Goal: Task Accomplishment & Management: Manage account settings

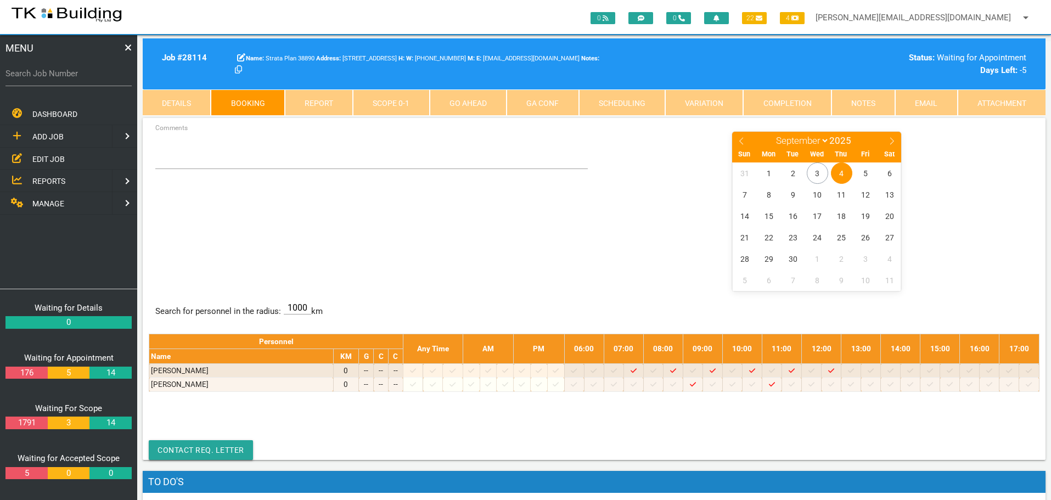
select select "8"
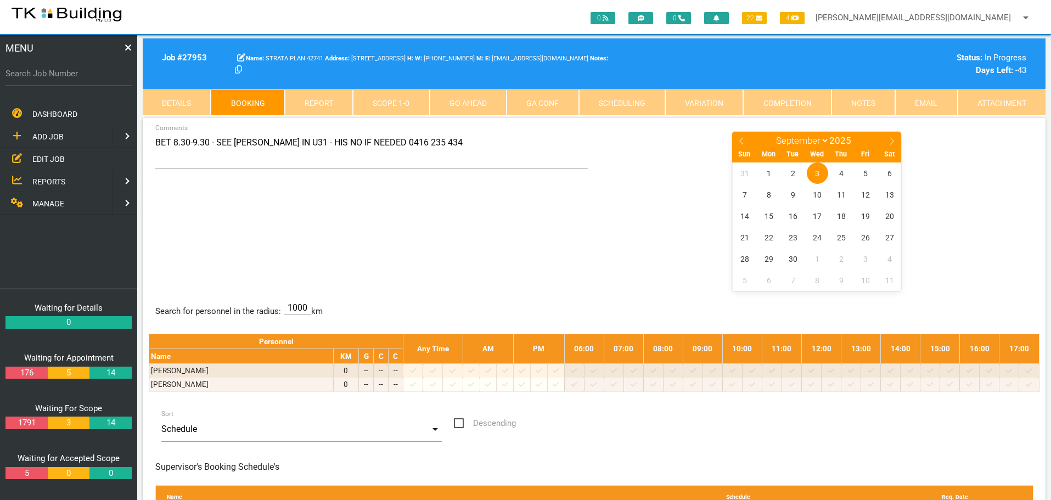
select select "8"
click at [843, 171] on span "4" at bounding box center [841, 172] width 21 height 21
click at [844, 172] on span "4" at bounding box center [841, 172] width 21 height 21
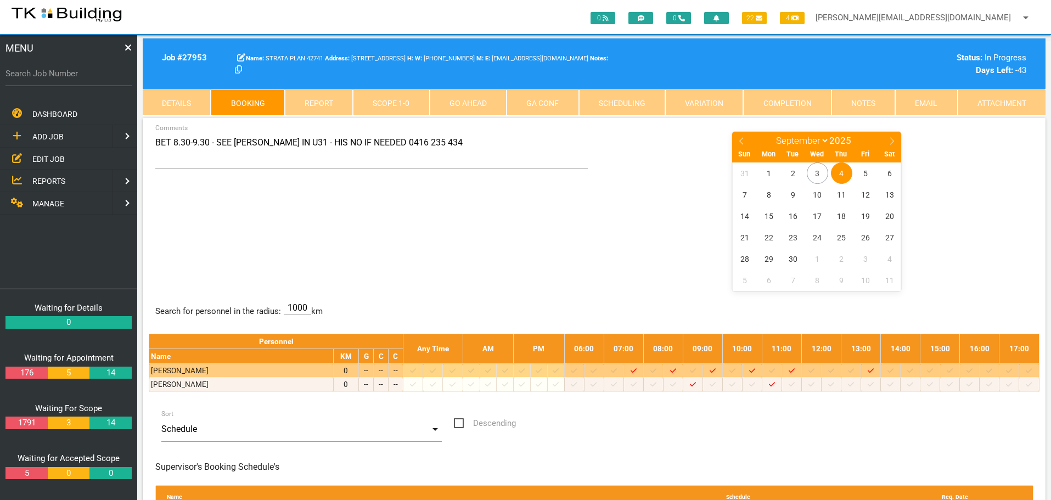
click at [834, 371] on icon at bounding box center [831, 370] width 6 height 7
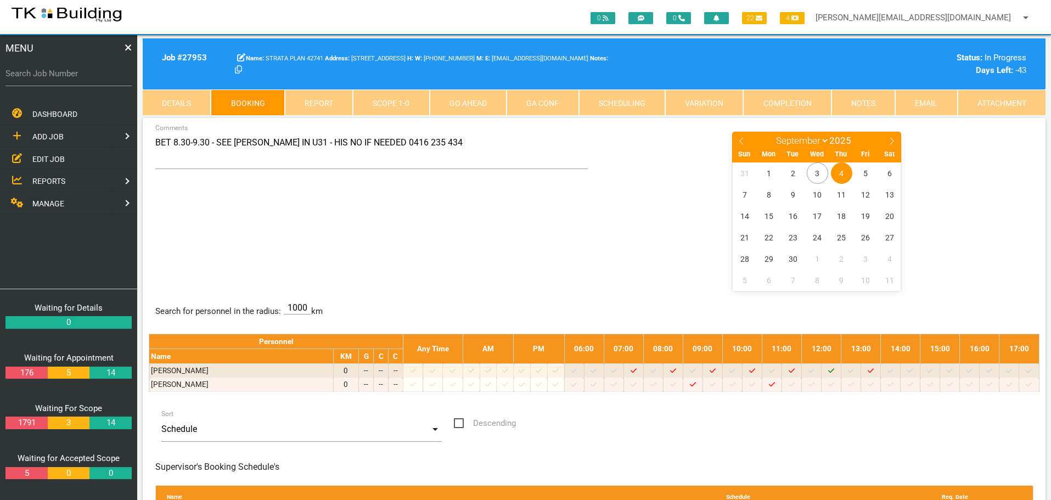
click at [525, 229] on div "BET 8.30-9.30 - SEE GREG IN U31 - HIS NO IF NEEDED 0416 235 434 Comments Januar…" at bounding box center [594, 211] width 891 height 160
drag, startPoint x: 855, startPoint y: 101, endPoint x: 849, endPoint y: 103, distance: 5.9
click at [855, 101] on link "Notes" at bounding box center [864, 102] width 64 height 26
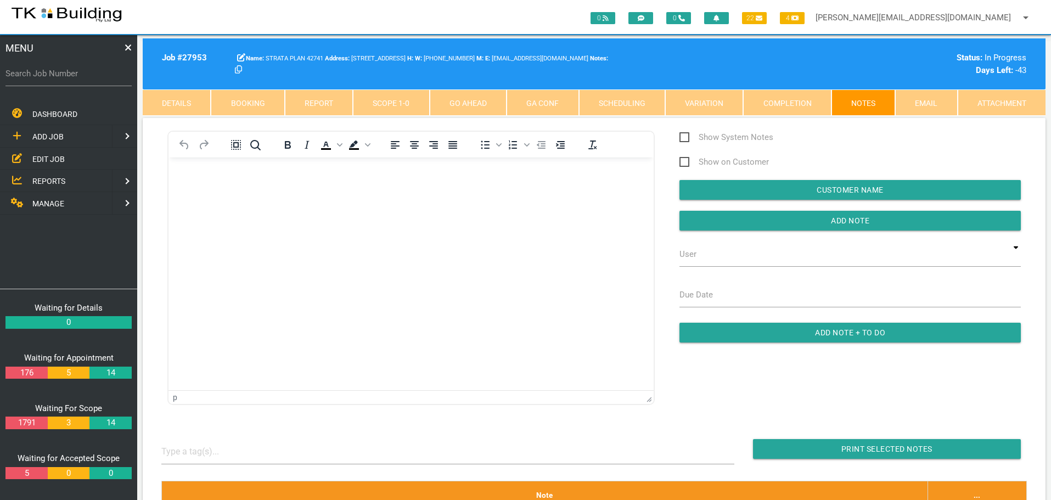
click at [403, 103] on link "Scope 1 - 0" at bounding box center [391, 102] width 76 height 26
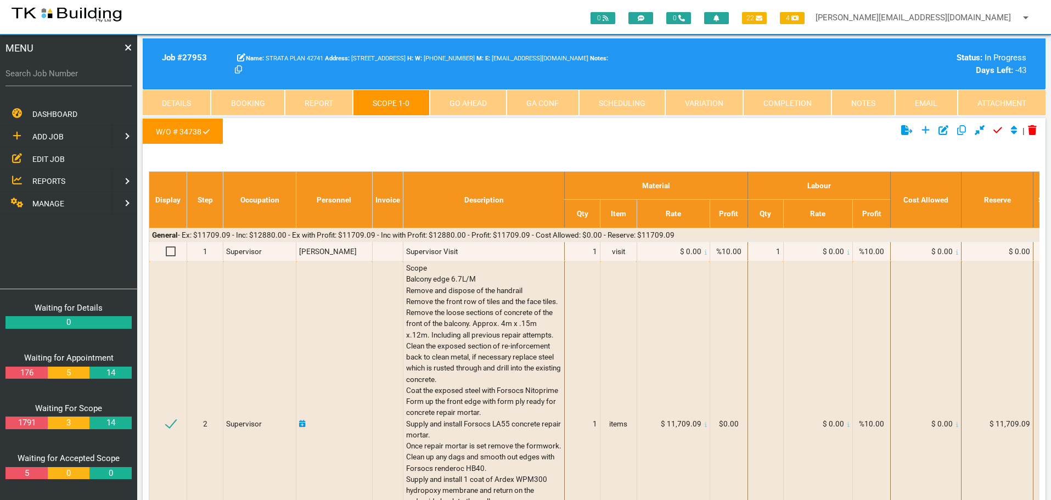
click at [856, 100] on link "Notes" at bounding box center [864, 102] width 64 height 26
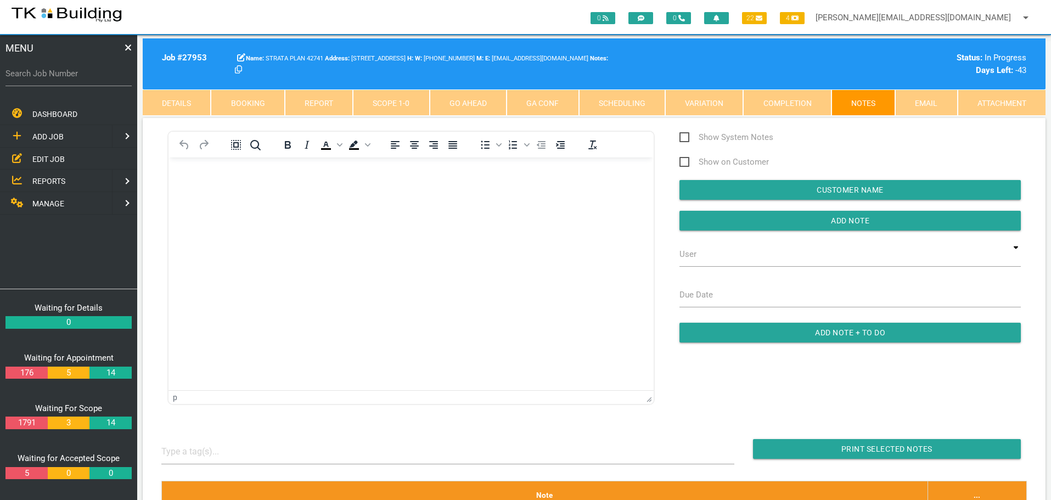
click at [233, 101] on link "Booking" at bounding box center [248, 102] width 74 height 26
select select "8"
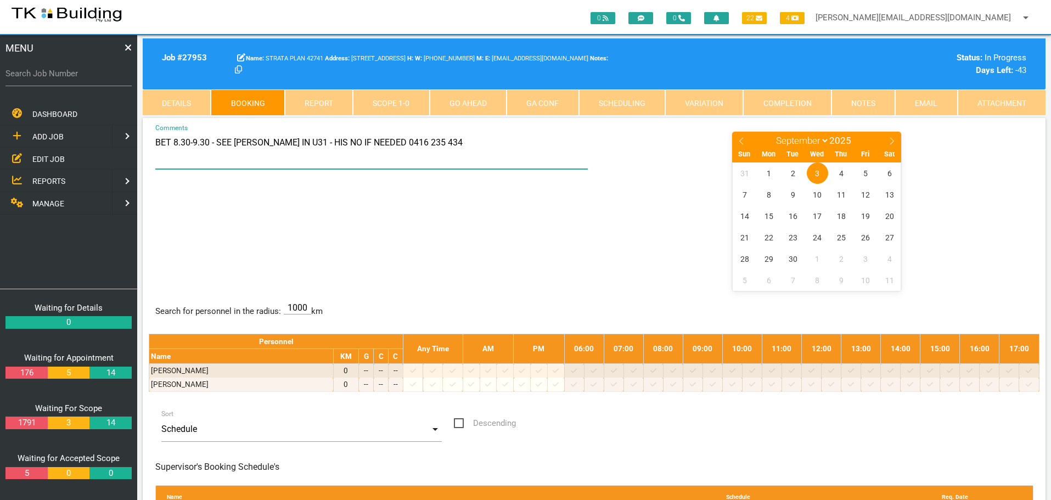
click at [173, 143] on textarea "BET 8.30-9.30 - SEE GREG IN U31 - HIS NO IF NEEDED 0416 235 434" at bounding box center [371, 150] width 433 height 38
type textarea "BET 12-12.30 - SEE GREG IN U31 - HIS NO IF NEEDED 0416 235 434"
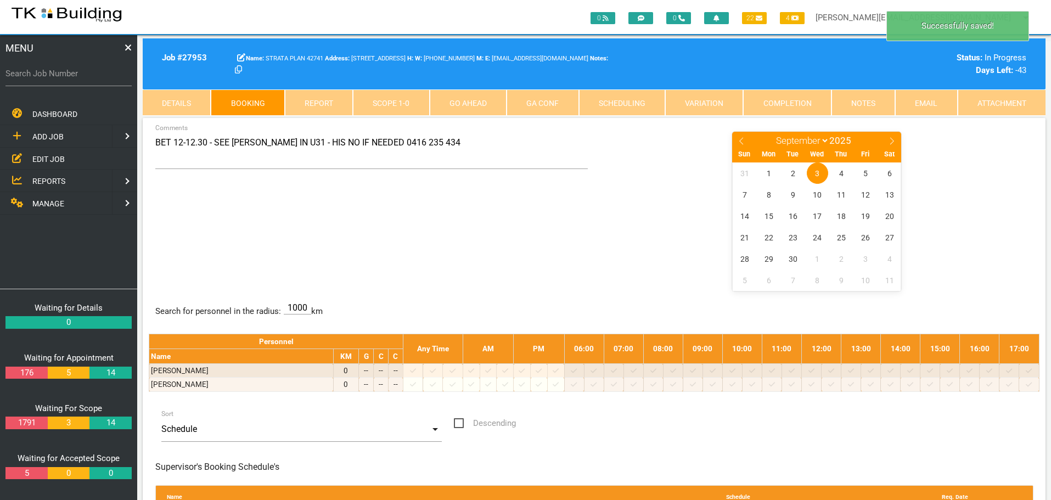
click at [469, 241] on div "BET 12-12.30 - SEE GREG IN U31 - HIS NO IF NEEDED 0416 235 434 Comments January…" at bounding box center [594, 211] width 891 height 160
click at [391, 234] on div "BET 12-12.30 - SEE GREG IN U31 - HIS NO IF NEEDED 0416 235 434 Comments January…" at bounding box center [594, 211] width 891 height 160
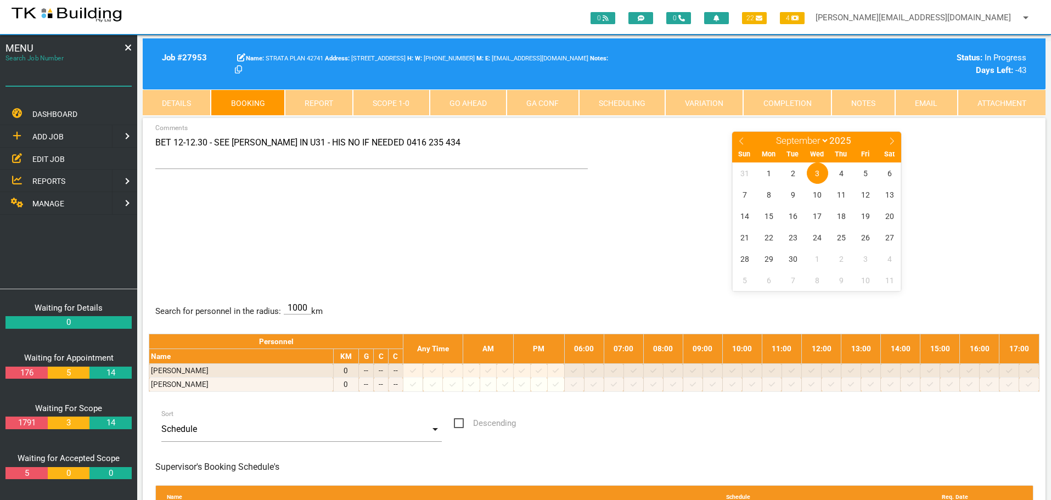
click at [70, 81] on input "Search Job Number" at bounding box center [68, 73] width 126 height 25
type input "27212"
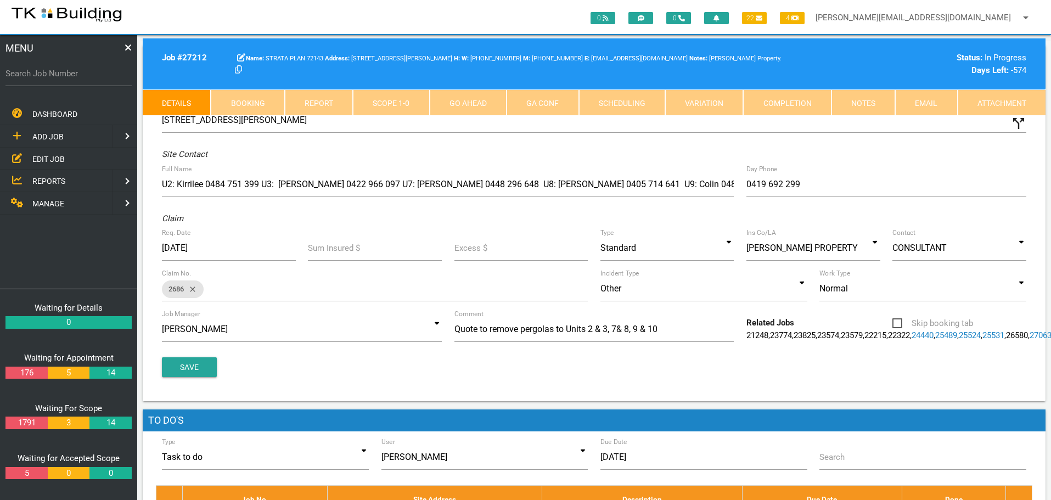
click at [540, 220] on div "Claim" at bounding box center [594, 218] width 877 height 13
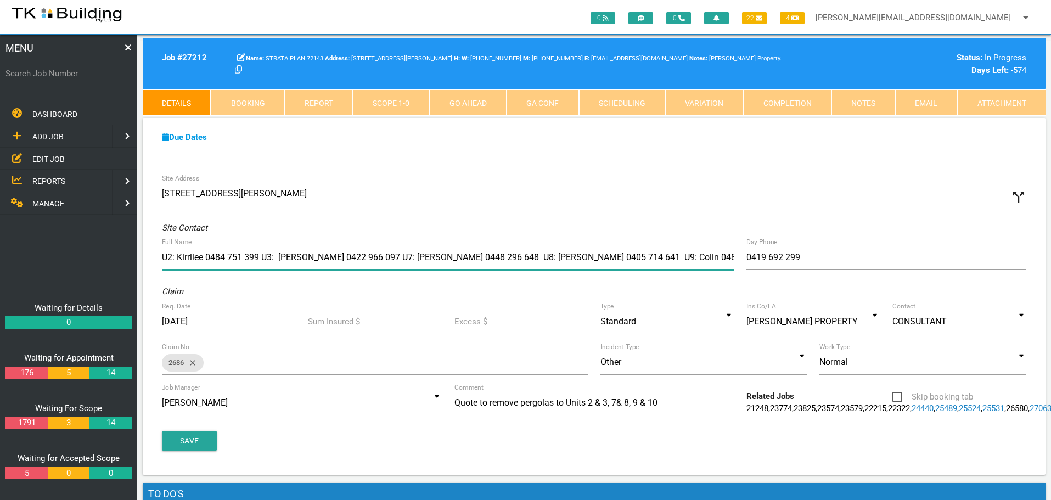
drag, startPoint x: 594, startPoint y: 183, endPoint x: 631, endPoint y: 219, distance: 50.8
click at [631, 219] on div "Site Address 124 Tyrrell St, The Hill NSW 2300, Australia call_split Custom Add…" at bounding box center [594, 321] width 903 height 307
click at [580, 287] on div "Claim" at bounding box center [594, 291] width 877 height 13
drag, startPoint x: 592, startPoint y: 257, endPoint x: 644, endPoint y: 257, distance: 52.1
click at [644, 257] on input "U2: Kirrilee 0484 751 399 U3: Katie 0422 966 097 U7: Isabella 0448 296 648 U8: …" at bounding box center [448, 257] width 572 height 25
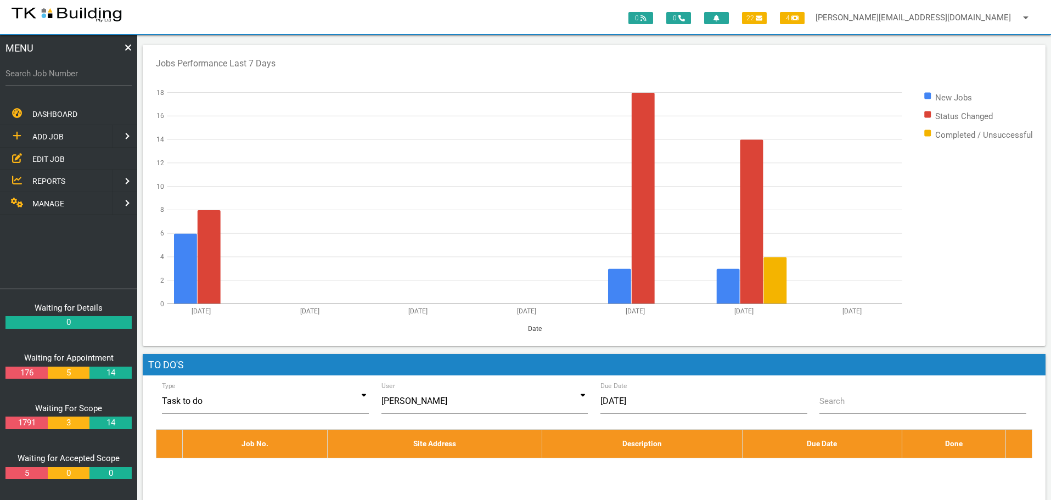
click at [49, 178] on span "REPORTS" at bounding box center [48, 181] width 33 height 9
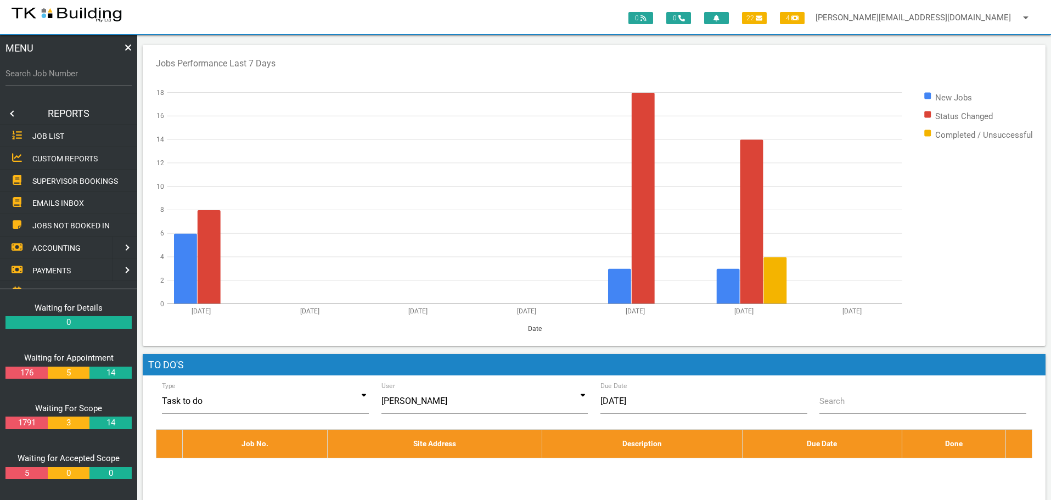
click at [48, 178] on span "SUPERVISOR BOOKINGS" at bounding box center [75, 180] width 86 height 9
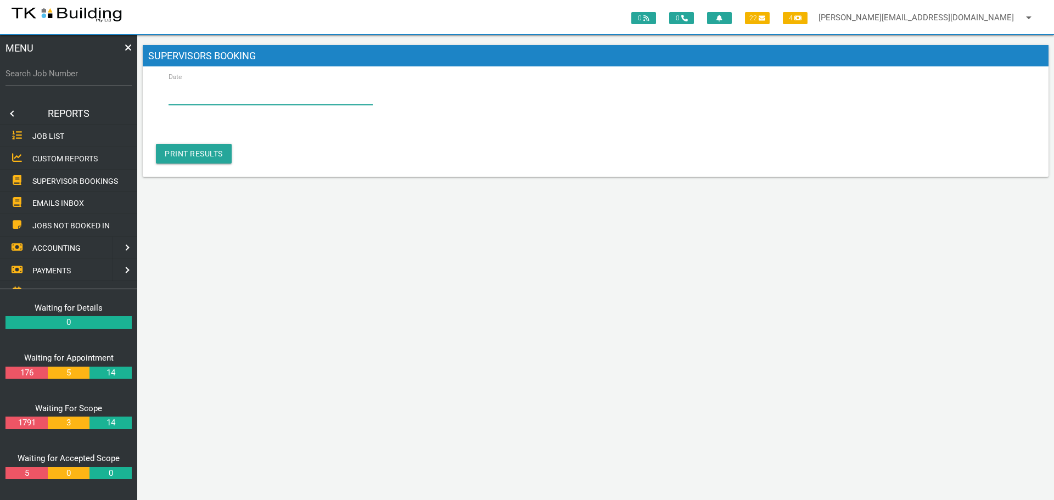
click at [193, 95] on input "Date" at bounding box center [271, 92] width 204 height 25
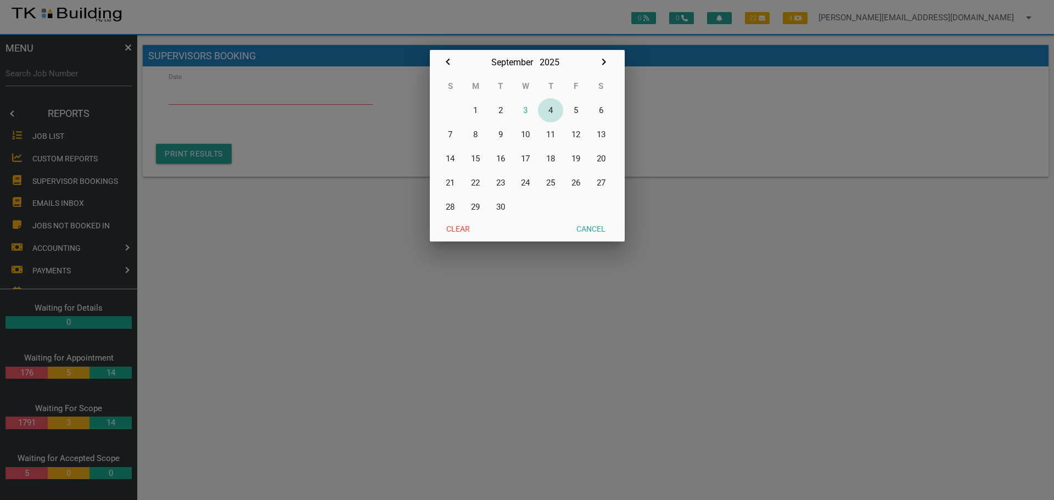
click at [552, 109] on button "4" at bounding box center [550, 110] width 25 height 24
type input "[DATE]"
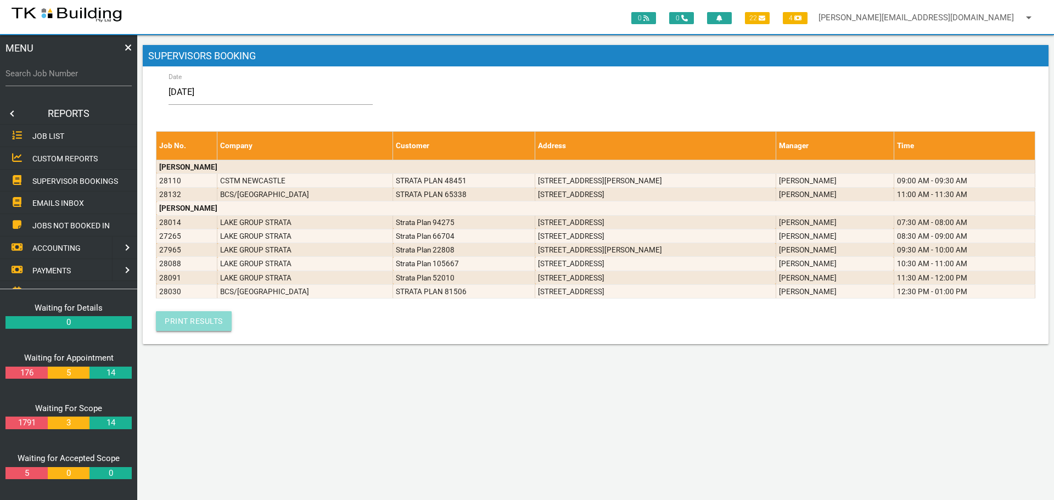
click at [190, 320] on link "Print Results" at bounding box center [194, 321] width 76 height 20
click at [54, 74] on label "Search Job Number" at bounding box center [68, 74] width 126 height 13
click at [54, 74] on input "Search Job Number" at bounding box center [68, 73] width 126 height 25
type input "28030"
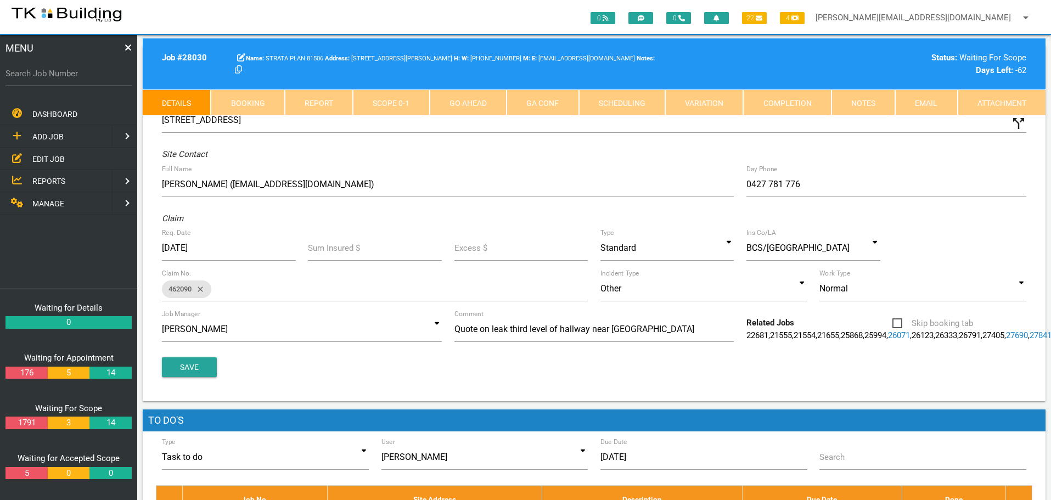
click at [240, 102] on link "Booking" at bounding box center [248, 102] width 74 height 26
select select "8"
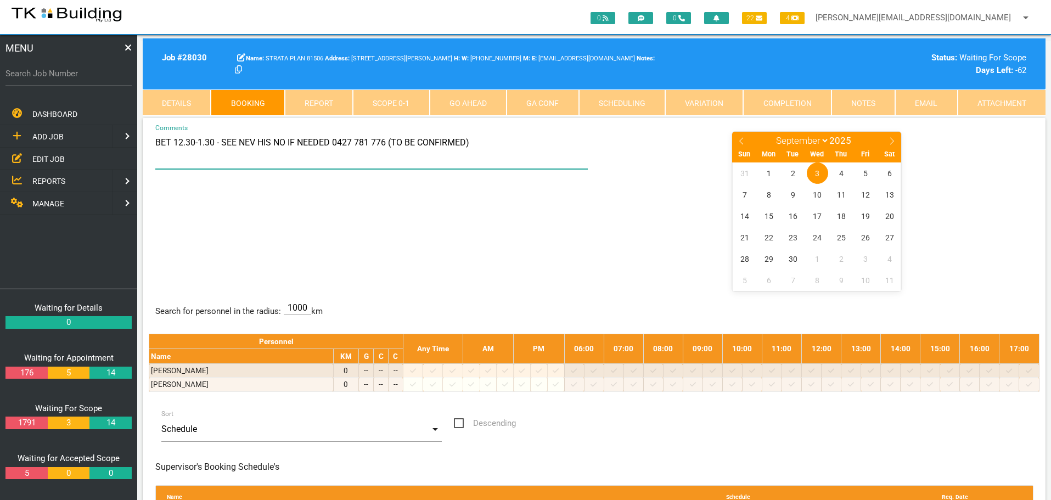
click at [193, 142] on textarea "BET 12.30-1.30 - SEE NEV HIS NO IF NEEDED 0427 781 776 (TO BE CONFIRMED)" at bounding box center [371, 150] width 433 height 38
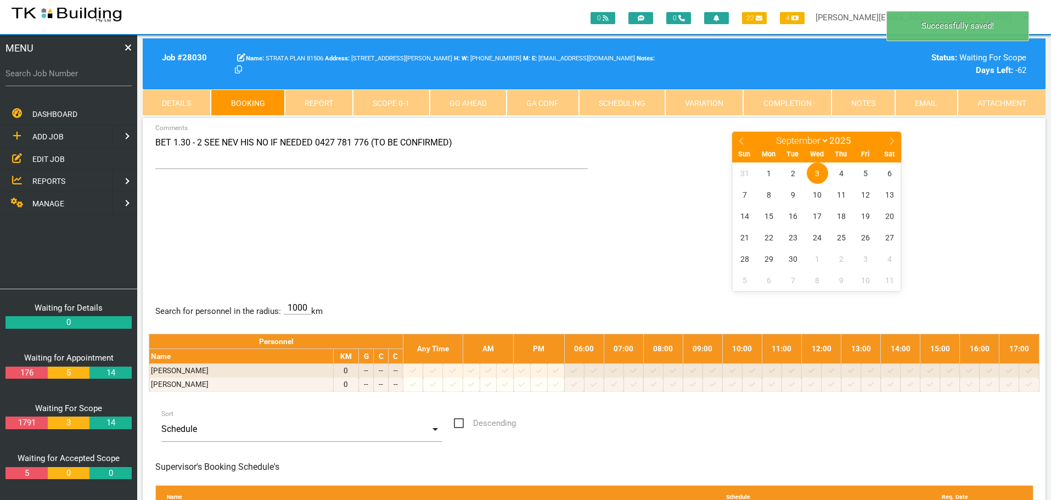
click at [318, 234] on div "BET 1.30 - 2 SEE NEV HIS NO IF NEEDED 0427 781 776 (TO BE CONFIRMED) Comments J…" at bounding box center [594, 211] width 891 height 160
click at [453, 147] on textarea "BET 1.30 - 2 SEE NEV HIS NO IF NEEDED 0427 781 776 (TO BE CONFIRMED)" at bounding box center [371, 150] width 433 height 38
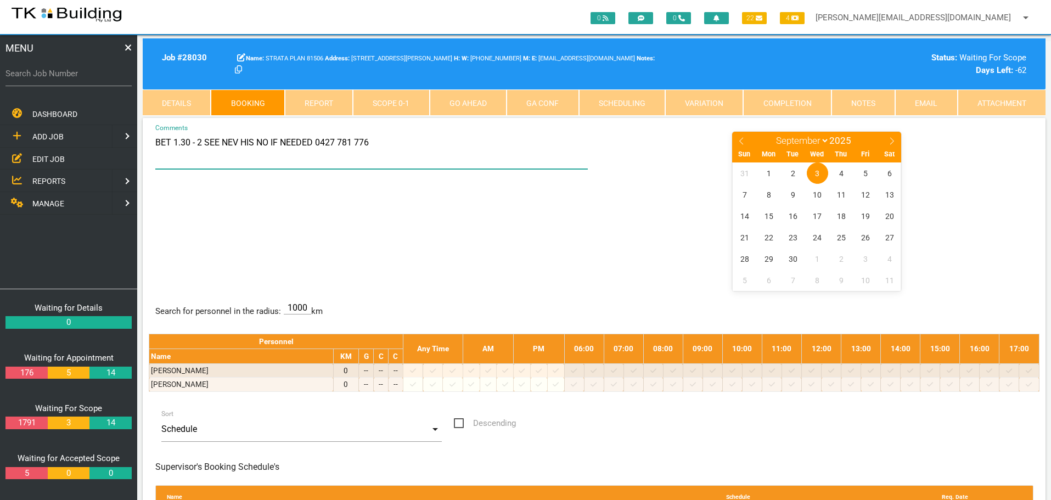
type textarea "BET 1.30 - 2 SEE NEV HIS NO IF NEEDED 0427 781 776"
click at [517, 246] on div "BET 1.30 - 2 SEE NEV HIS NO IF NEEDED 0427 781 776 Comments January February Ma…" at bounding box center [594, 211] width 891 height 160
click at [248, 102] on link "Booking" at bounding box center [248, 102] width 74 height 26
click at [843, 171] on span "4" at bounding box center [841, 172] width 21 height 21
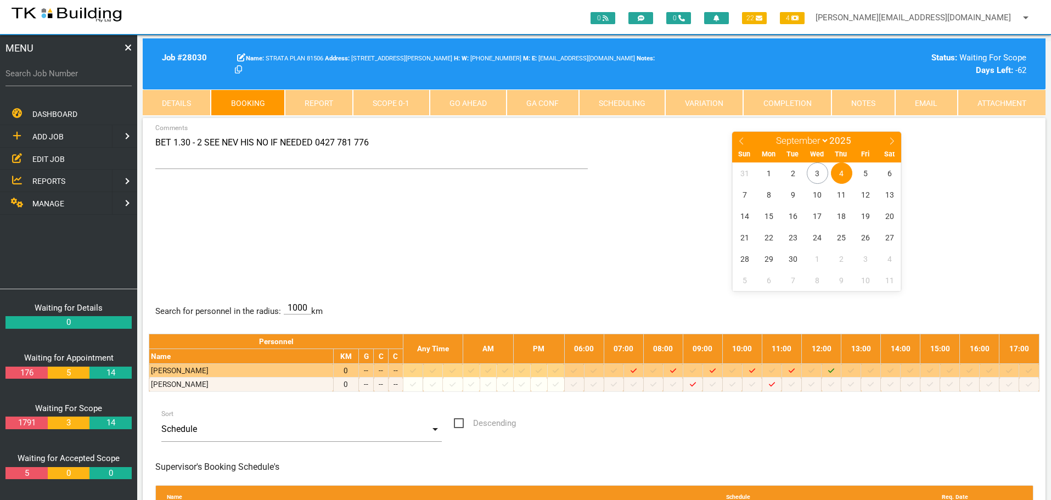
click at [834, 370] on icon "Job: 28030 Scope: First Scope Suburb: Lake Macquarie Customer: STRATA PLAN 81506" at bounding box center [831, 370] width 6 height 7
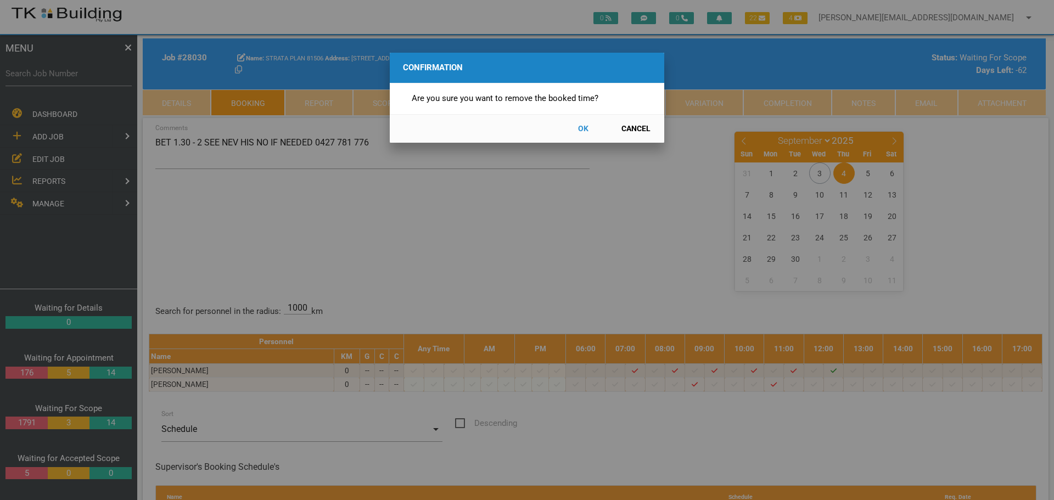
click at [580, 129] on button "OK" at bounding box center [583, 128] width 48 height 19
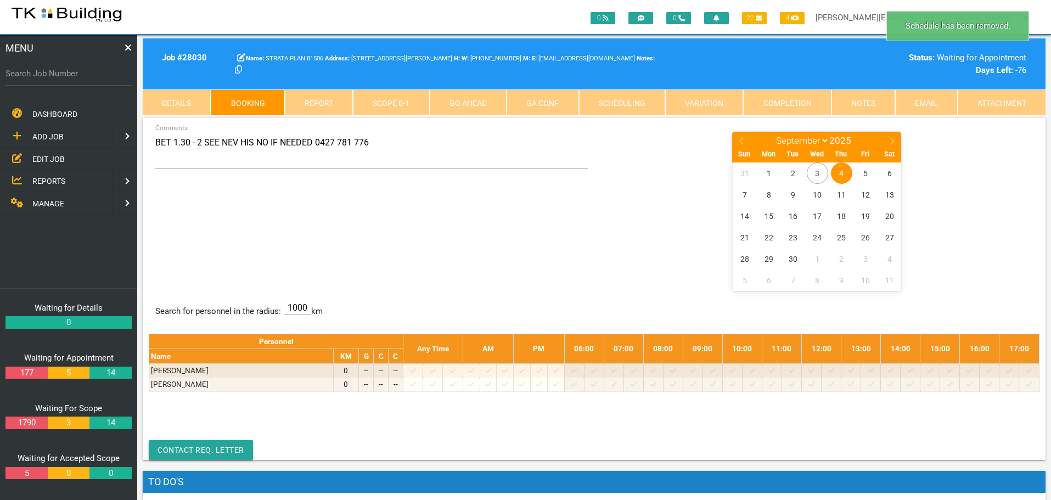
scroll to position [35, 0]
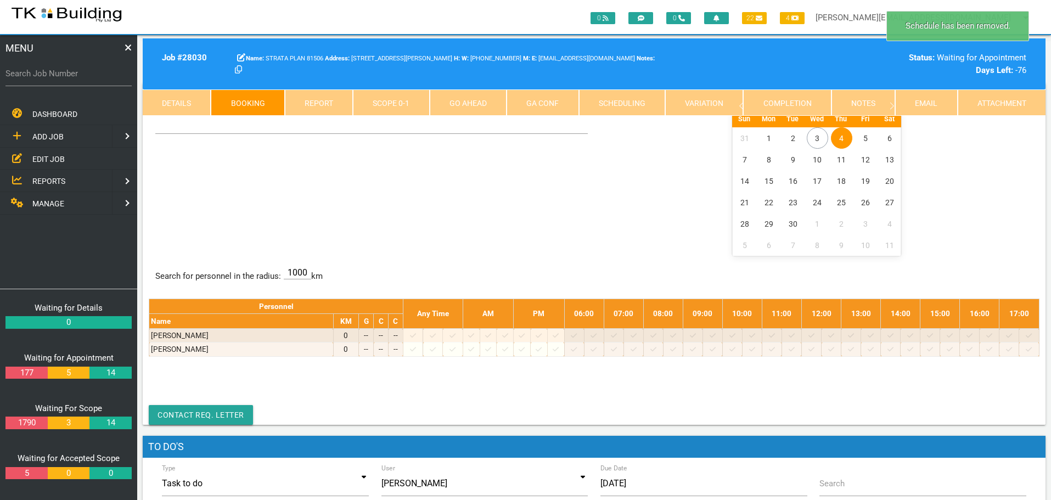
click at [842, 136] on span "4" at bounding box center [841, 137] width 21 height 21
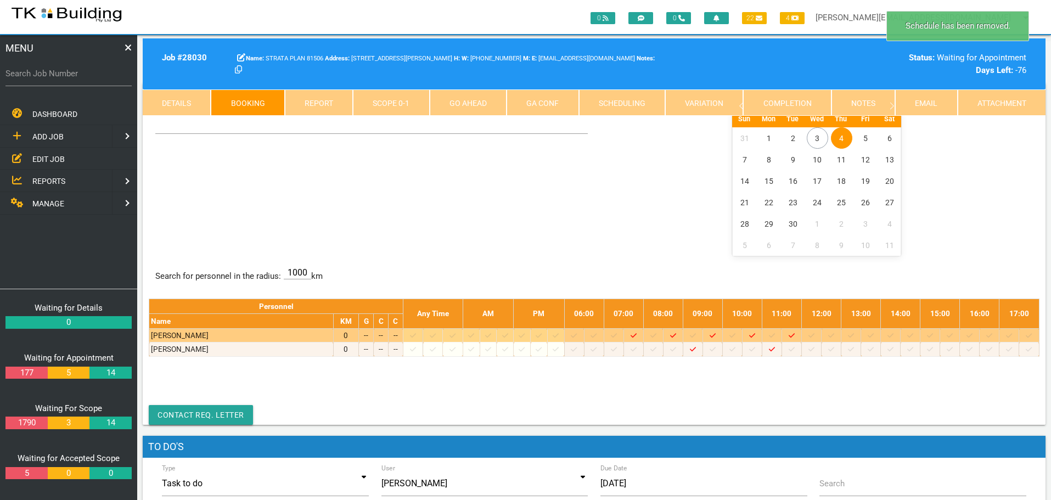
click at [873, 335] on icon at bounding box center [871, 335] width 6 height 7
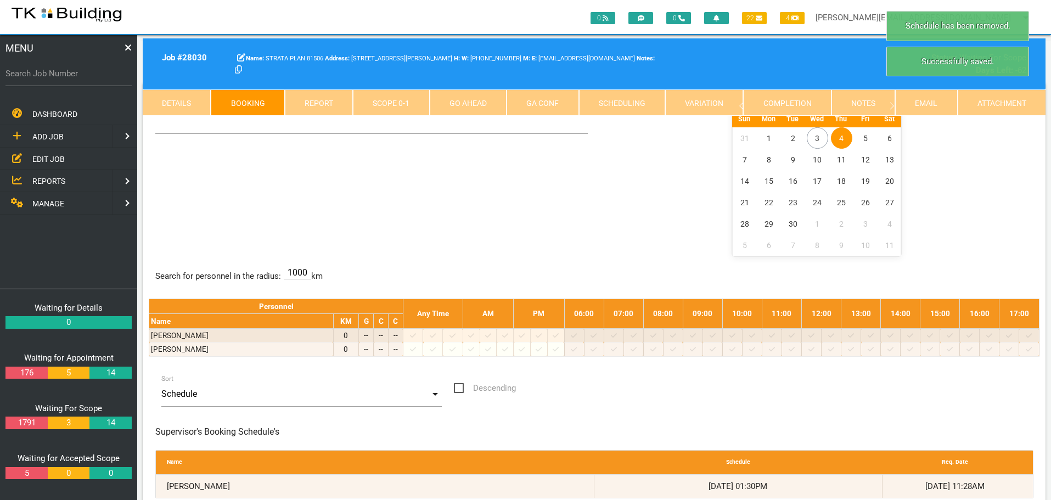
click at [837, 133] on span "4" at bounding box center [841, 137] width 21 height 21
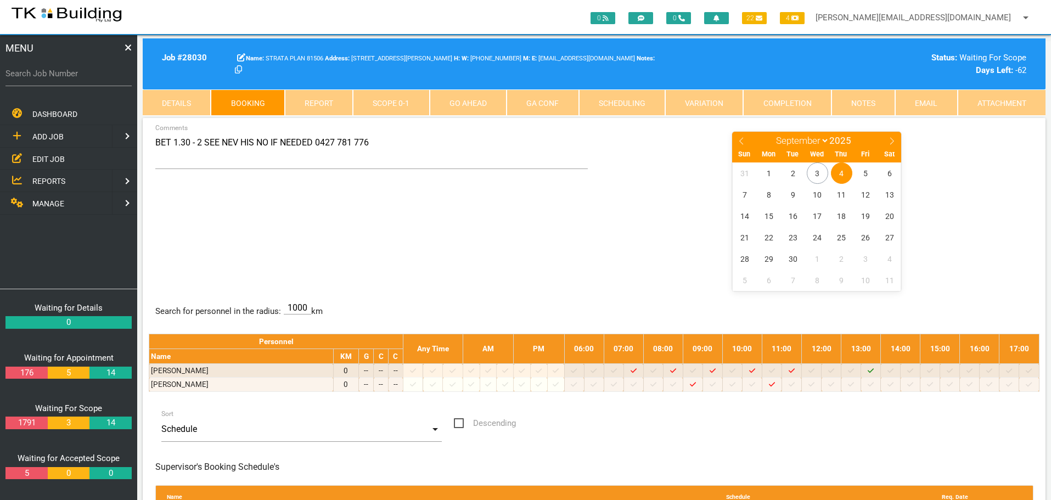
click at [259, 207] on div "BET 1.30 - 2 SEE NEV HIS NO IF NEEDED 0427 781 776 Comments January February Ma…" at bounding box center [594, 211] width 891 height 160
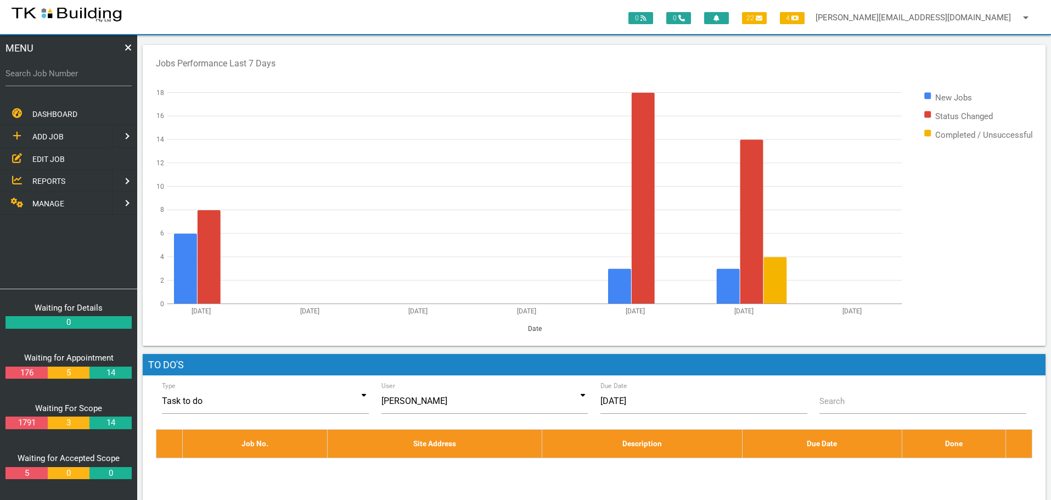
click at [55, 158] on span "EDIT JOB" at bounding box center [48, 158] width 32 height 9
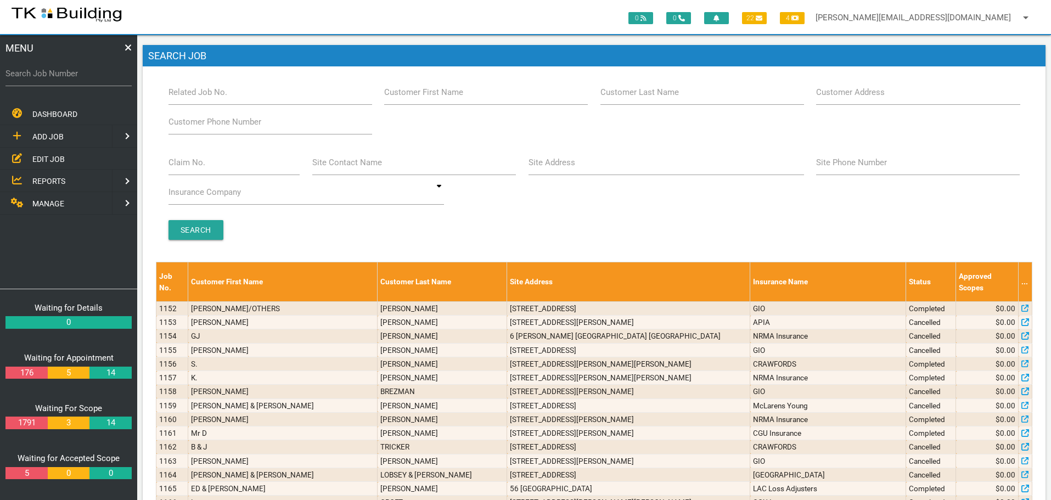
click at [533, 163] on label "Site Address" at bounding box center [552, 162] width 47 height 13
click at [533, 163] on input "Site Address" at bounding box center [667, 162] width 276 height 25
type input "124 tyrrell"
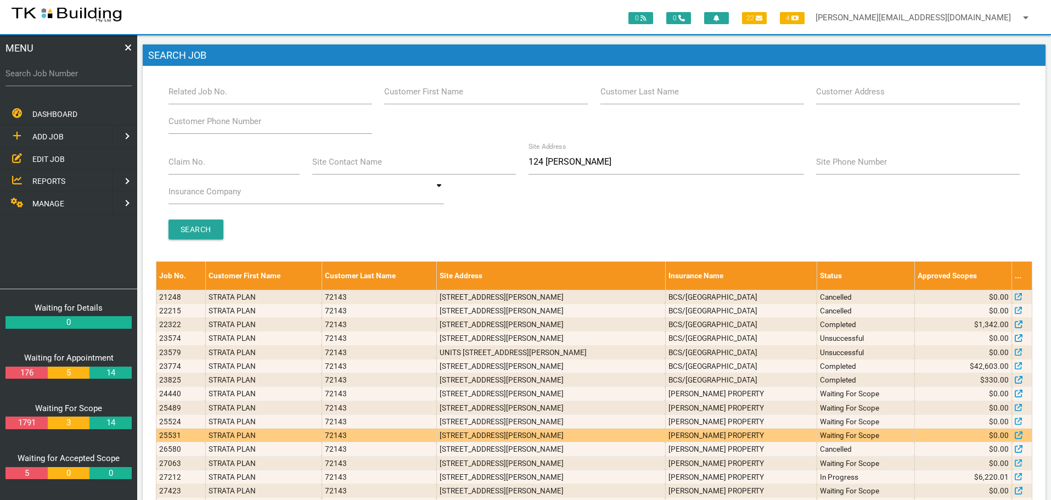
scroll to position [80, 0]
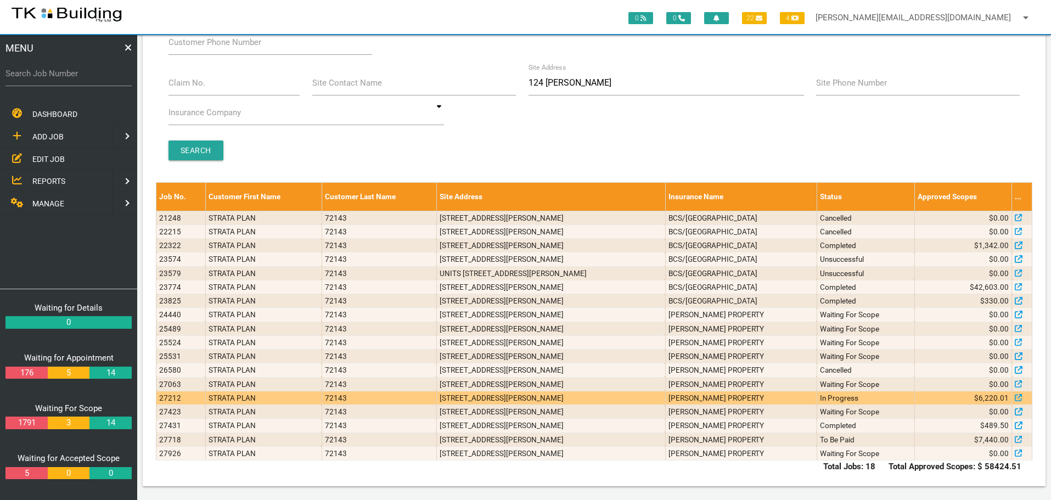
click at [665, 400] on td "124 Tyrrell St, The Hill NSW 2300, Australia" at bounding box center [550, 398] width 229 height 14
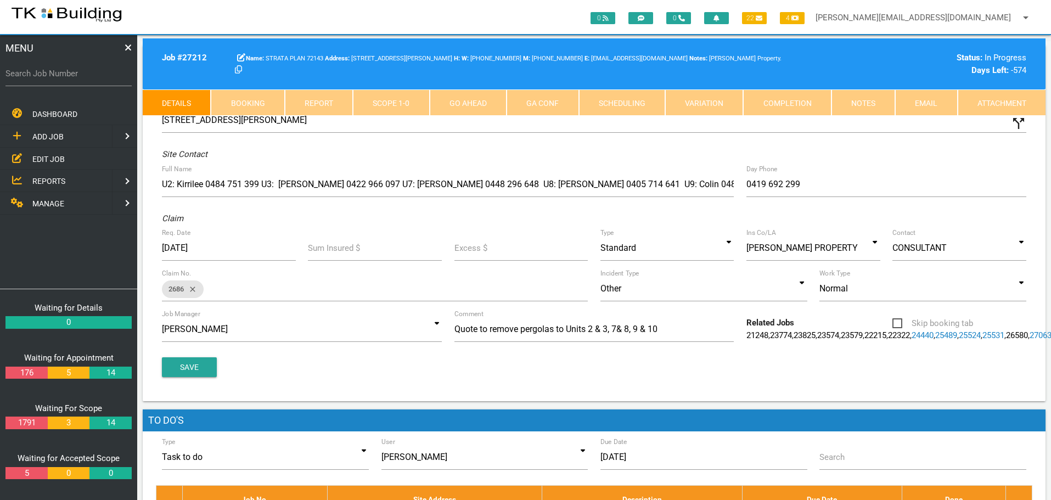
click at [869, 103] on link "Notes" at bounding box center [864, 102] width 64 height 26
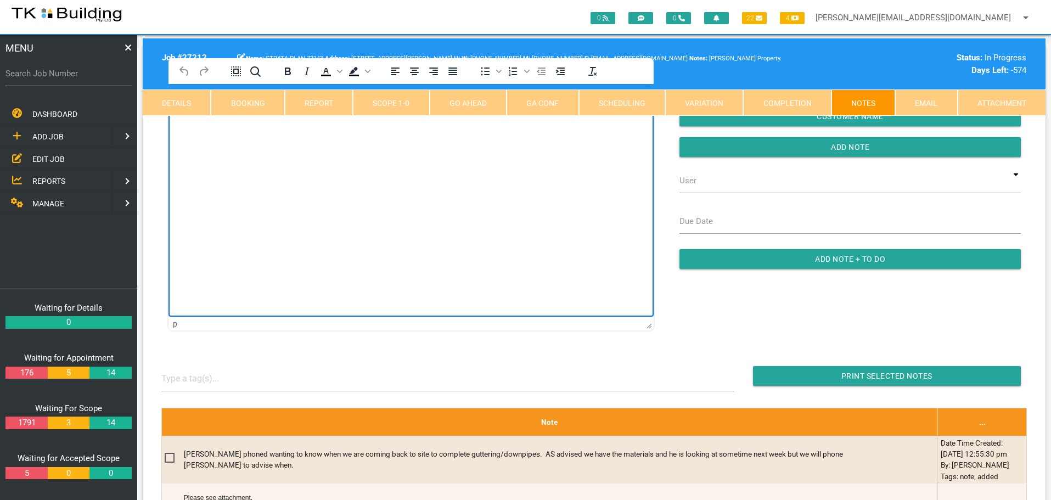
click at [201, 134] on html at bounding box center [411, 109] width 485 height 50
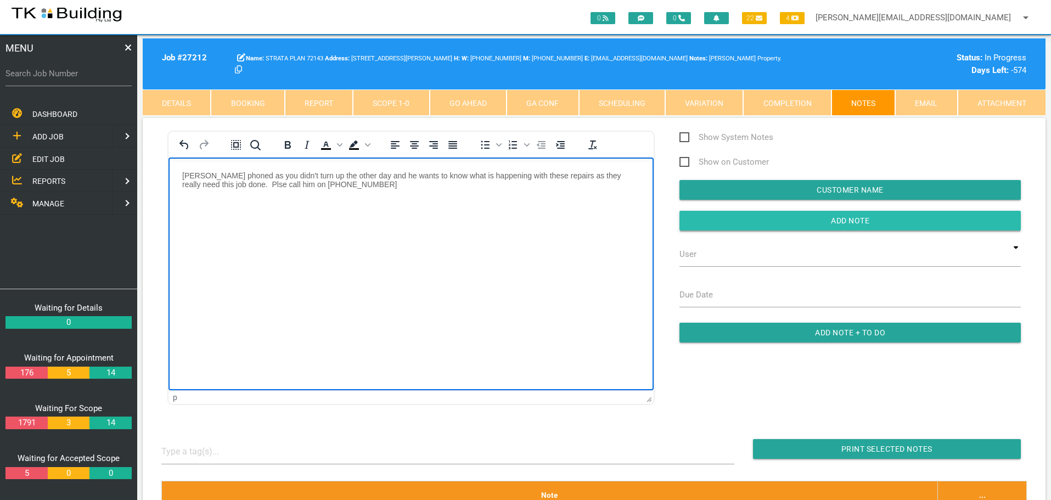
click at [753, 225] on input "Add Note" at bounding box center [850, 221] width 341 height 20
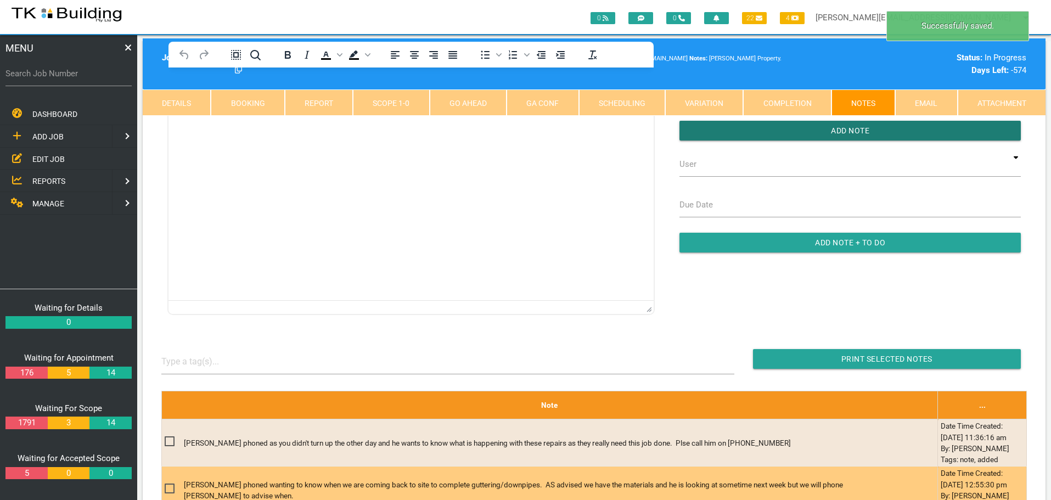
scroll to position [274, 0]
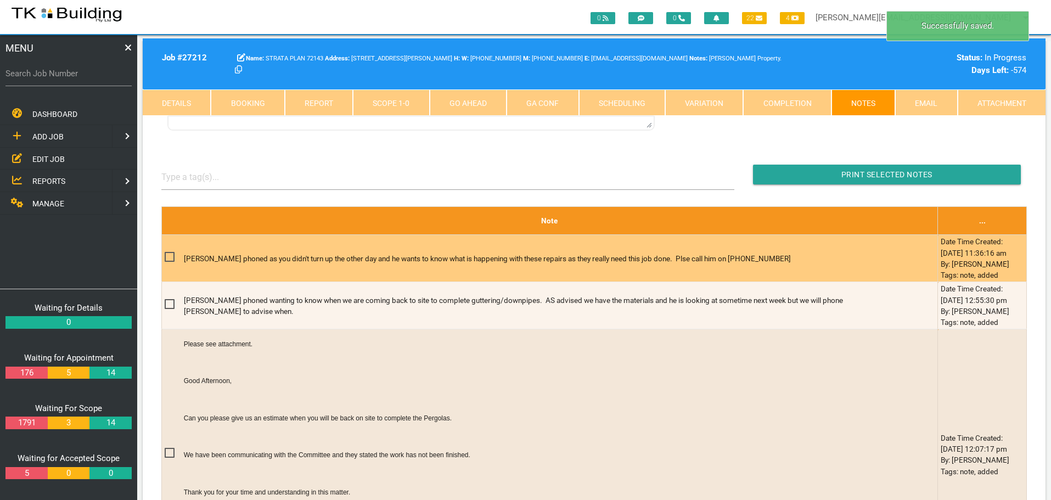
click at [167, 255] on span at bounding box center [174, 257] width 19 height 14
click at [167, 255] on input "checkbox" at bounding box center [168, 253] width 7 height 7
checkbox input "true"
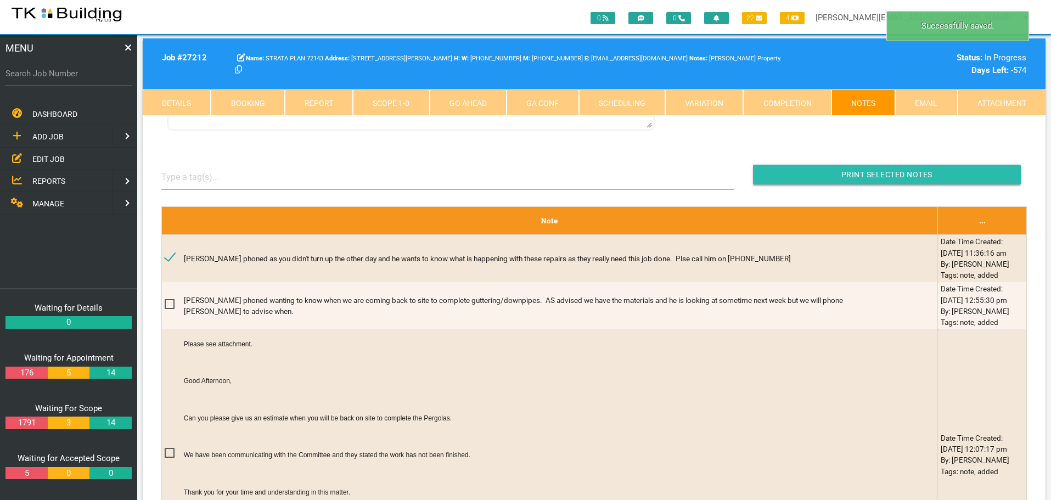
click at [772, 177] on input "Print Selected Notes" at bounding box center [887, 175] width 268 height 20
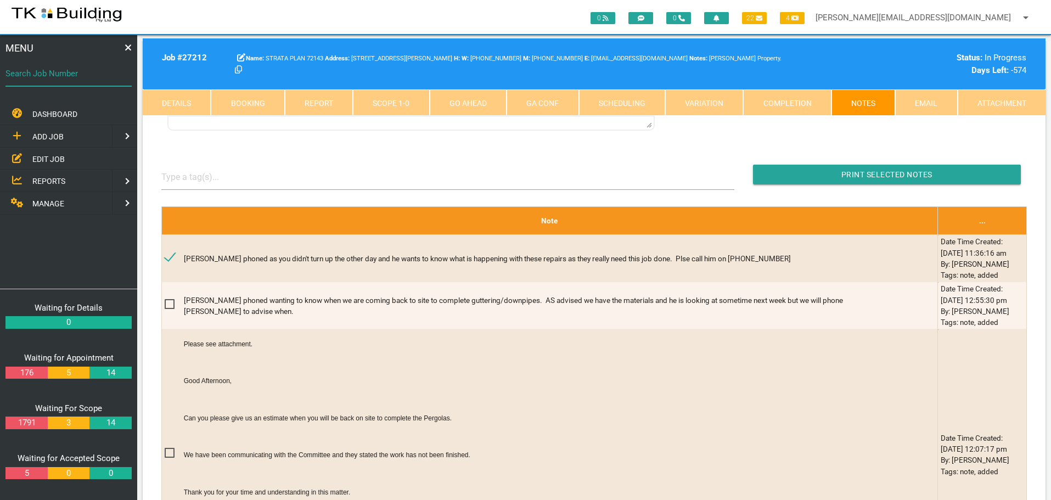
click at [81, 84] on input "Search Job Number" at bounding box center [68, 73] width 126 height 25
type input "27705"
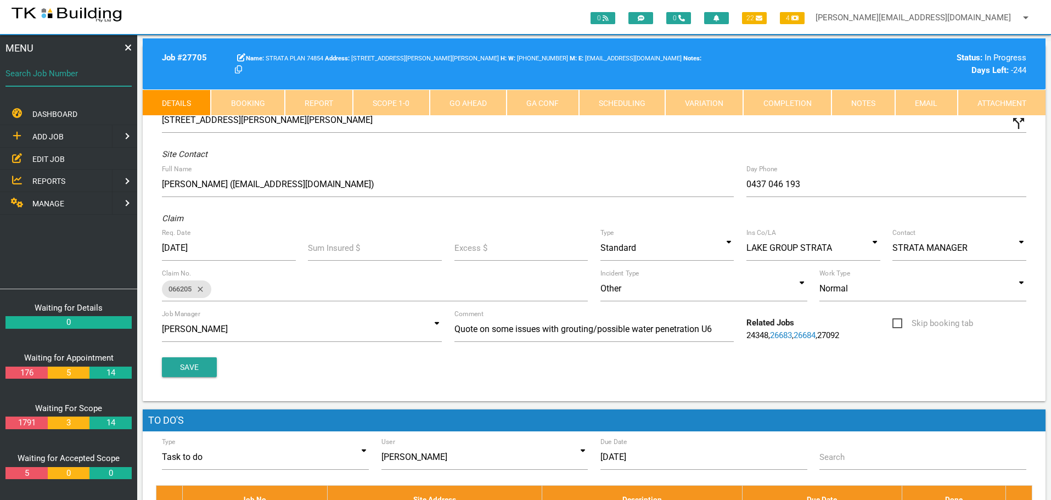
click at [76, 81] on input "Search Job Number" at bounding box center [68, 73] width 126 height 25
type input "27750"
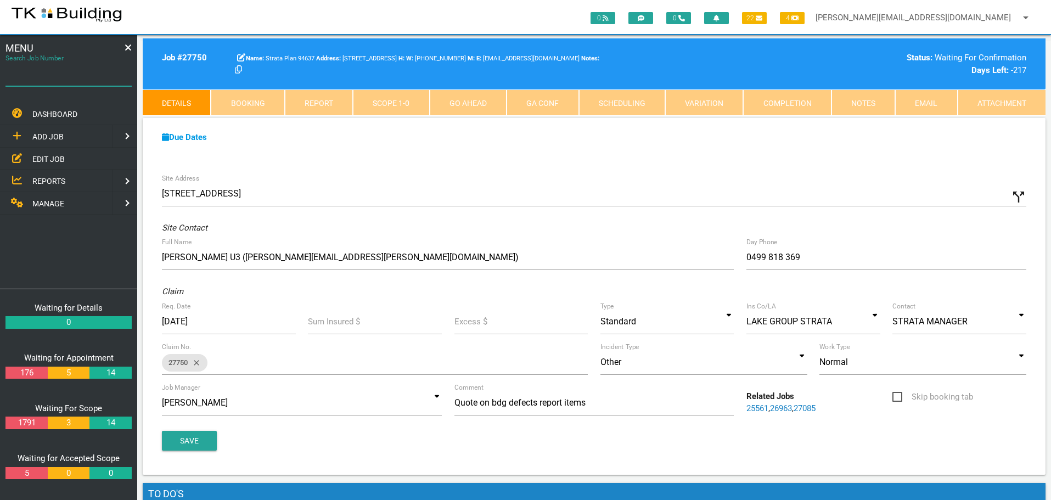
click at [49, 82] on input "Search Job Number" at bounding box center [68, 73] width 126 height 25
type input "28105"
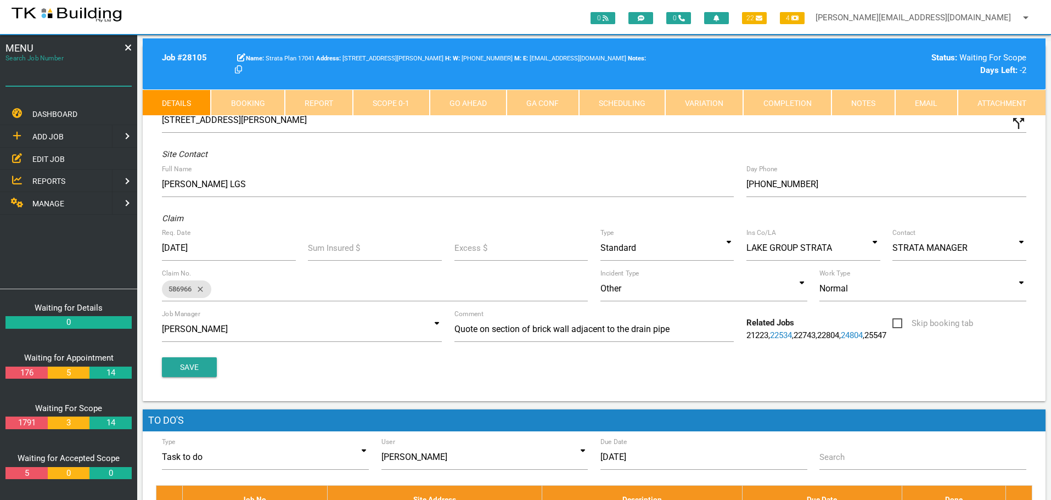
click at [84, 83] on input "Search Job Number" at bounding box center [68, 73] width 126 height 25
type input "28106"
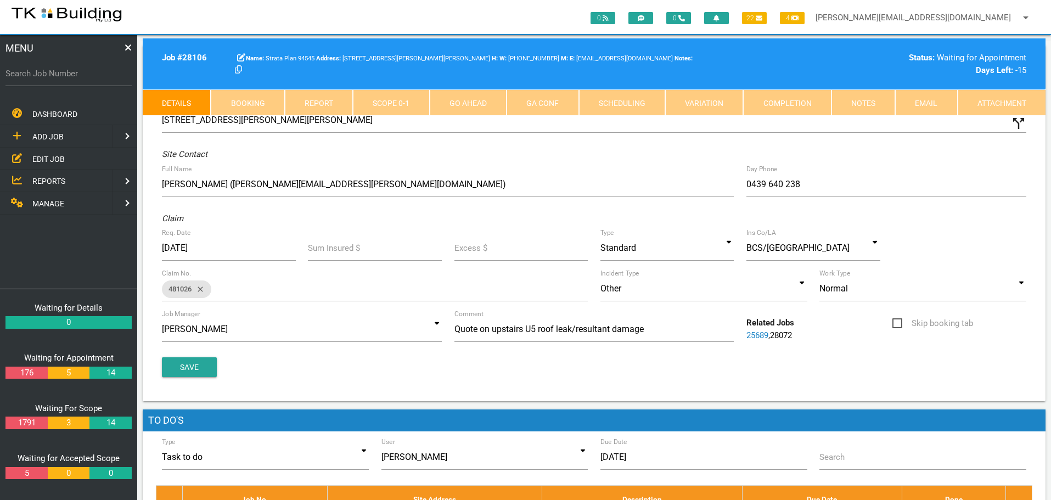
click at [251, 104] on link "Booking" at bounding box center [248, 102] width 74 height 26
select select "8"
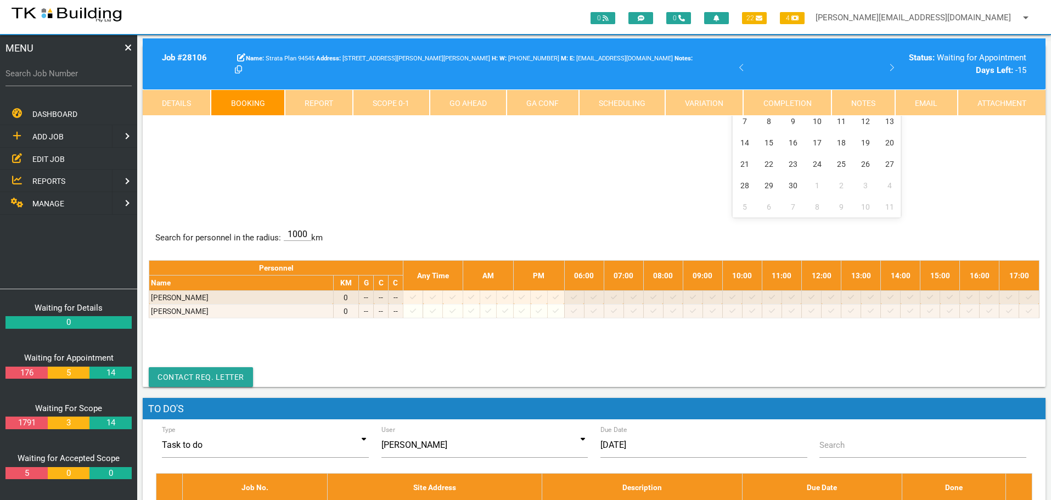
click at [649, 167] on center "January February March April May June July August September October November De…" at bounding box center [816, 137] width 433 height 160
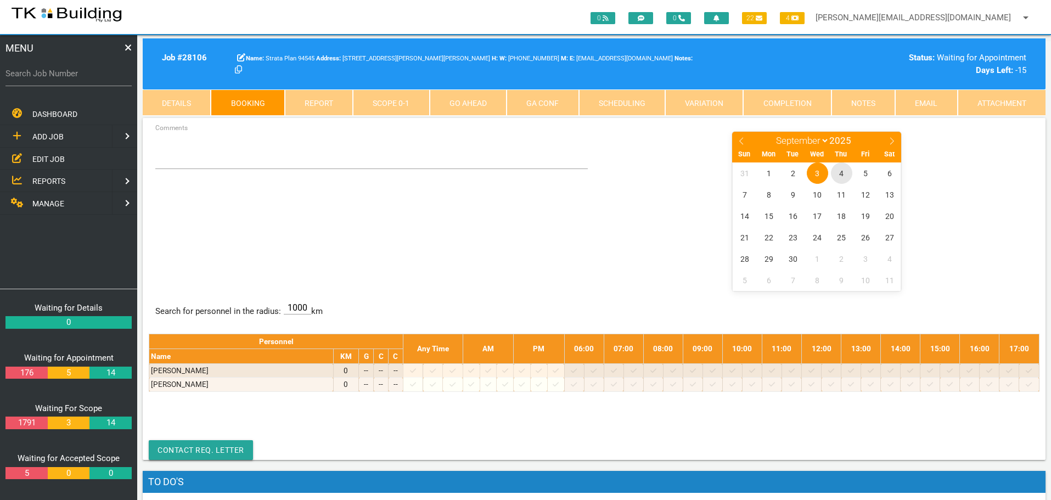
click at [839, 172] on span "4" at bounding box center [841, 172] width 21 height 21
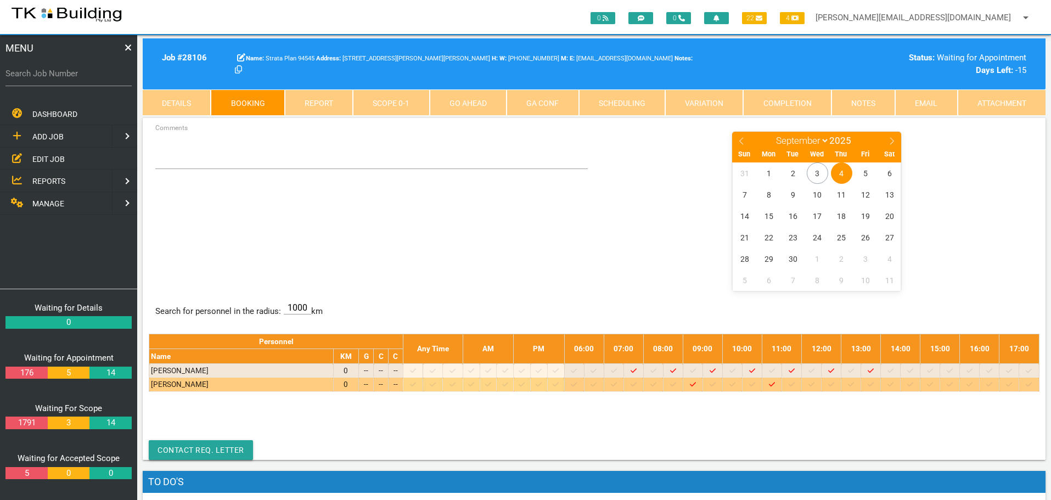
click at [736, 385] on icon at bounding box center [732, 384] width 6 height 7
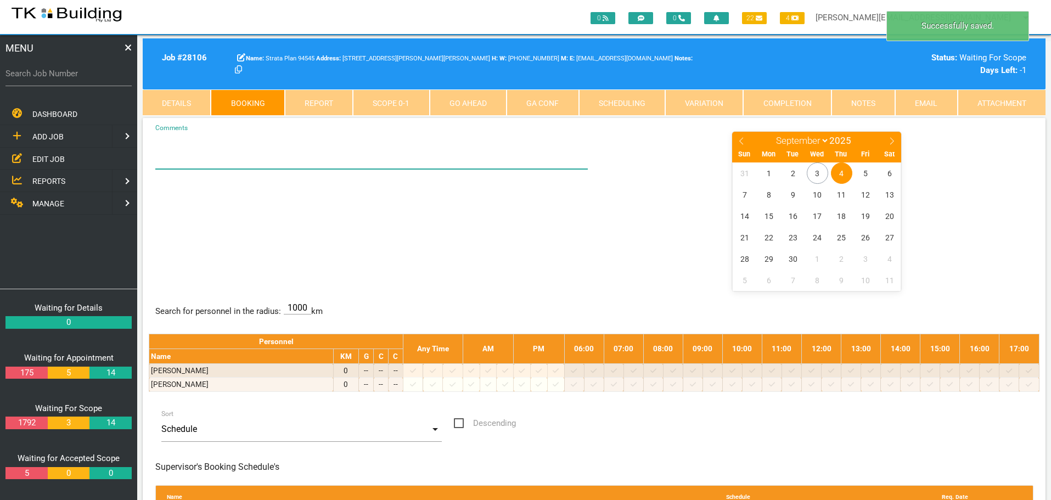
click at [217, 160] on textarea "Comments" at bounding box center [371, 150] width 433 height 38
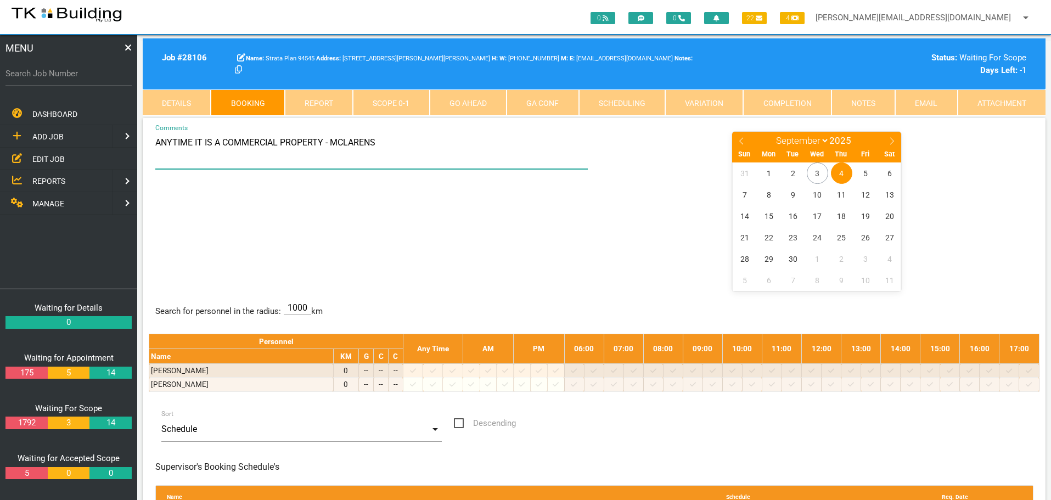
type textarea "ANYTIME IT IS A COMMERCIAL PROPERTY - MCLARENS"
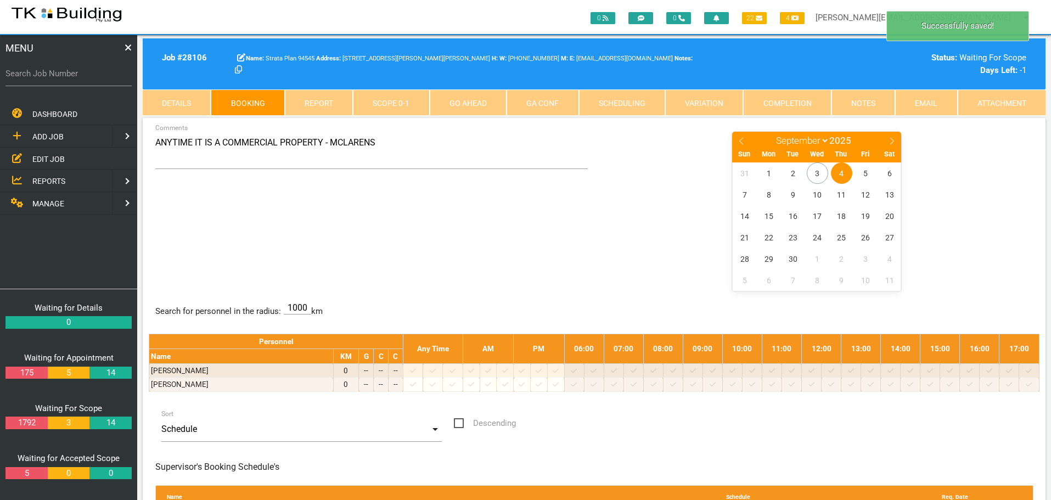
click at [392, 232] on div "ANYTIME IT IS A COMMERCIAL PROPERTY - MCLARENS Comments January February March …" at bounding box center [594, 211] width 891 height 160
click at [87, 79] on label "Search Job Number" at bounding box center [68, 74] width 126 height 13
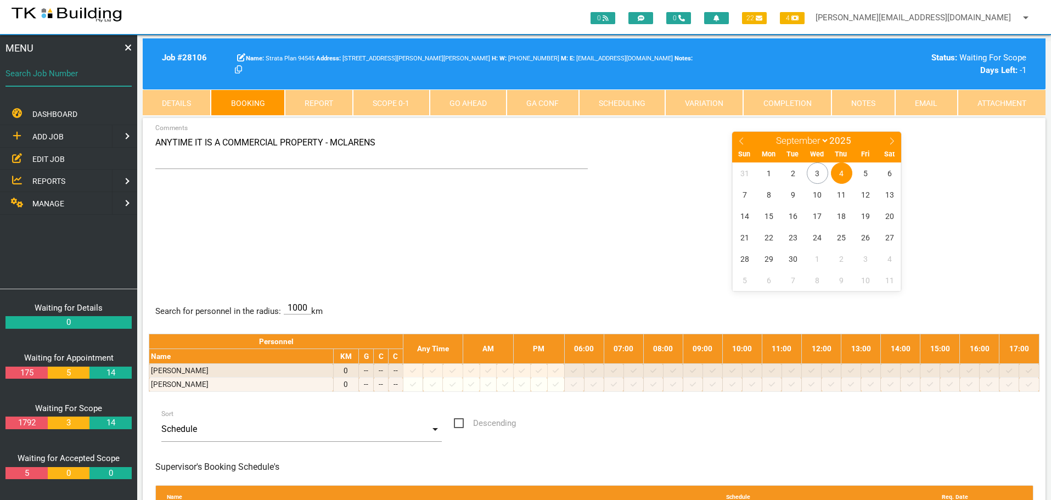
click at [87, 79] on input "Search Job Number" at bounding box center [68, 73] width 126 height 25
type input "28083"
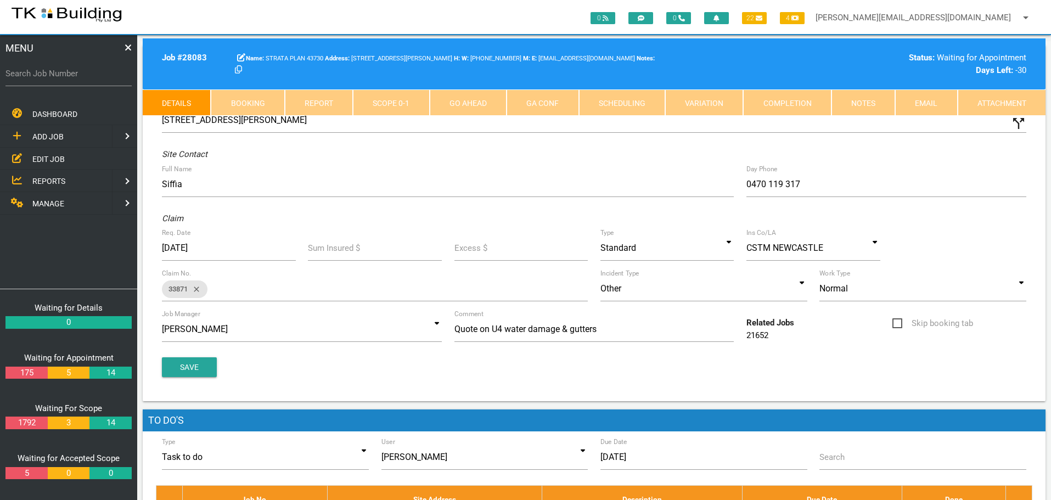
click at [875, 97] on link "Notes" at bounding box center [864, 102] width 64 height 26
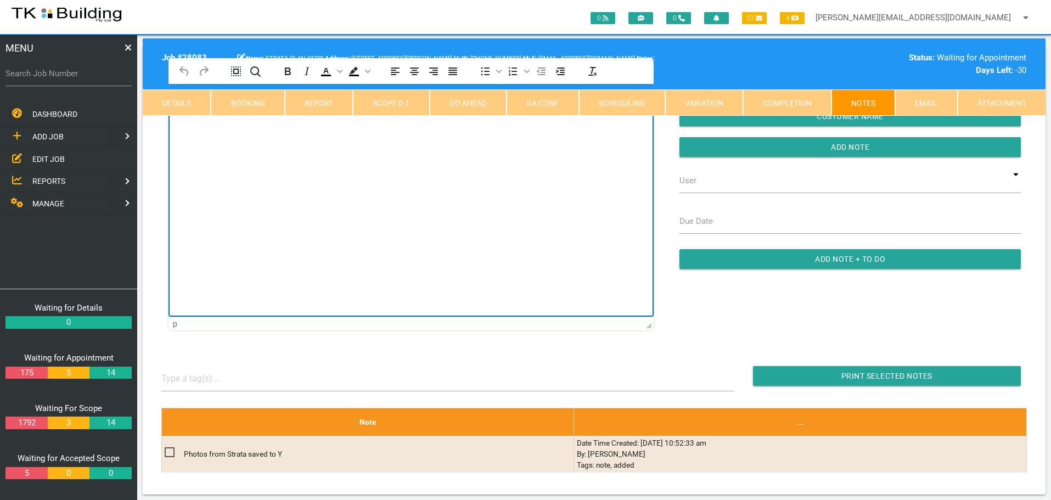
click at [252, 134] on html at bounding box center [411, 109] width 485 height 50
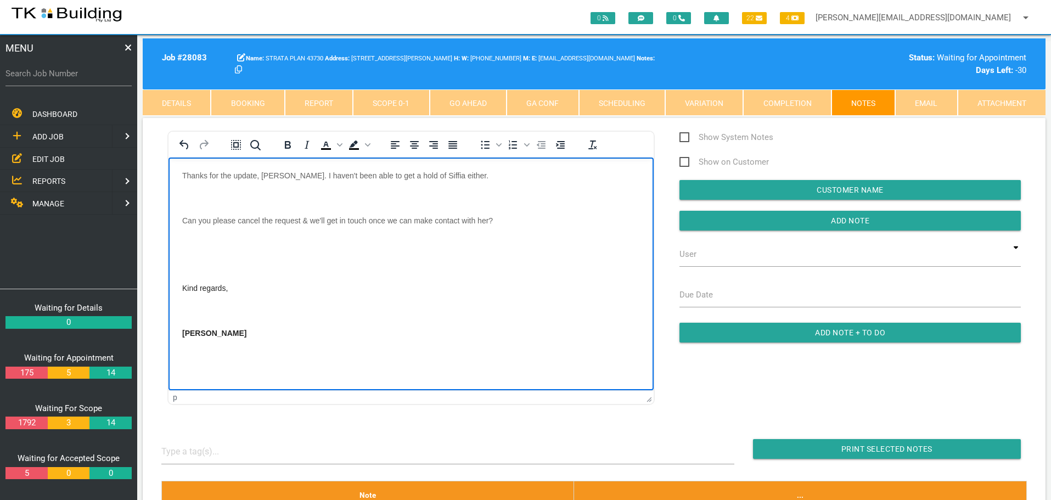
click at [189, 190] on body "Thanks for the update, Sharon. I haven't been able to get a hold of Siffia eith…" at bounding box center [411, 268] width 485 height 194
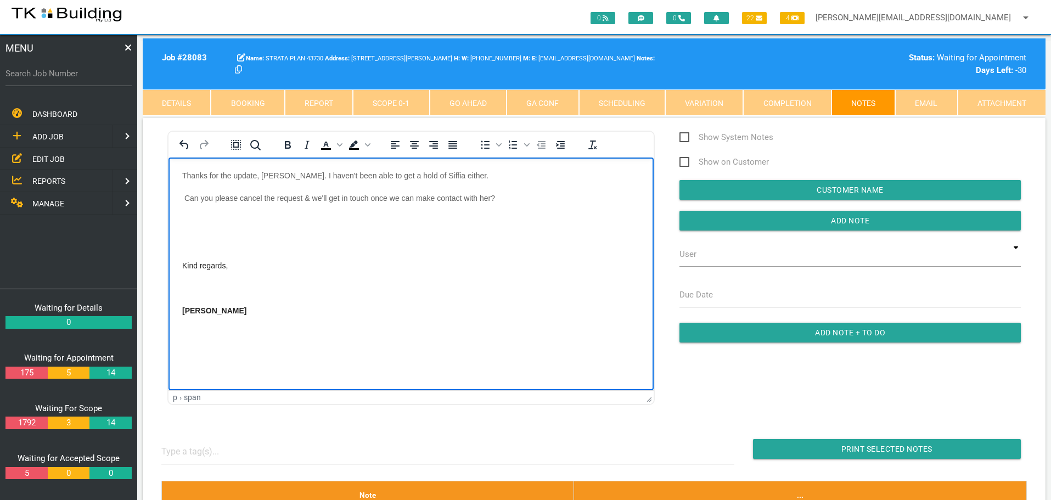
click at [185, 222] on p "Rich Text Area. Press ALT-0 for help." at bounding box center [411, 220] width 458 height 9
click at [203, 240] on p "Rich Text Area. Press ALT-0 for help." at bounding box center [411, 242] width 458 height 9
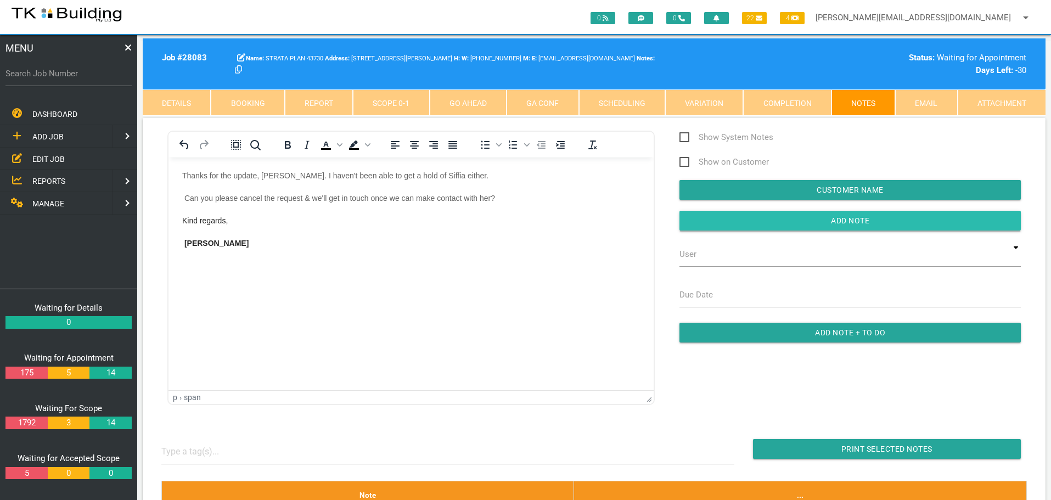
click at [735, 226] on input "button" at bounding box center [850, 221] width 341 height 20
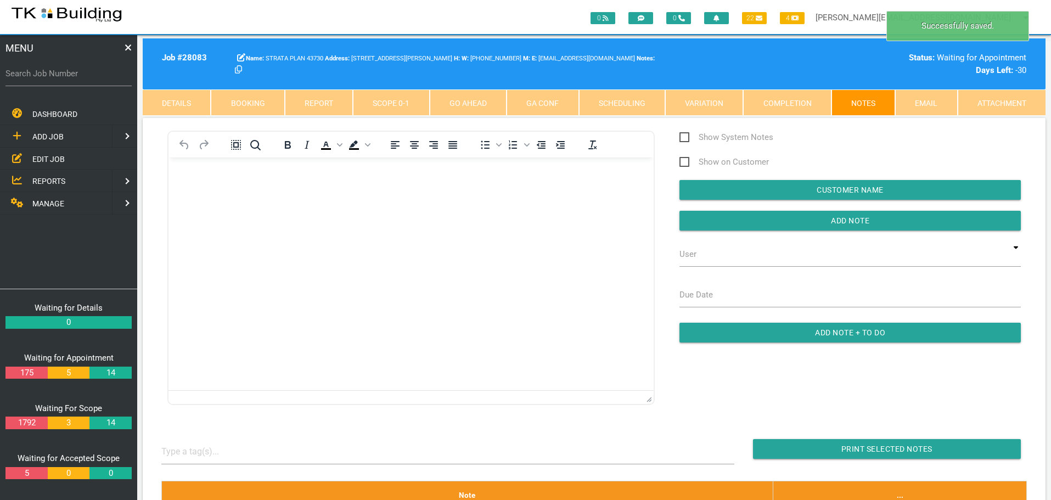
click at [775, 99] on link "Completion" at bounding box center [787, 102] width 88 height 26
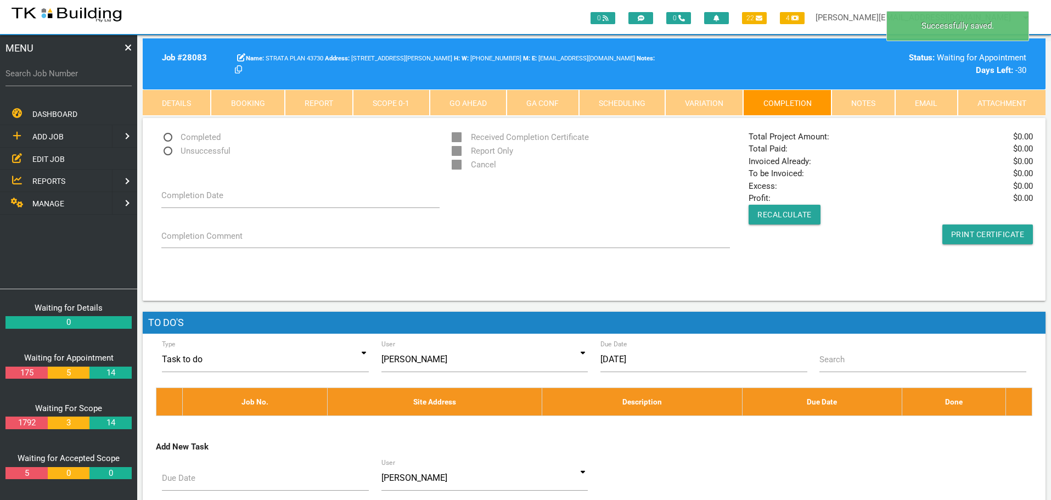
click at [167, 151] on span "Unsuccessful" at bounding box center [195, 151] width 69 height 14
click at [167, 151] on input "Unsuccessful" at bounding box center [164, 147] width 7 height 7
radio input "true"
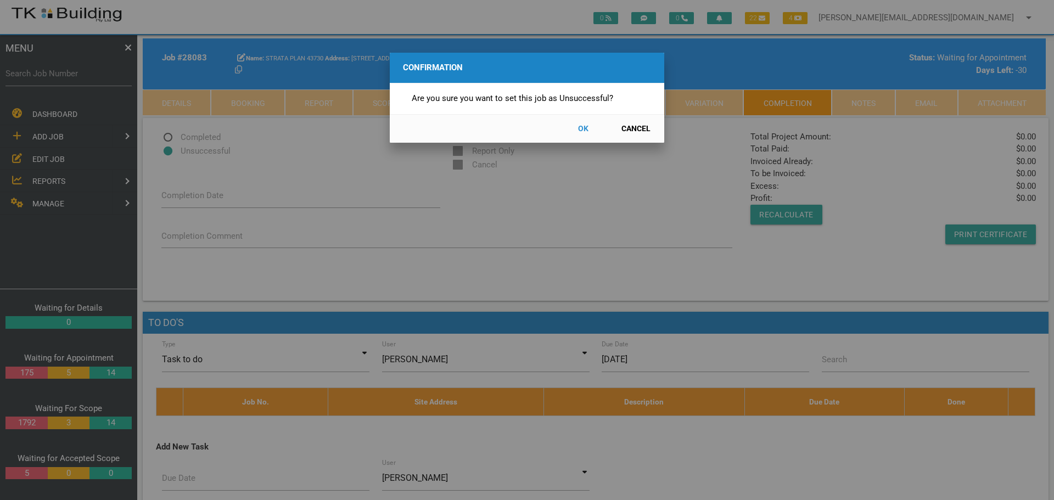
click at [582, 126] on button "OK" at bounding box center [583, 128] width 48 height 19
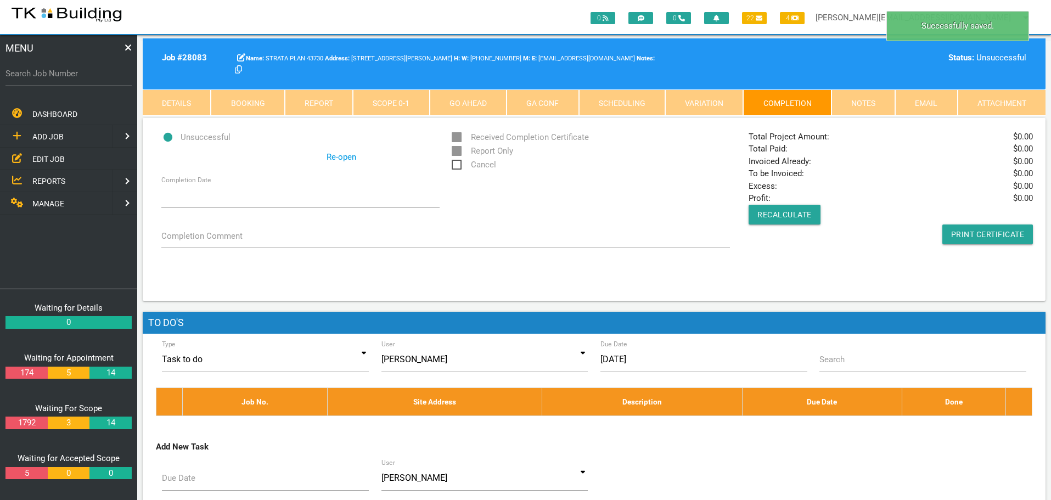
click at [454, 164] on span "Cancel" at bounding box center [474, 165] width 44 height 14
click at [454, 164] on input "Cancel" at bounding box center [455, 161] width 7 height 7
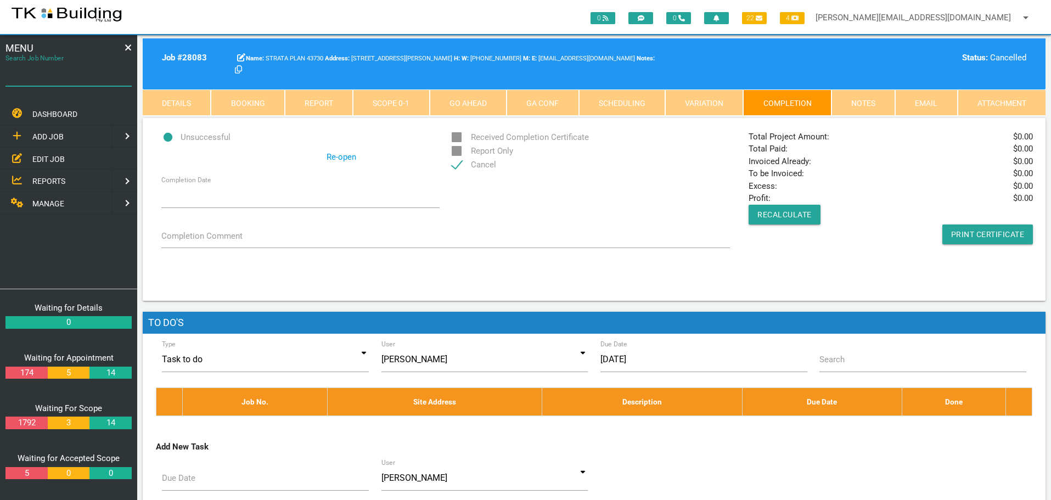
click at [78, 81] on input "Search Job Number" at bounding box center [68, 73] width 126 height 25
type input "28136"
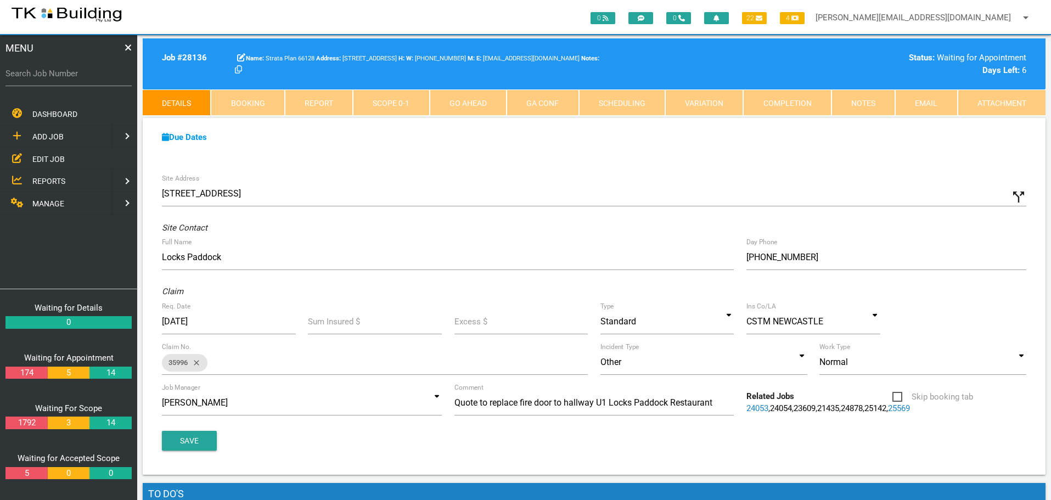
click at [256, 102] on link "Booking" at bounding box center [248, 102] width 74 height 26
select select "8"
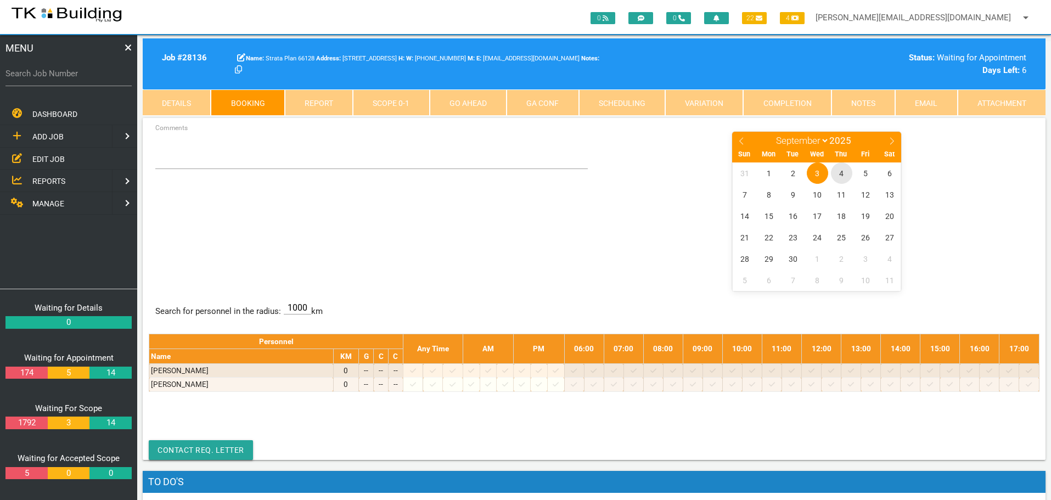
click at [840, 173] on span "4" at bounding box center [841, 172] width 21 height 21
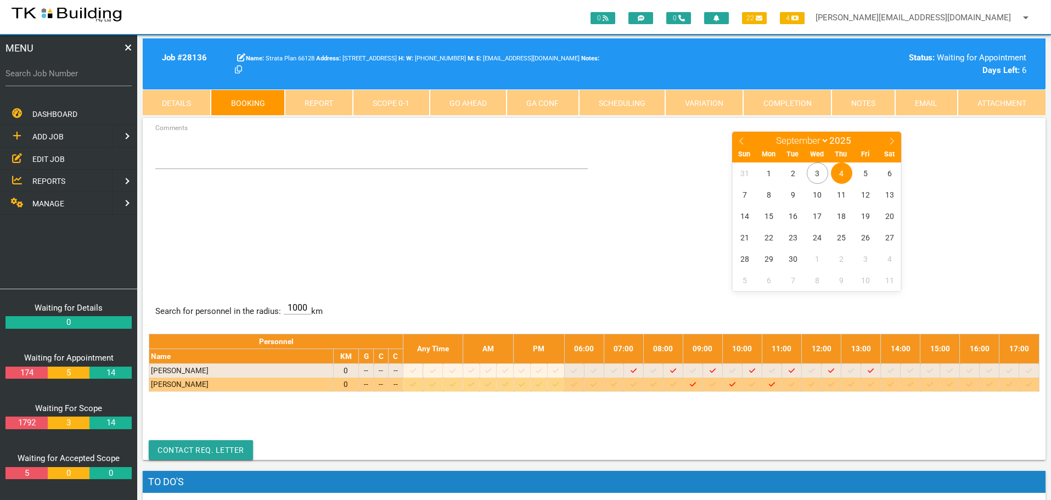
click at [815, 383] on icon at bounding box center [812, 384] width 6 height 7
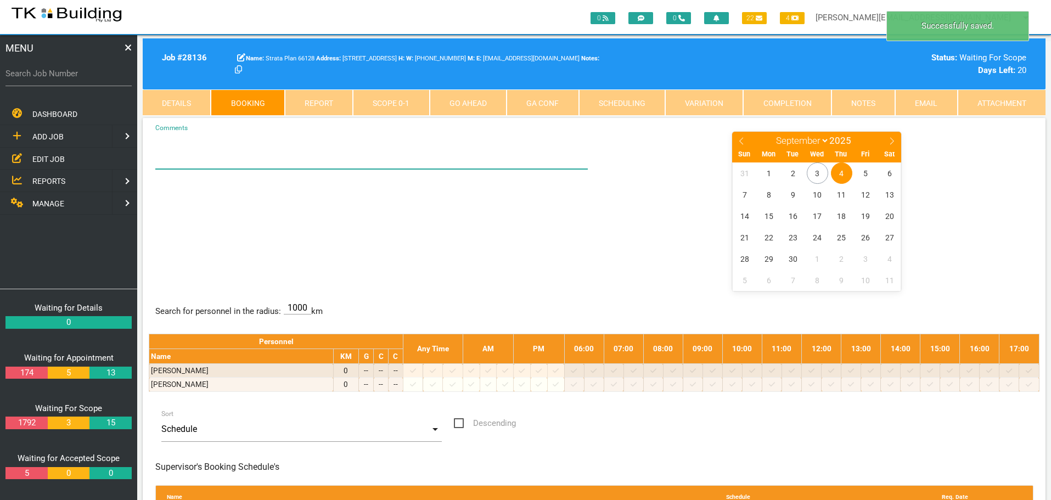
click at [175, 154] on textarea "Comments" at bounding box center [371, 150] width 433 height 38
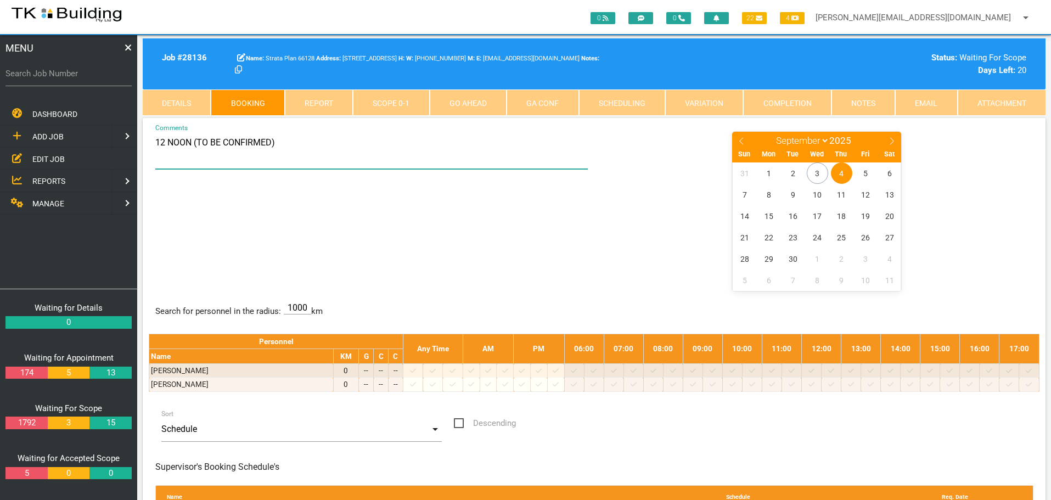
type textarea "12 NOON (TO BE CONFIRMED)"
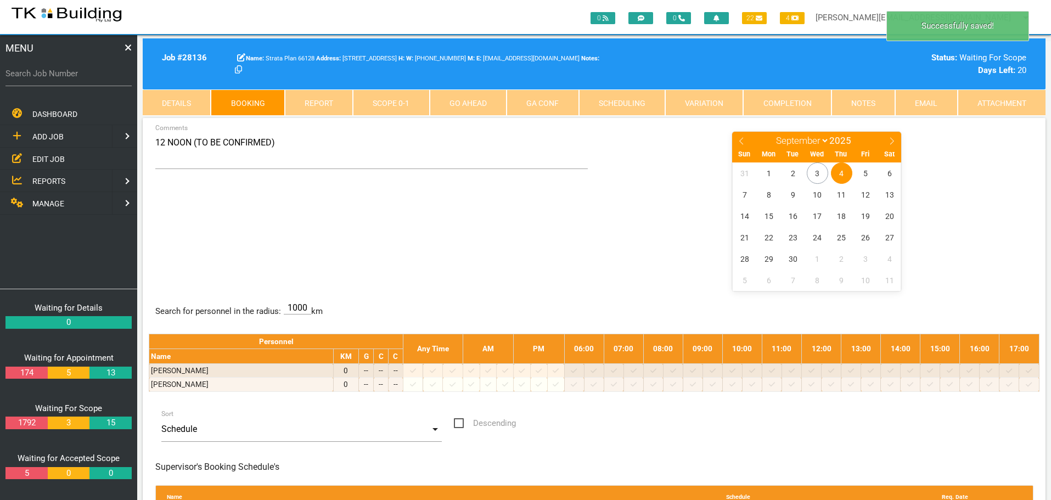
click at [422, 256] on div "12 NOON (TO BE CONFIRMED) Comments January February March April May June July A…" at bounding box center [594, 211] width 891 height 160
click at [78, 79] on label "Search Job Number" at bounding box center [68, 74] width 126 height 13
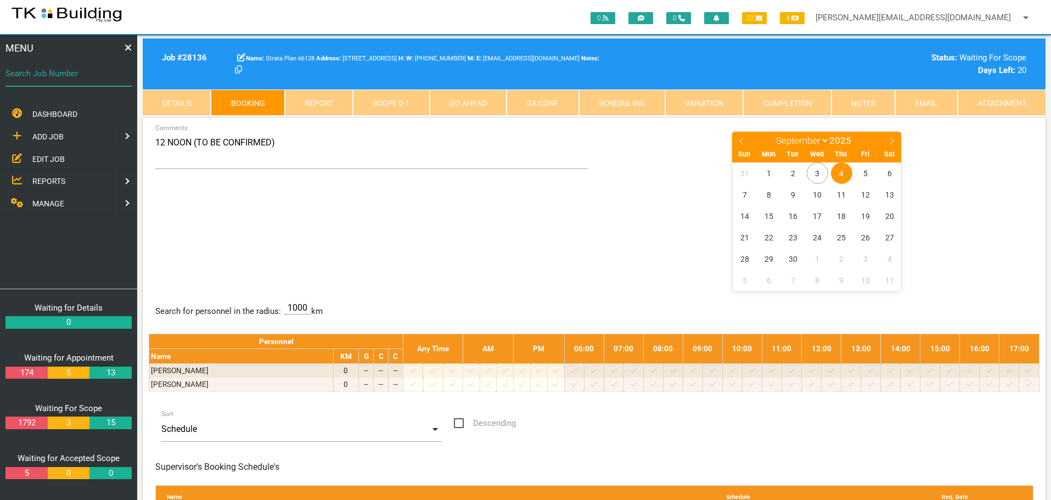
click at [78, 79] on input "Search Job Number" at bounding box center [68, 73] width 126 height 25
type input "28139"
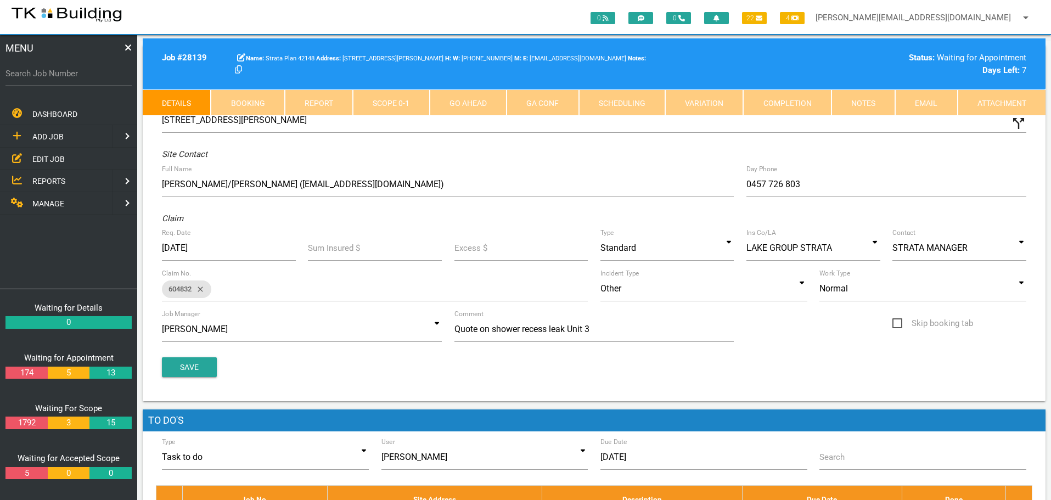
click at [250, 101] on link "Booking" at bounding box center [248, 102] width 74 height 26
select select "8"
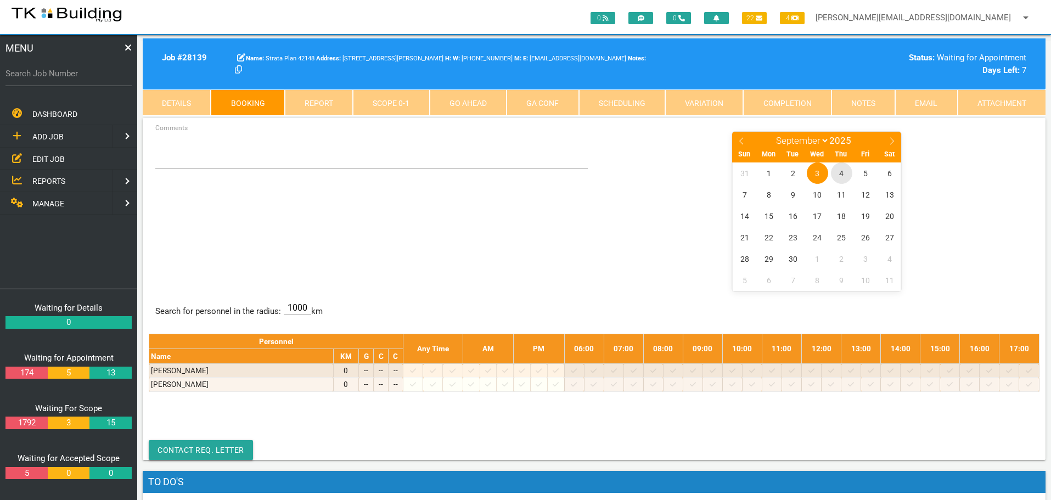
click at [841, 172] on span "4" at bounding box center [841, 172] width 21 height 21
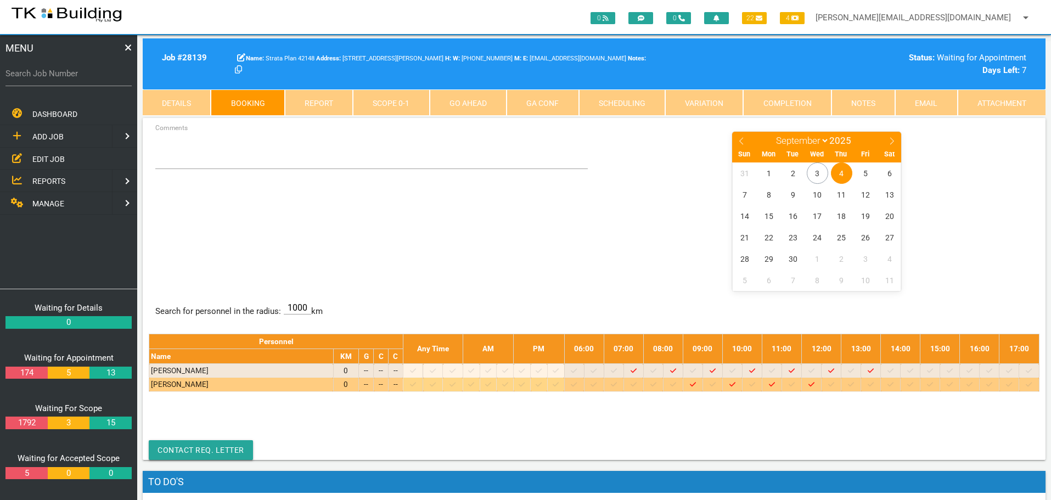
click at [839, 384] on div at bounding box center [831, 384] width 16 height 11
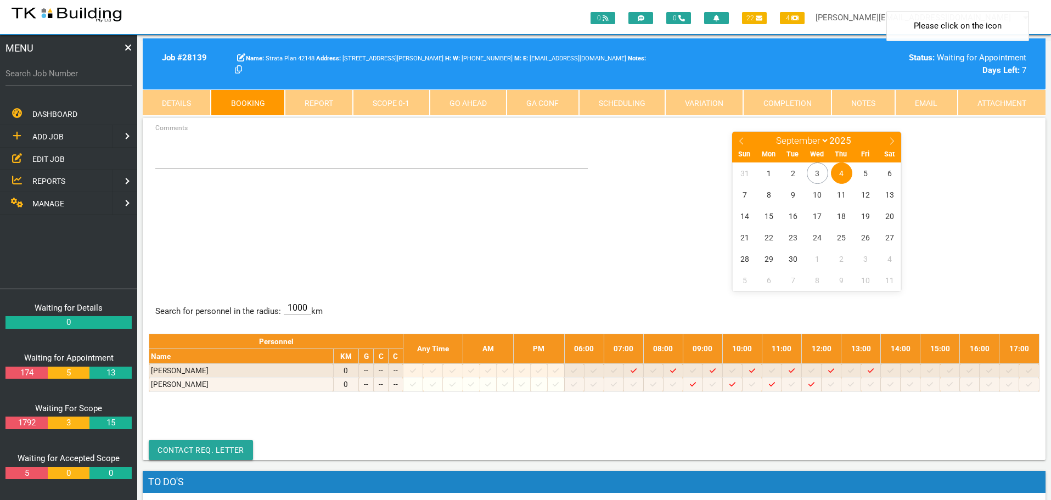
click at [844, 169] on span "4" at bounding box center [841, 172] width 21 height 21
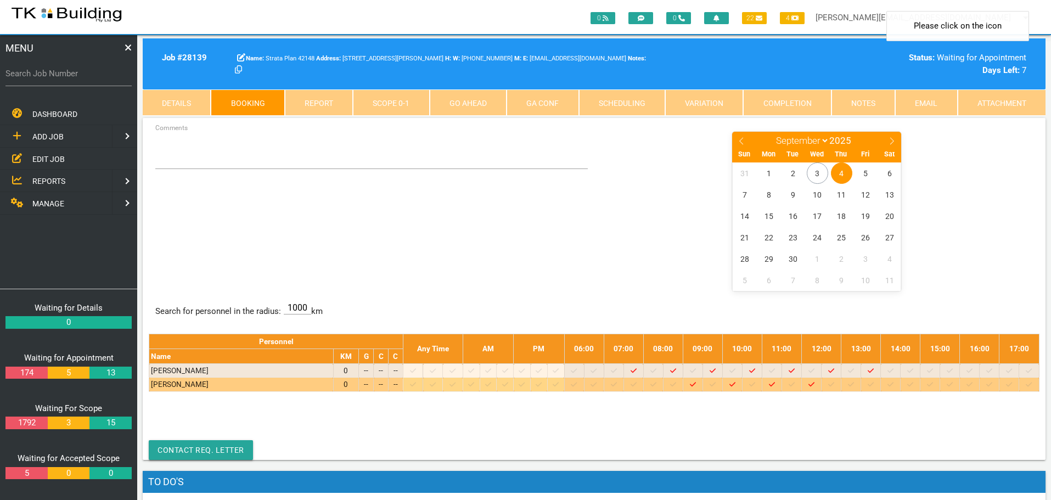
click at [834, 384] on icon at bounding box center [831, 384] width 6 height 7
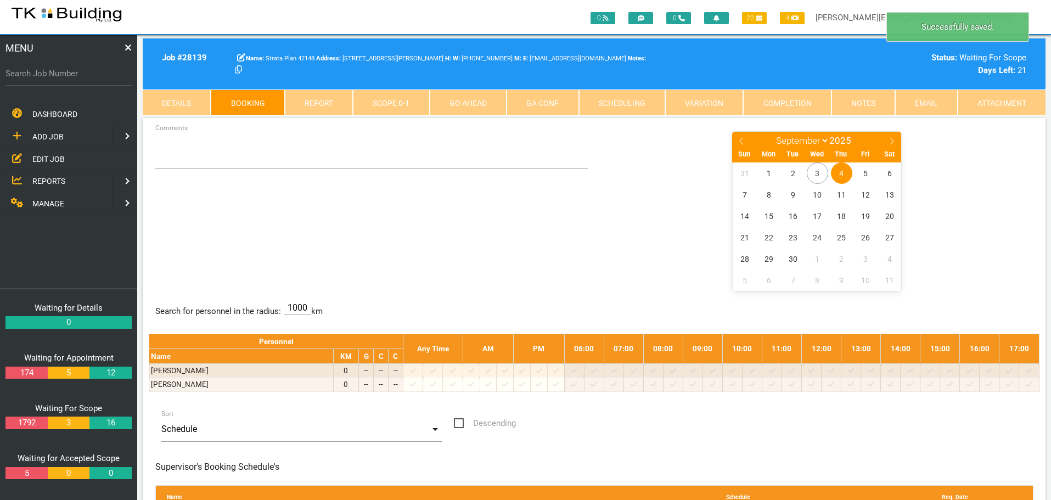
click at [845, 171] on span "4" at bounding box center [841, 172] width 21 height 21
click at [162, 145] on textarea "Comments" at bounding box center [371, 150] width 433 height 38
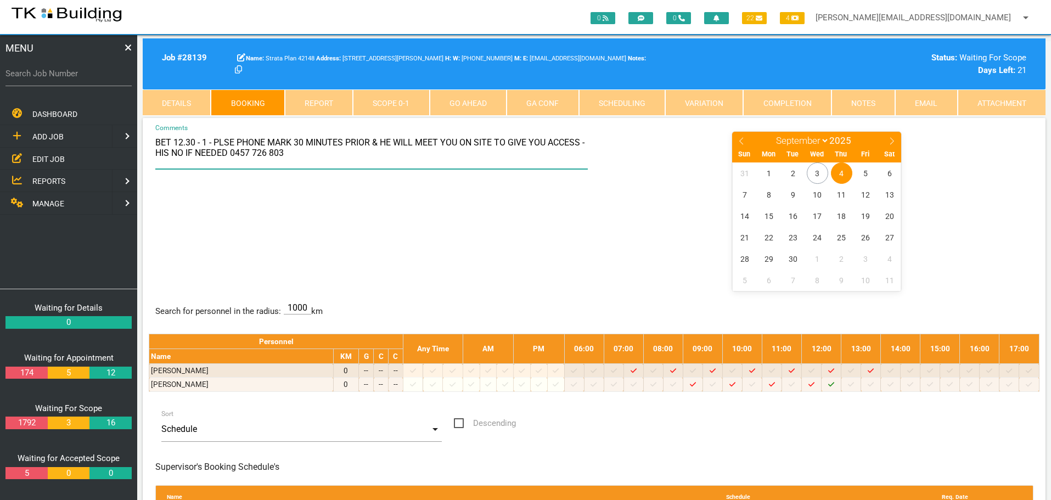
type textarea "BET 12.30 - 1 - PLSE PHONE MARK 30 MINUTES PRIOR & HE WILL MEET YOU ON SITE TO …"
click at [419, 201] on div "BET 12.30 - 1 - PLSE PHONE MARK 30 MINUTES PRIOR & HE WILL MEET YOU ON SITE TO …" at bounding box center [594, 211] width 891 height 160
click at [298, 224] on div "BET 12.30 - 1 - PLSE PHONE MARK 30 MINUTES PRIOR & HE WILL MEET YOU ON SITE TO …" at bounding box center [594, 211] width 891 height 160
click at [59, 78] on label "Search Job Number" at bounding box center [68, 74] width 126 height 13
click at [59, 78] on input "Search Job Number" at bounding box center [68, 73] width 126 height 25
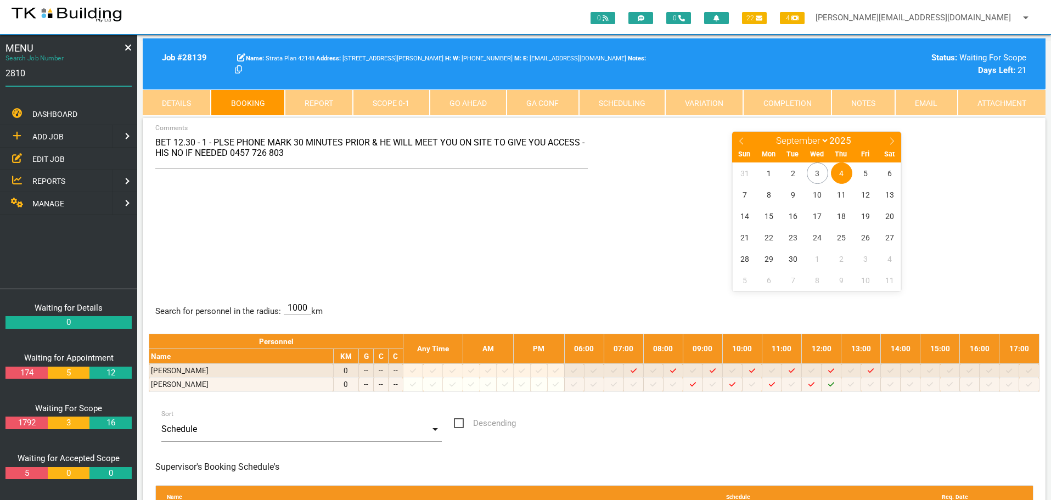
type input "28102"
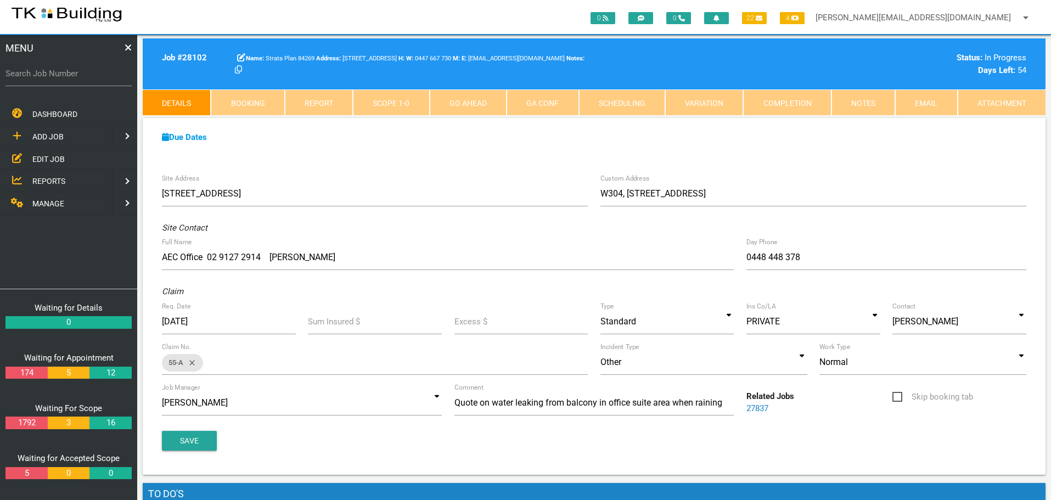
click at [41, 156] on span "EDIT JOB" at bounding box center [48, 158] width 32 height 9
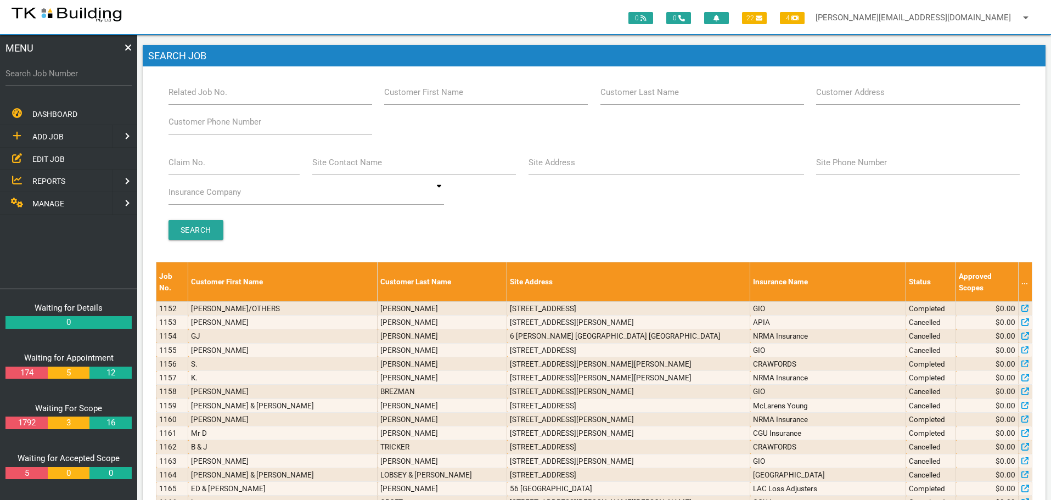
drag, startPoint x: 675, startPoint y: 98, endPoint x: 684, endPoint y: 92, distance: 11.6
click at [677, 98] on div "Customer Last Name" at bounding box center [702, 95] width 216 height 30
click at [690, 94] on input "Customer Last Name" at bounding box center [702, 92] width 204 height 25
type input "93478"
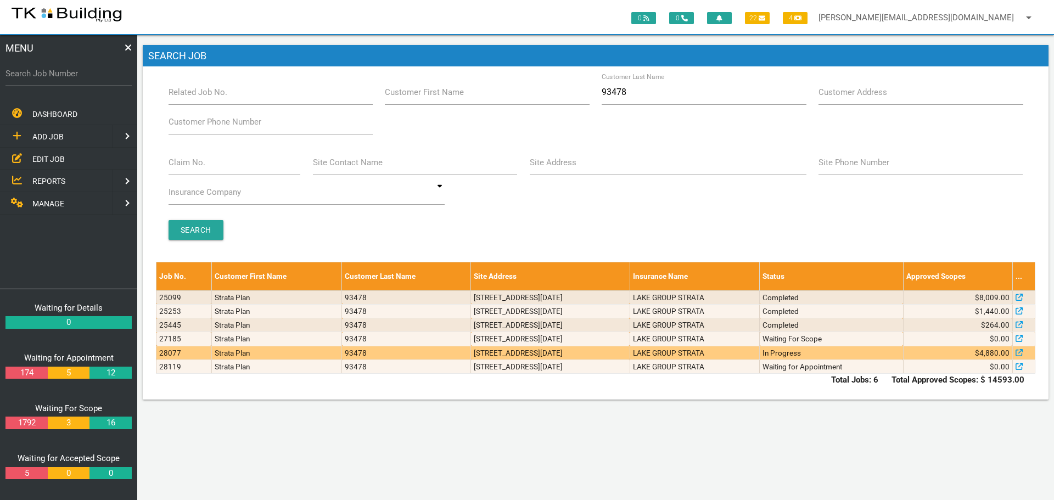
click at [830, 356] on td "In Progress" at bounding box center [831, 353] width 143 height 14
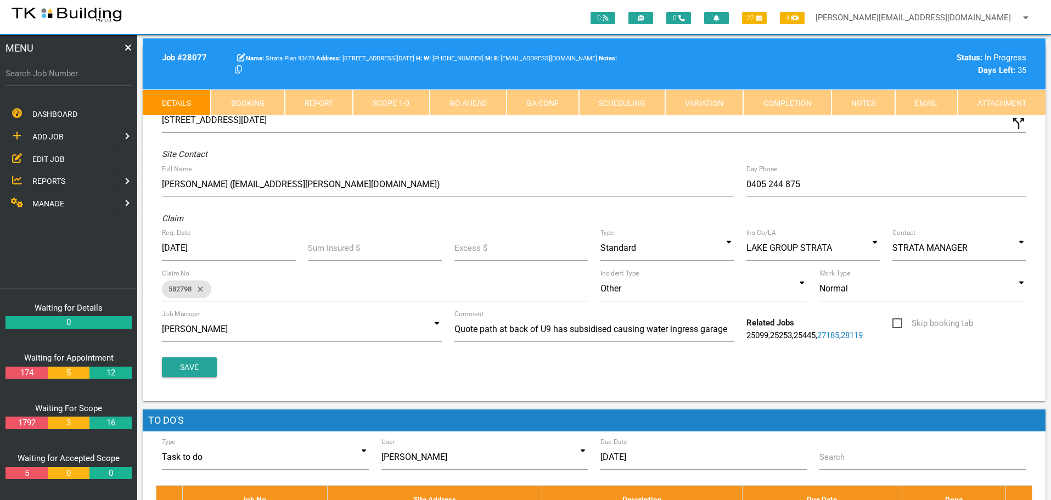
click at [869, 103] on link "Notes" at bounding box center [864, 102] width 64 height 26
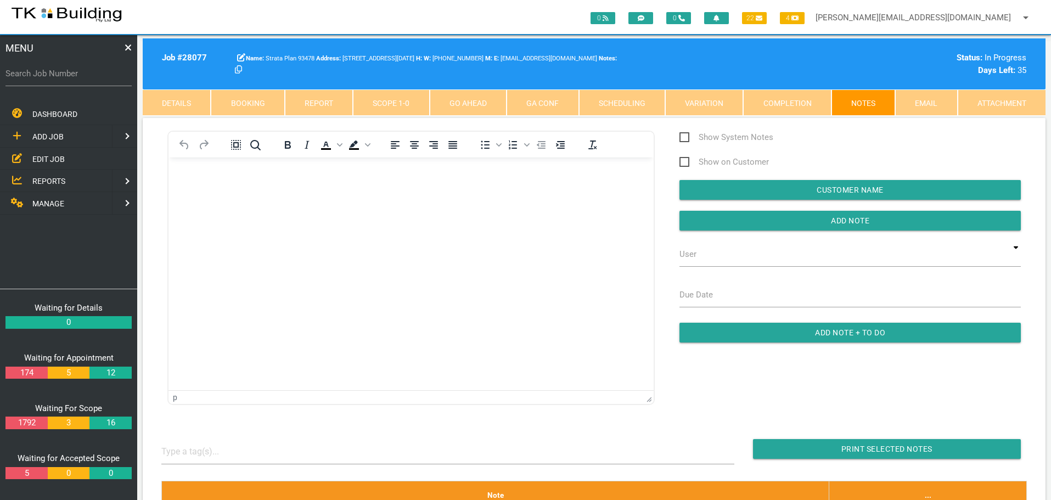
click at [54, 159] on span "EDIT JOB" at bounding box center [48, 158] width 32 height 9
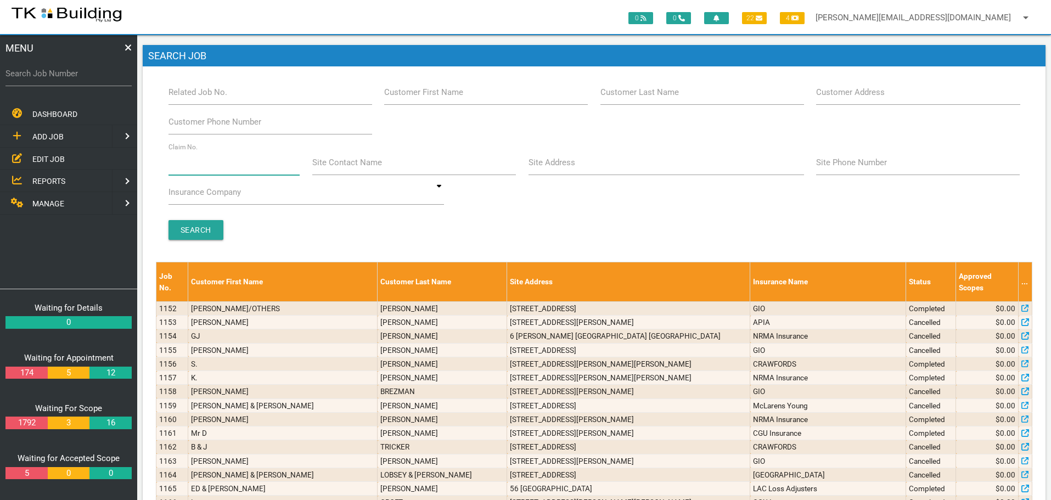
click at [224, 169] on input "Claim No." at bounding box center [235, 162] width 132 height 25
type input "35354"
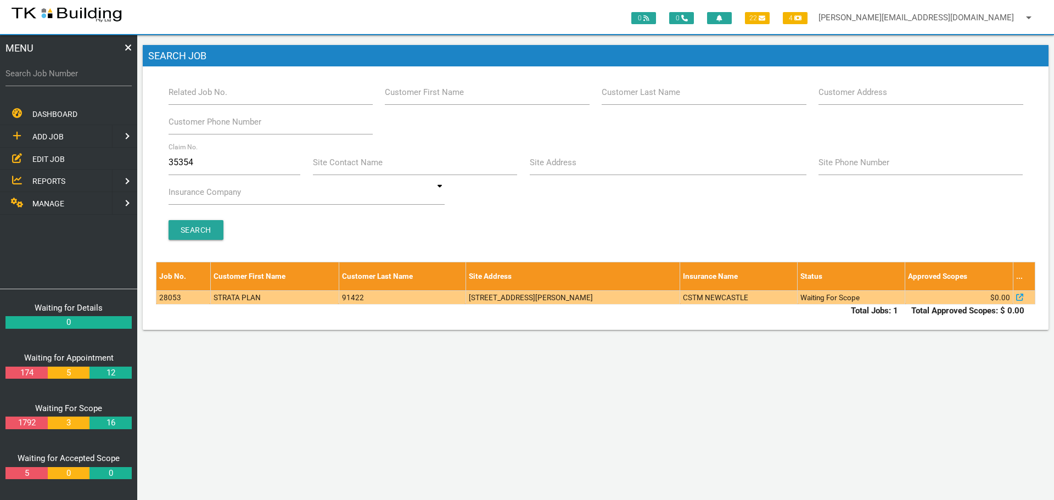
click at [492, 300] on td "1/247 Warners Bay Rd, Mount Hutton NSW 2290, Australia" at bounding box center [572, 297] width 215 height 14
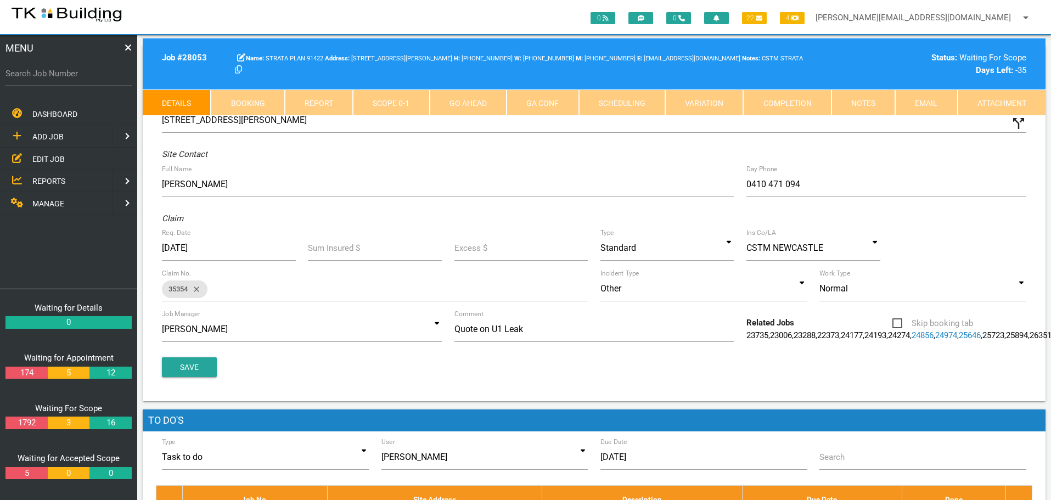
click at [270, 103] on link "Booking" at bounding box center [248, 102] width 74 height 26
select select "8"
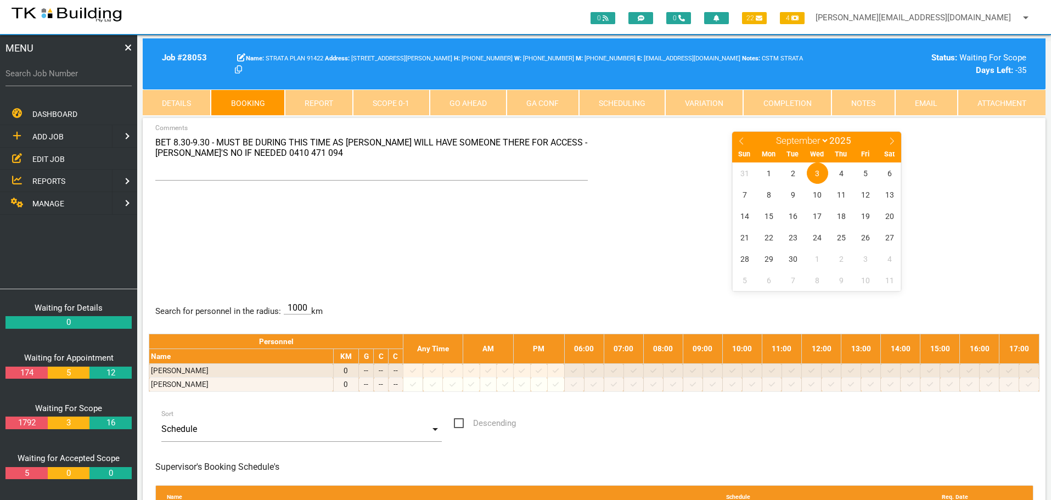
click at [868, 100] on link "Notes" at bounding box center [864, 102] width 64 height 26
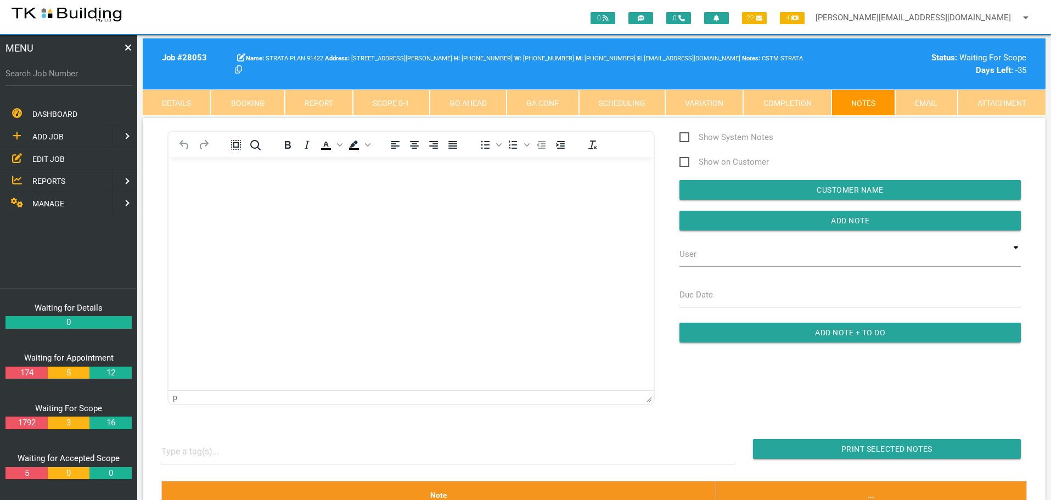
click at [244, 104] on link "Booking" at bounding box center [248, 102] width 74 height 26
select select "8"
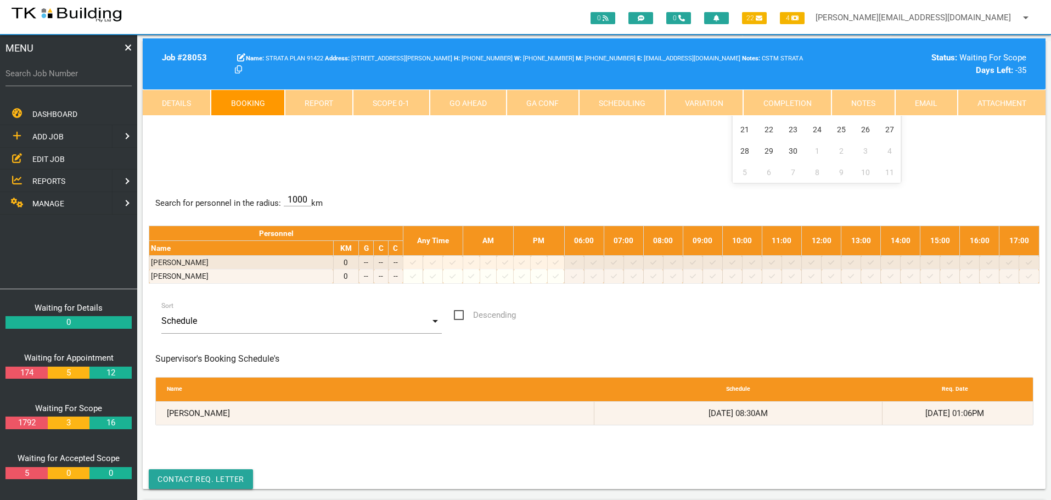
scroll to position [110, 0]
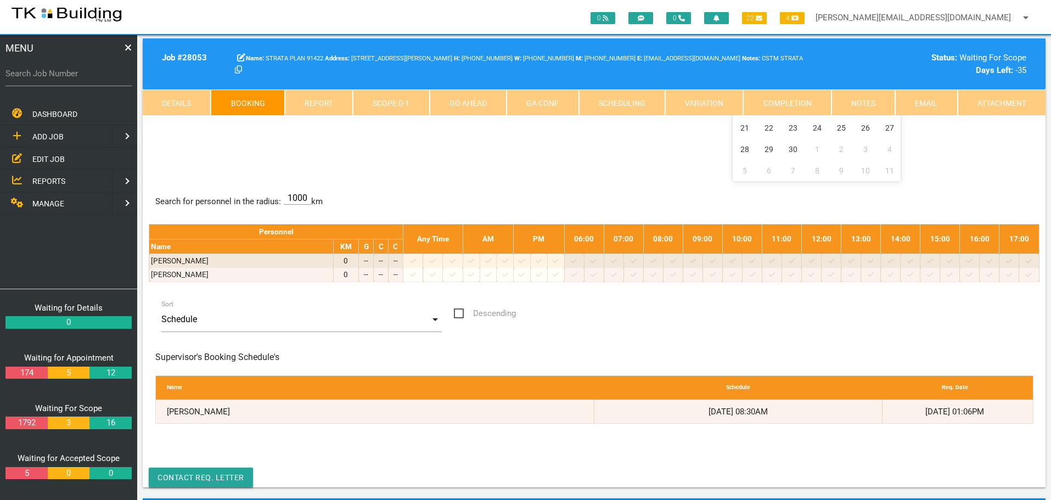
drag, startPoint x: 193, startPoint y: 105, endPoint x: 159, endPoint y: 105, distance: 33.5
click at [193, 105] on link "Details" at bounding box center [177, 102] width 68 height 26
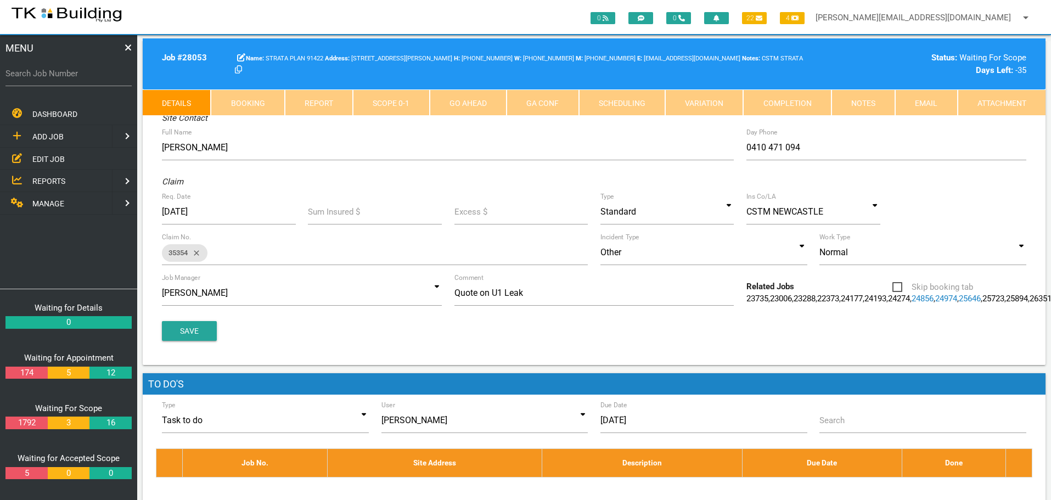
click at [47, 155] on span "EDIT JOB" at bounding box center [48, 158] width 32 height 9
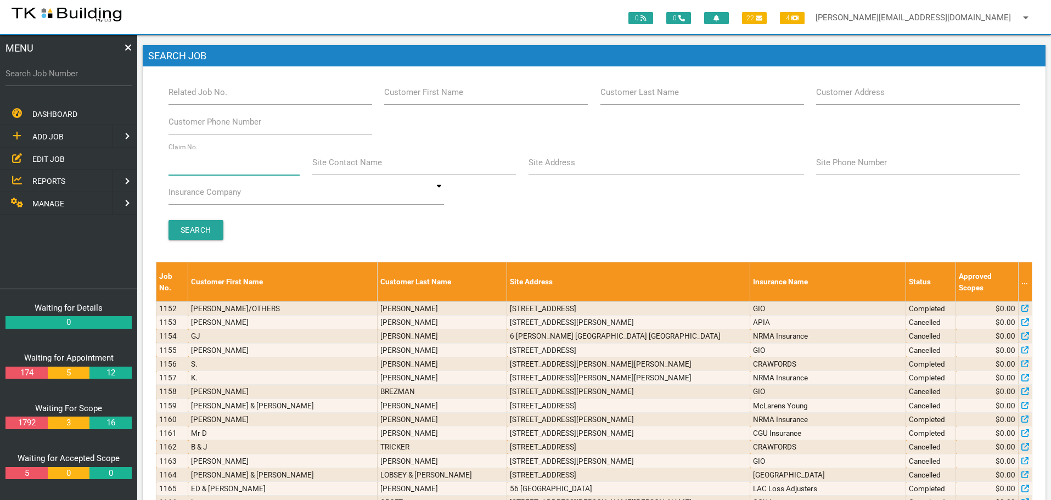
click at [206, 166] on input "Claim No." at bounding box center [235, 162] width 132 height 25
type input "489673"
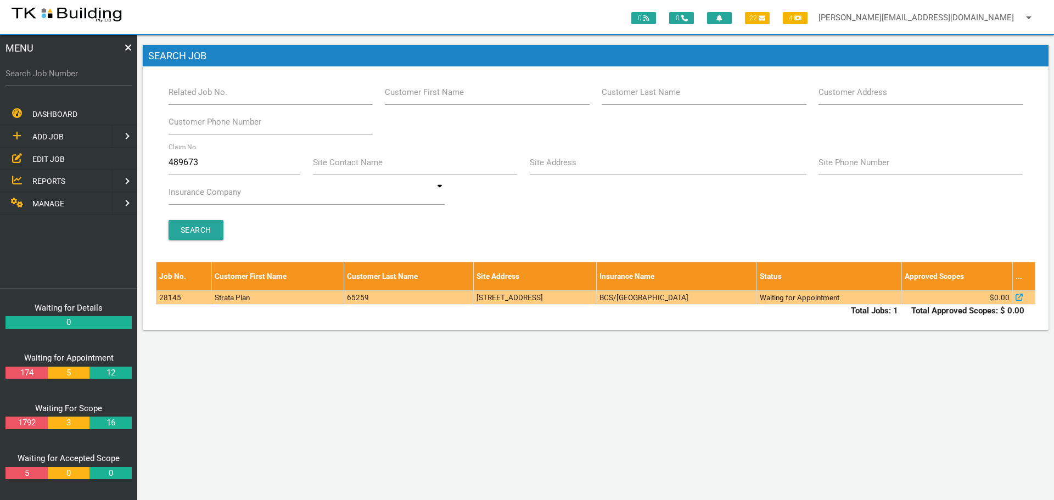
click at [518, 300] on td "20 Portside Cres, Maryville NSW 2293, Australia" at bounding box center [535, 297] width 122 height 14
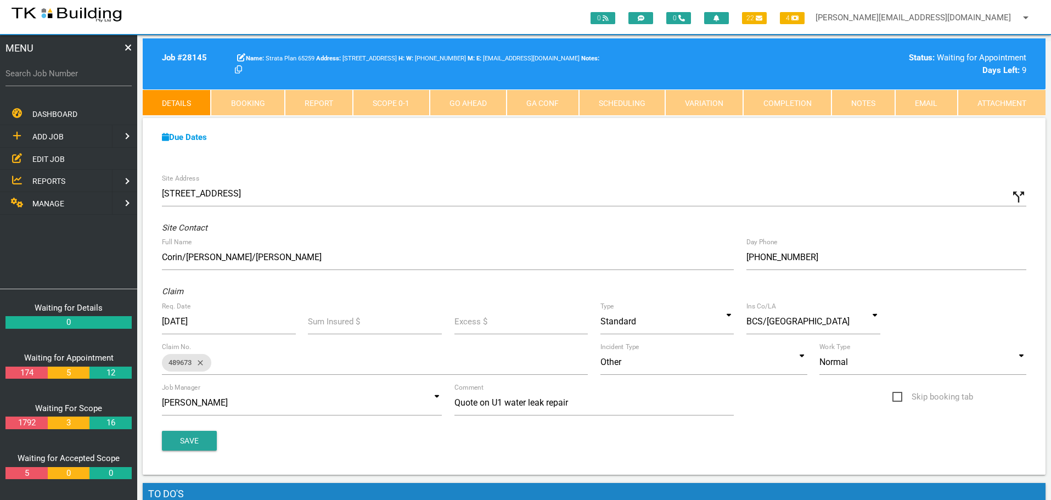
click at [678, 101] on div "Job # 28145 Strata Plan 65259 20 Portside Cres, Maryville NSW 2293, Australia W…" at bounding box center [594, 76] width 903 height 77
drag, startPoint x: 520, startPoint y: 173, endPoint x: 514, endPoint y: 165, distance: 10.4
click at [520, 173] on div "Site Address 20 Portside Cres, Maryville NSW 2293, Australia call_split Custom …" at bounding box center [594, 321] width 903 height 307
click at [263, 100] on link "Booking" at bounding box center [248, 102] width 74 height 26
select select "8"
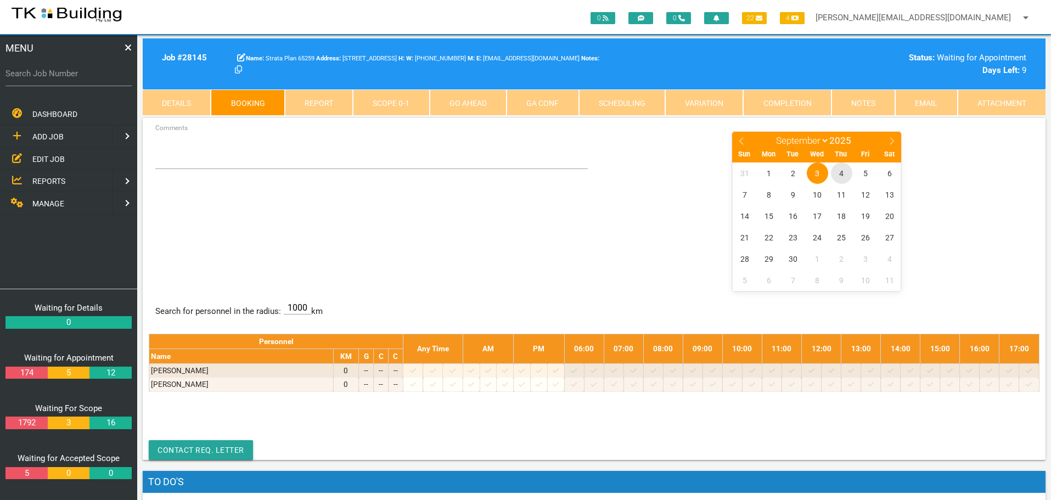
click at [840, 173] on span "4" at bounding box center [841, 172] width 21 height 21
click at [39, 179] on span "REPORTS" at bounding box center [48, 181] width 33 height 9
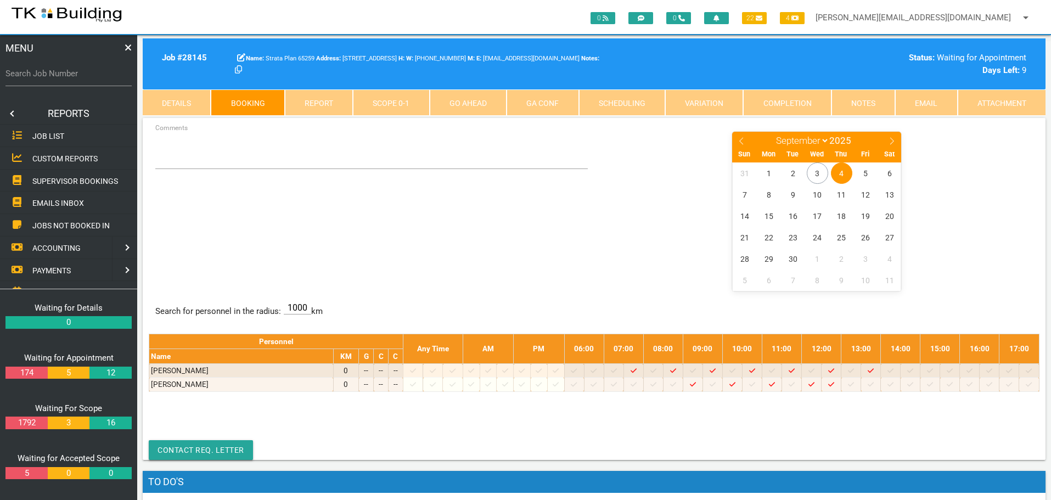
click at [63, 180] on span "SUPERVISOR BOOKINGS" at bounding box center [75, 180] width 86 height 9
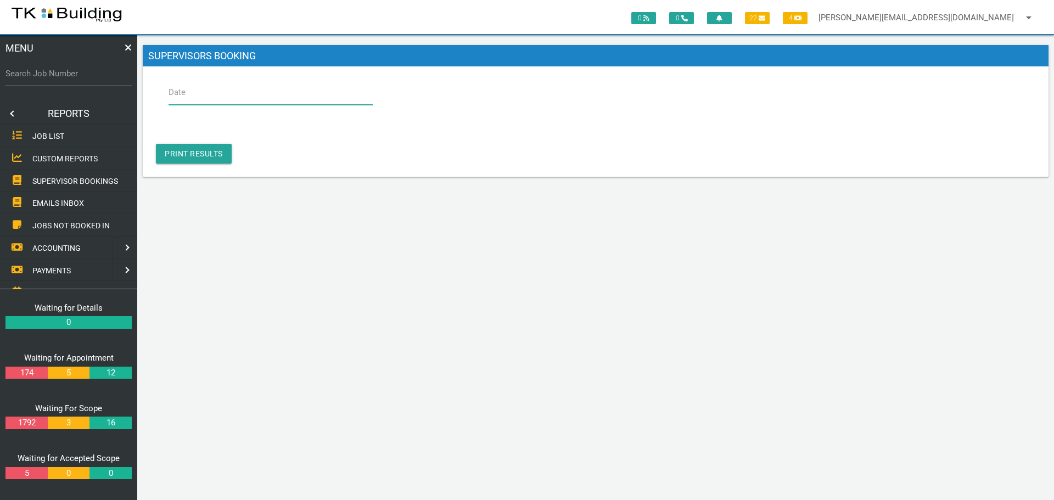
click at [217, 93] on input "Date" at bounding box center [271, 92] width 204 height 25
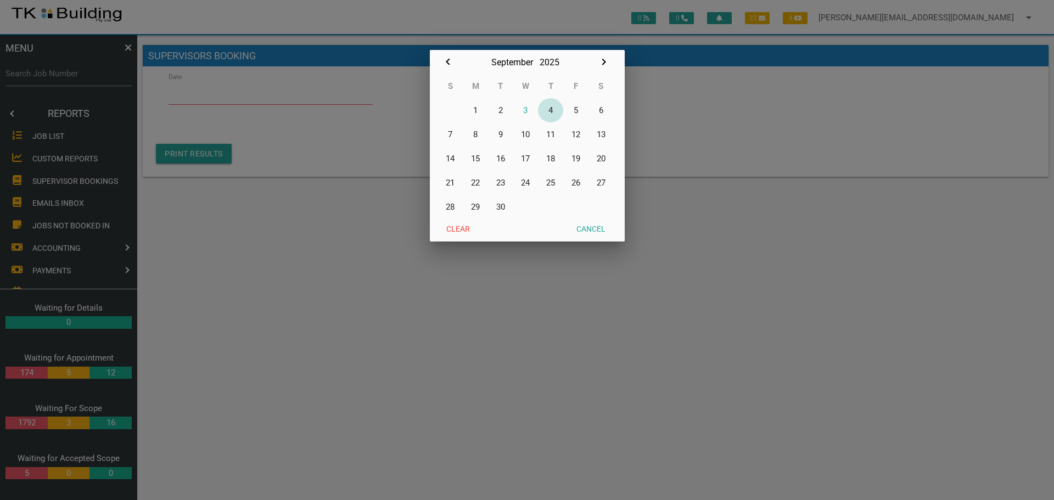
click at [551, 109] on button "4" at bounding box center [550, 110] width 25 height 24
type input "04/09/2025"
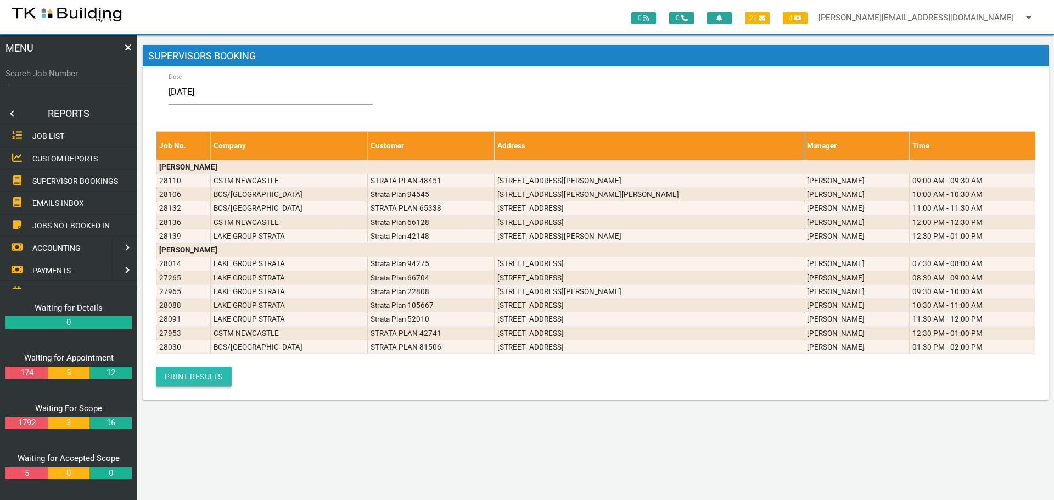
click at [195, 380] on link "Print Results" at bounding box center [194, 377] width 76 height 20
click at [13, 114] on link at bounding box center [11, 114] width 22 height 22
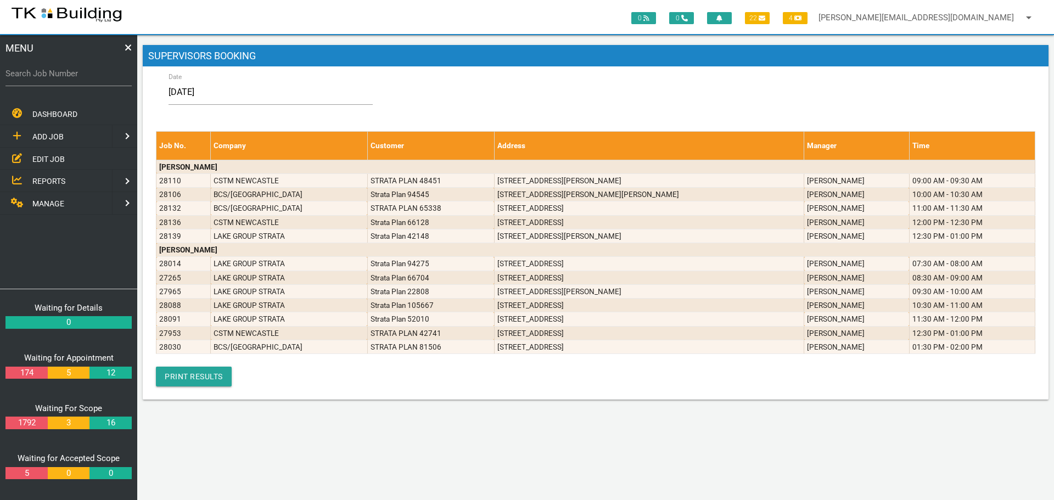
click at [51, 158] on span "EDIT JOB" at bounding box center [48, 158] width 32 height 9
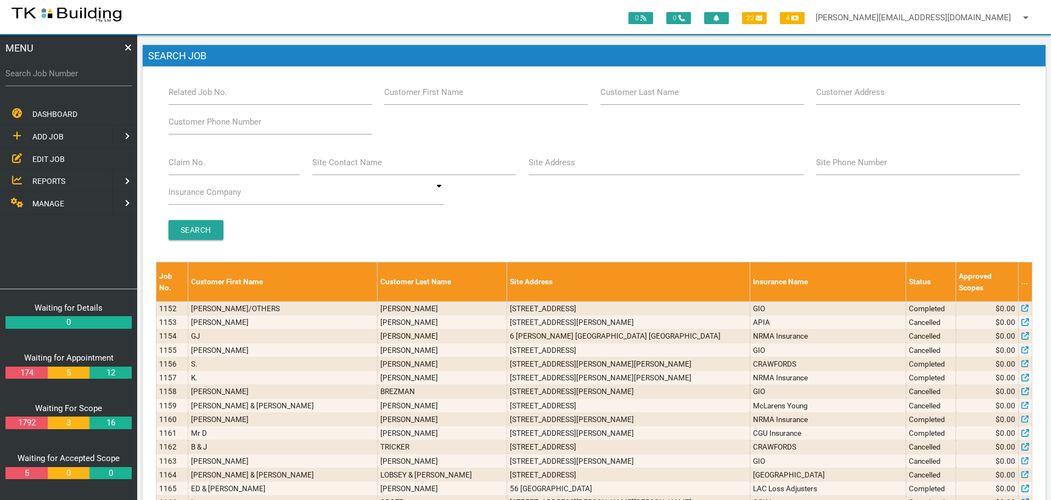
click at [60, 78] on label "Search Job Number" at bounding box center [68, 74] width 126 height 13
click at [60, 78] on input "Search Job Number" at bounding box center [68, 73] width 126 height 25
type input "28059"
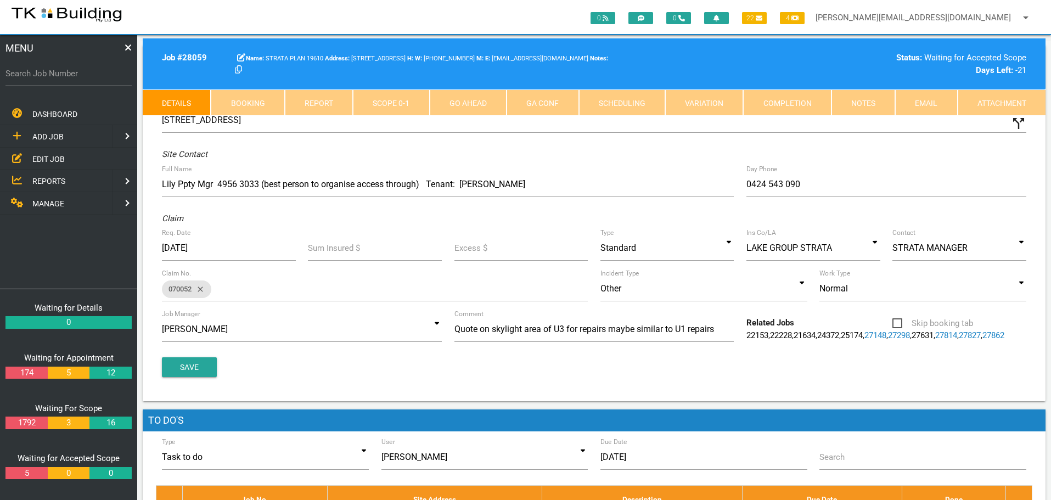
click at [869, 102] on link "Notes" at bounding box center [864, 102] width 64 height 26
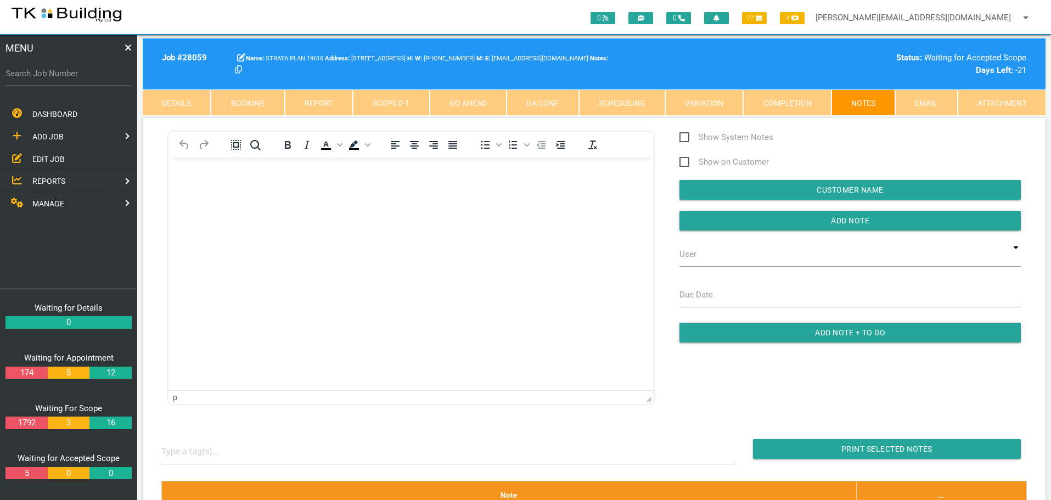
click at [385, 102] on link "Scope 0 - 1" at bounding box center [391, 102] width 76 height 26
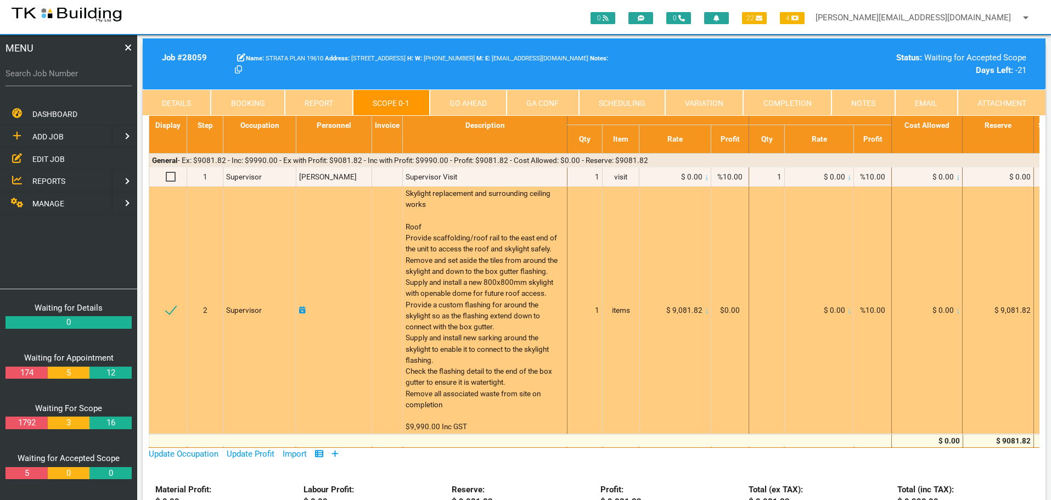
scroll to position [55, 0]
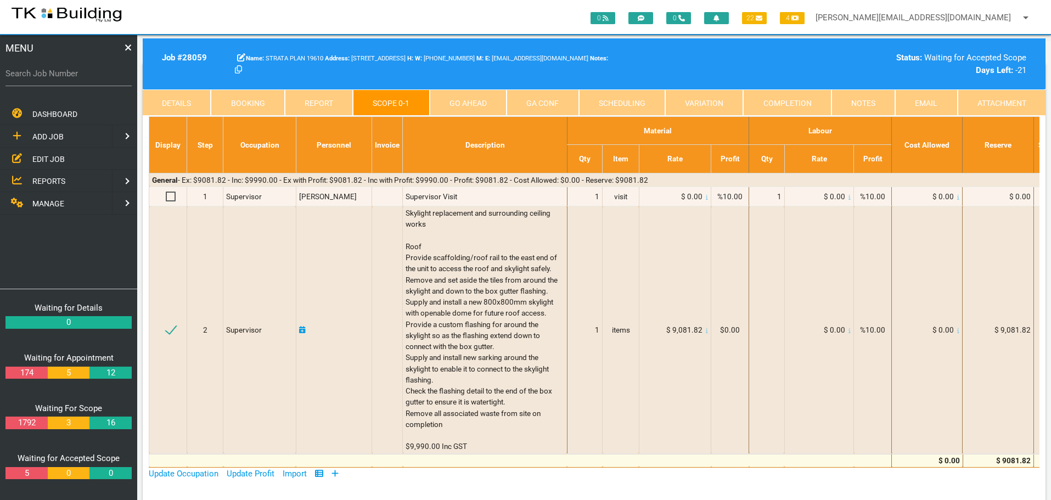
click at [240, 98] on link "Booking" at bounding box center [248, 102] width 74 height 26
select select "8"
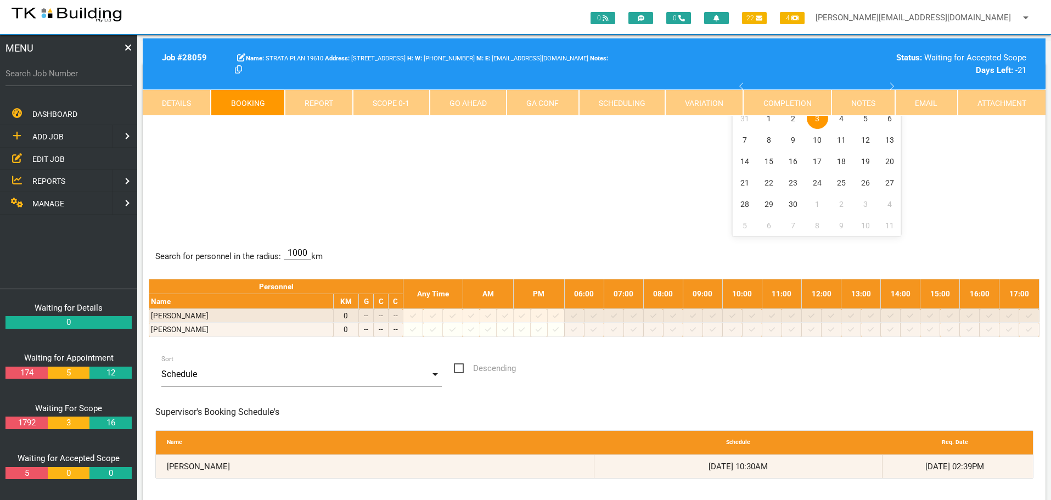
scroll to position [110, 0]
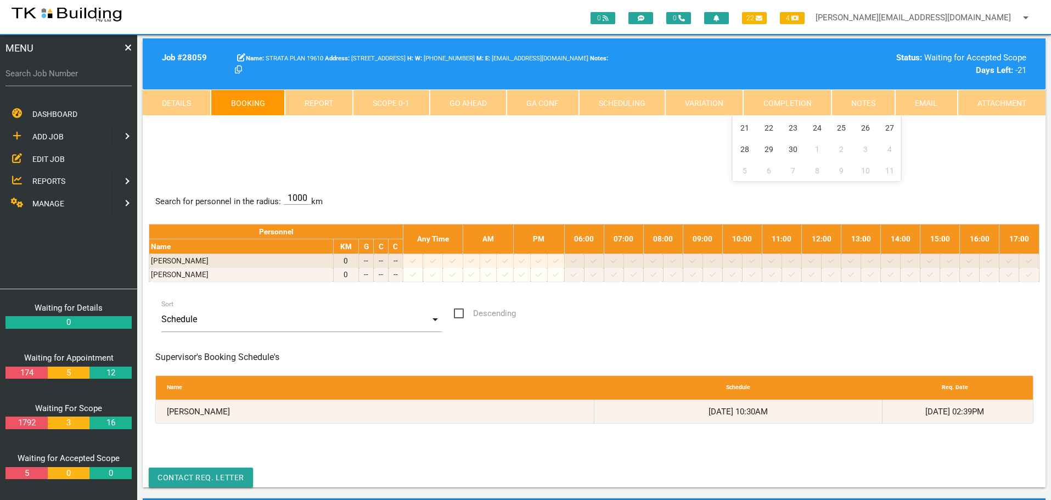
click at [176, 99] on link "Details" at bounding box center [177, 102] width 68 height 26
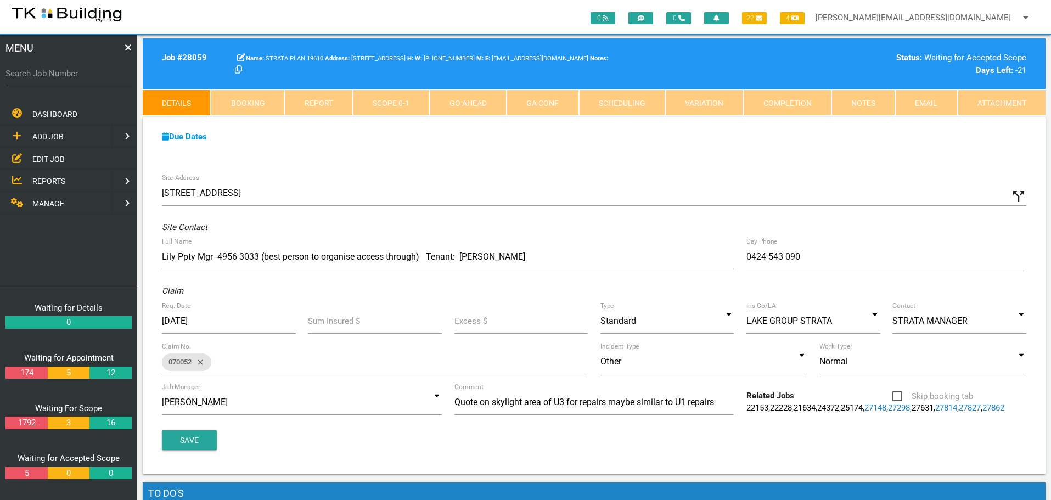
scroll to position [0, 0]
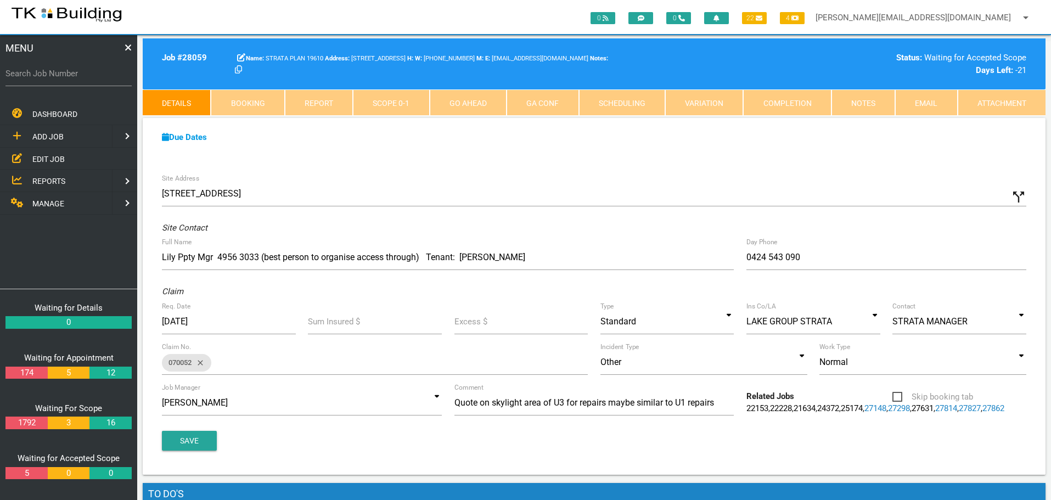
click at [400, 102] on link "Scope 0 - 1" at bounding box center [391, 102] width 76 height 26
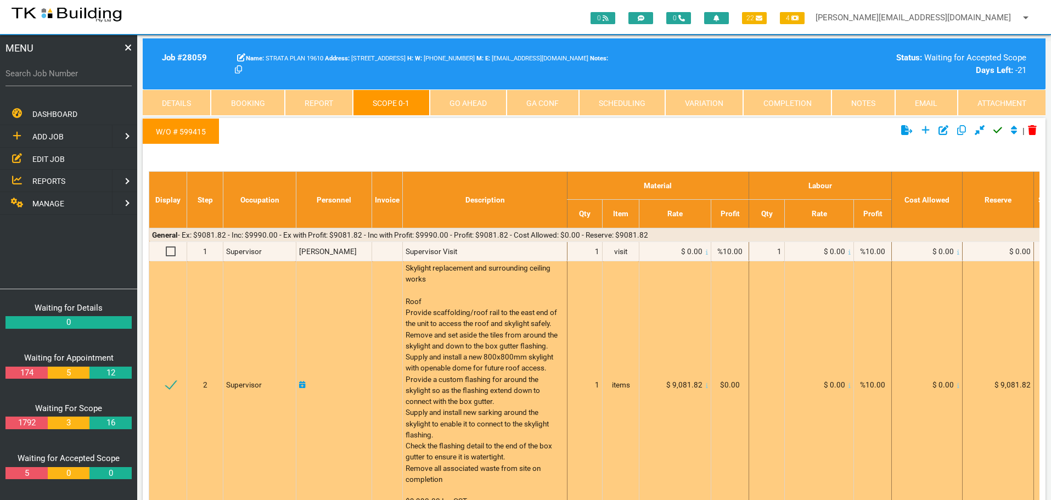
click at [519, 419] on span "Skylight replacement and surrounding ceiling works Roof Provide scaffolding/roo…" at bounding box center [483, 384] width 154 height 242
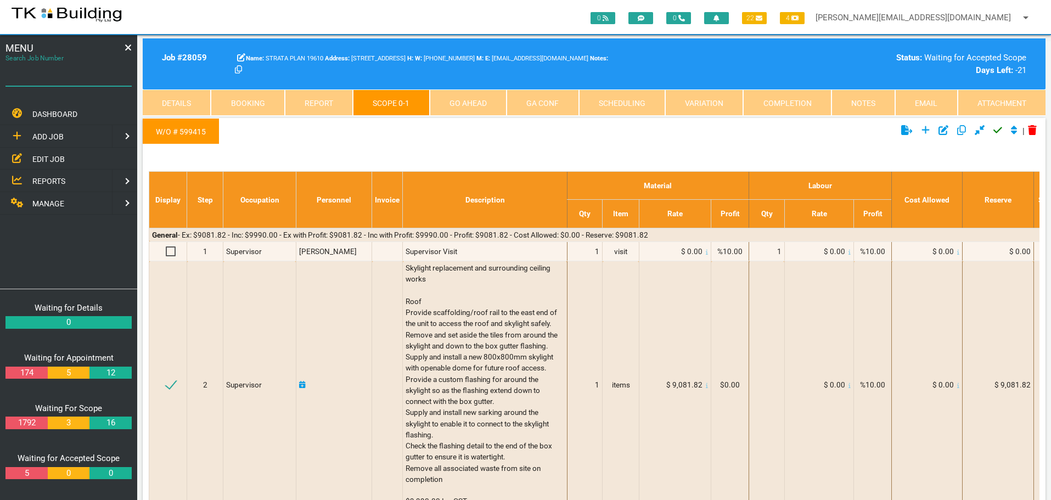
click at [80, 82] on input "Search Job Number" at bounding box center [68, 73] width 126 height 25
type input "28096"
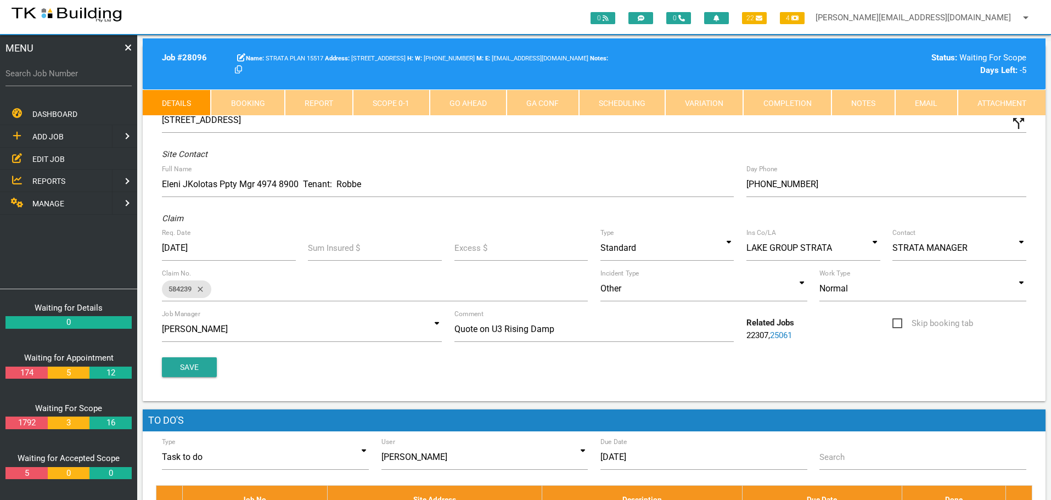
click at [864, 97] on link "Notes" at bounding box center [864, 102] width 64 height 26
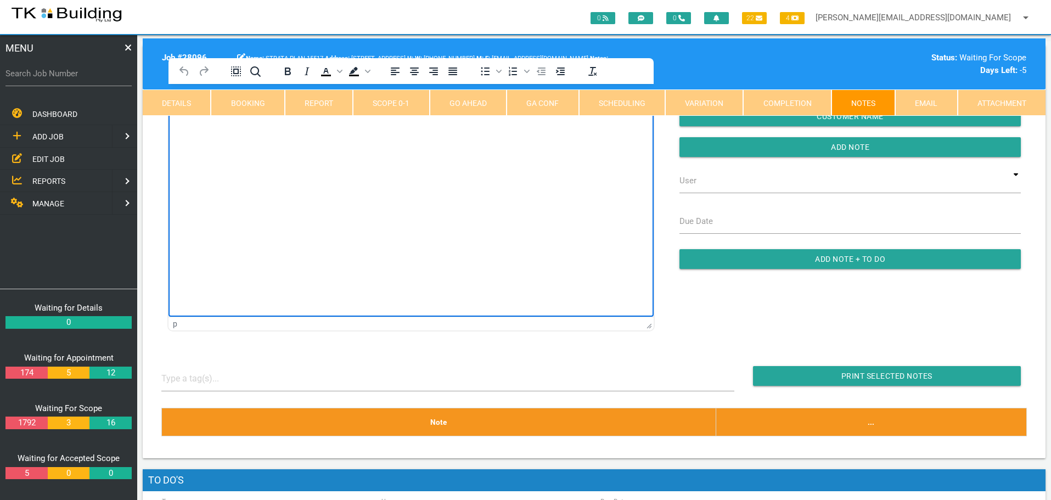
click at [227, 134] on html at bounding box center [411, 109] width 485 height 50
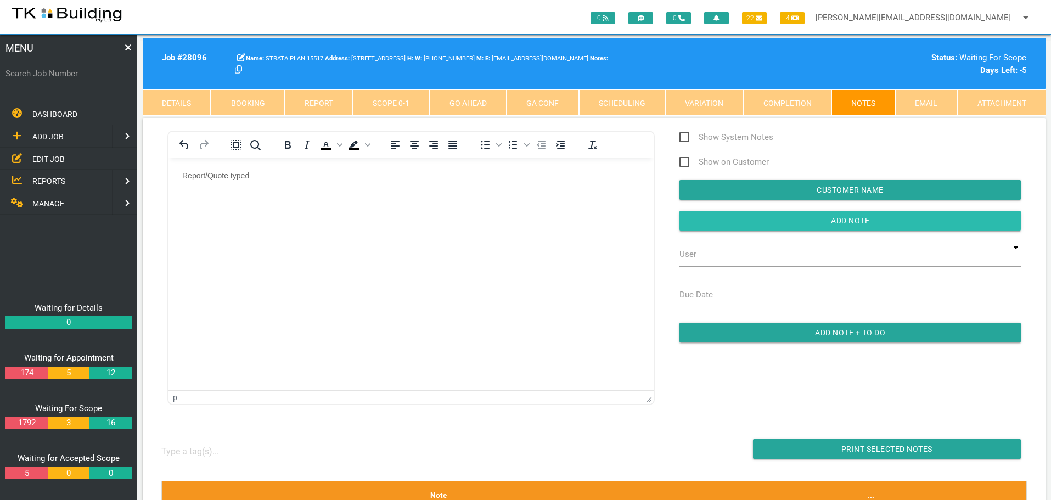
click at [719, 215] on input "button" at bounding box center [850, 221] width 341 height 20
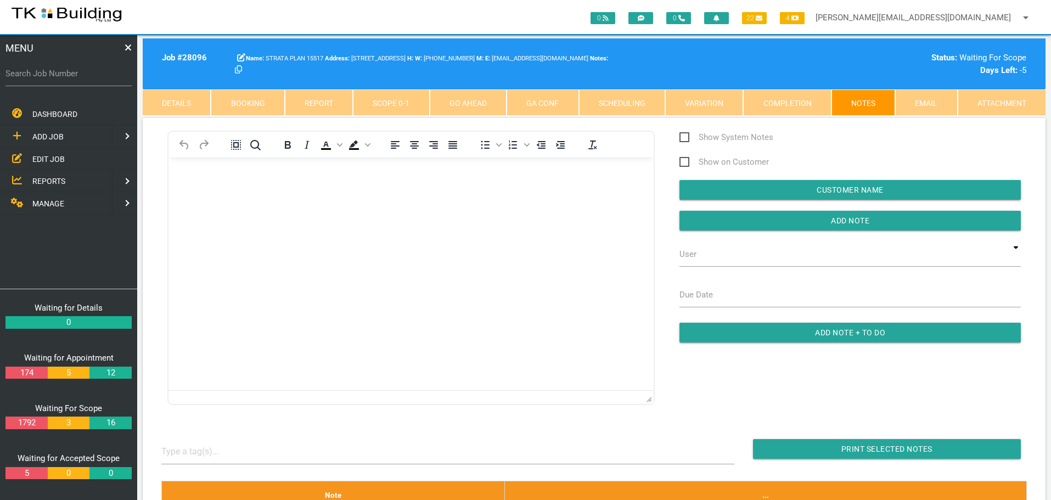
click at [50, 161] on span "EDIT JOB" at bounding box center [48, 158] width 32 height 9
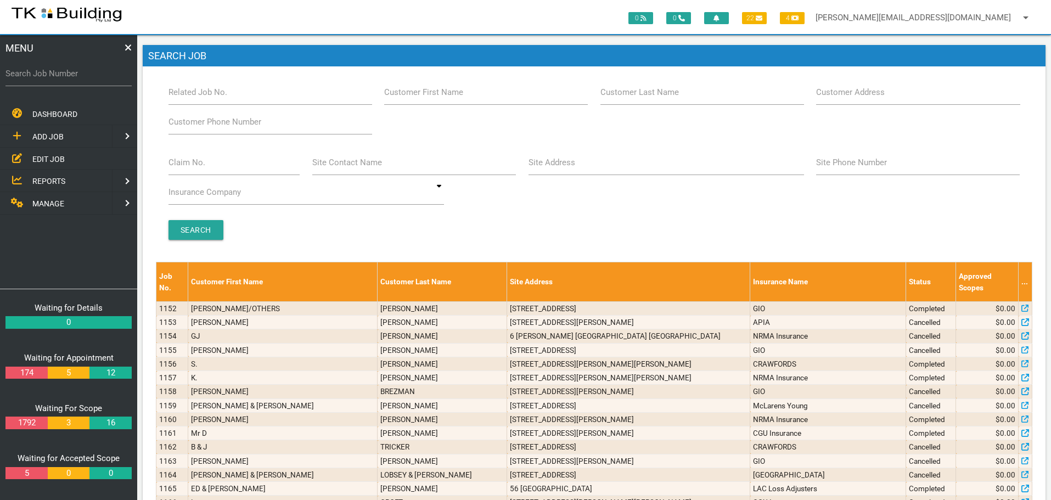
click at [551, 169] on label "Site Address" at bounding box center [552, 162] width 47 height 13
click at [551, 169] on input "Site Address" at bounding box center [667, 162] width 276 height 25
type input "6 NOEL AVE"
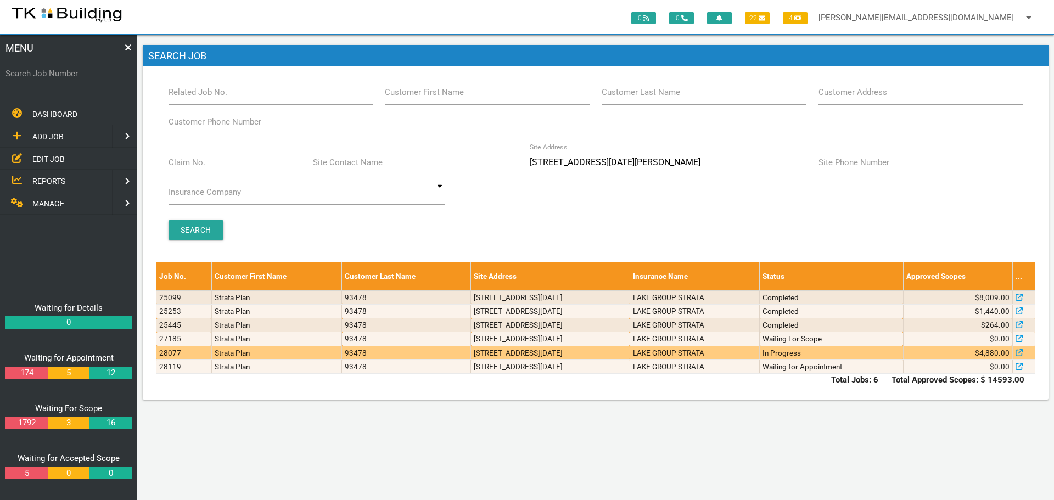
click at [630, 353] on td "9/6 Noel Ave, Adamstown NSW 2289, Australia" at bounding box center [550, 353] width 159 height 14
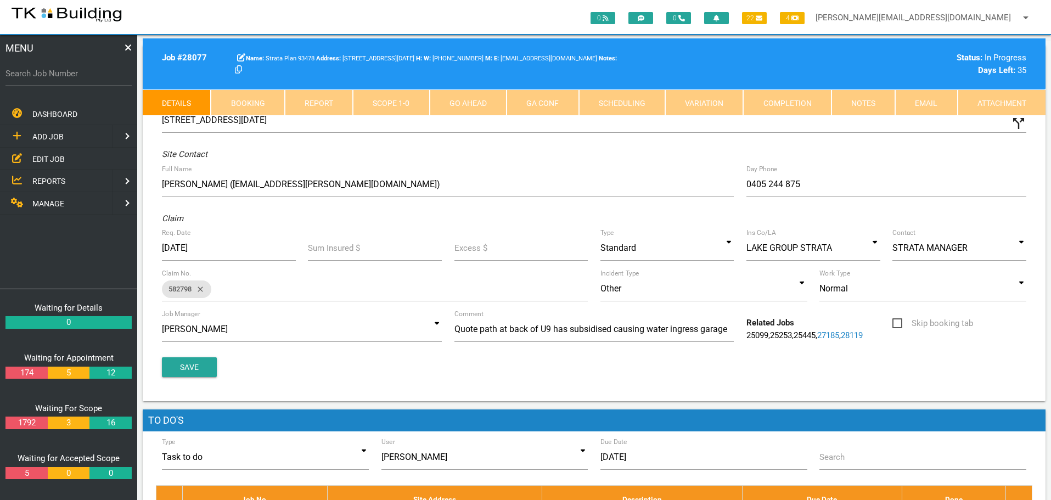
click at [851, 102] on link "Notes" at bounding box center [864, 102] width 64 height 26
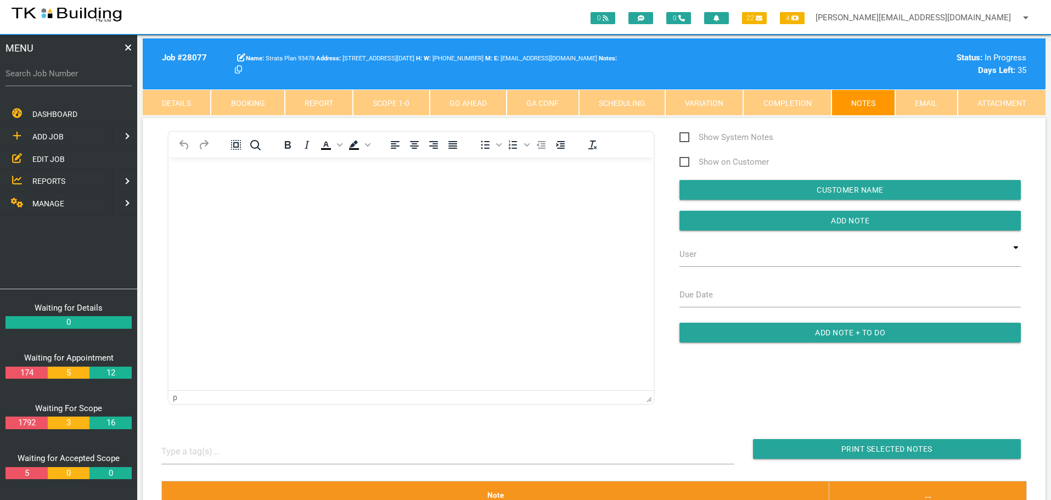
click at [258, 102] on link "Booking" at bounding box center [248, 102] width 74 height 26
select select "8"
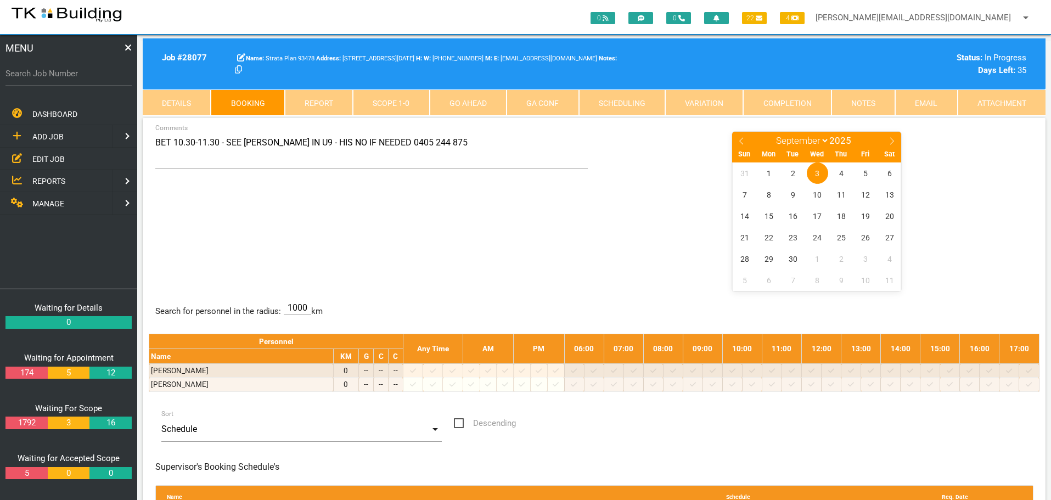
click at [414, 98] on link "Scope 1 - 0" at bounding box center [391, 102] width 76 height 26
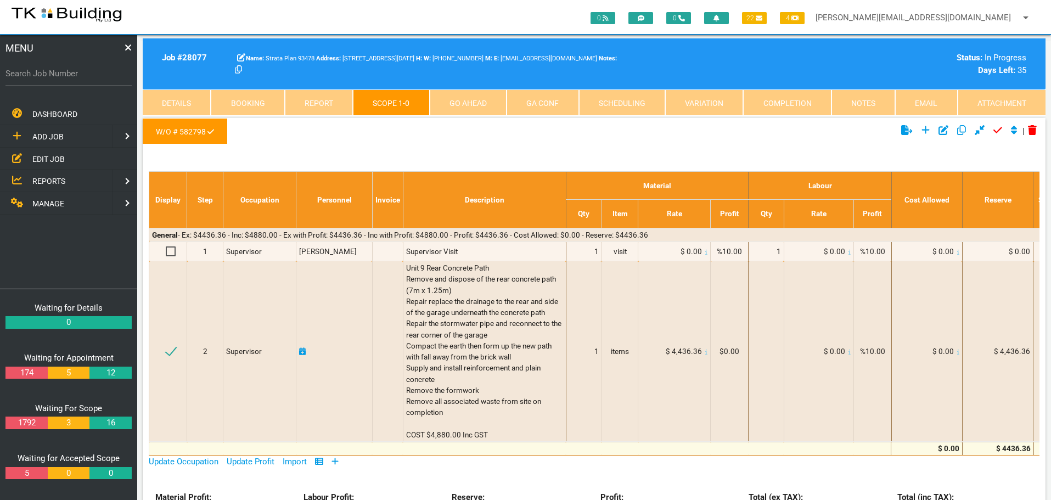
click at [858, 96] on link "Notes" at bounding box center [864, 102] width 64 height 26
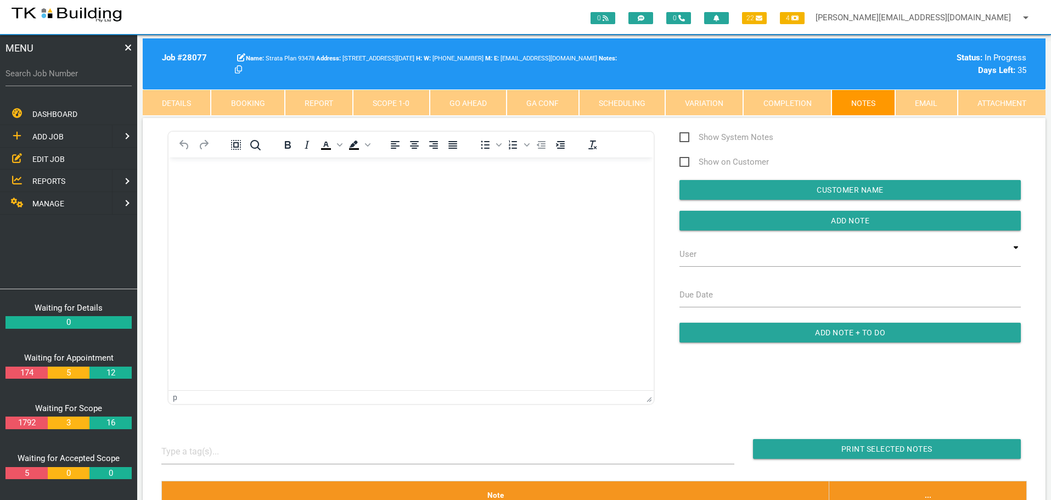
click at [374, 103] on link "Scope 1 - 0" at bounding box center [391, 102] width 76 height 26
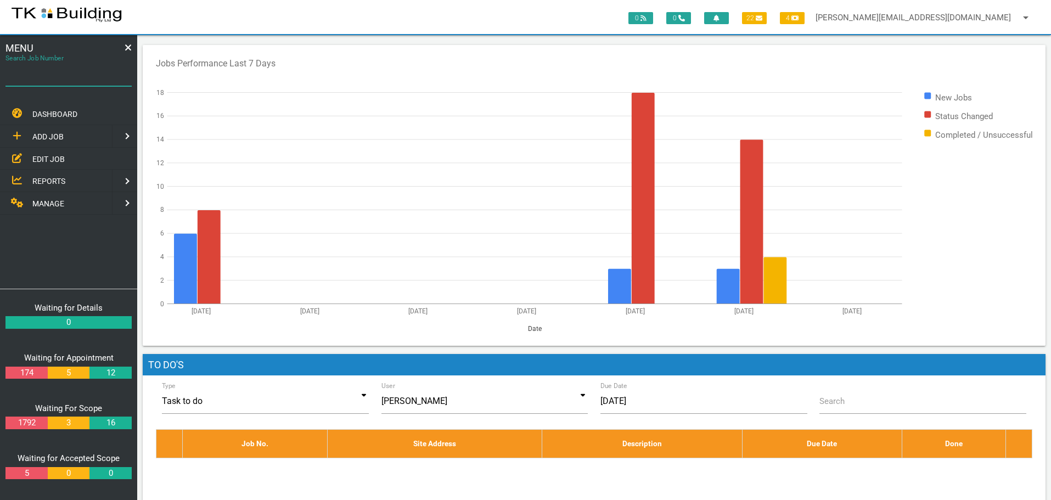
click at [55, 81] on input "Search Job Number" at bounding box center [68, 73] width 126 height 25
type input "28148"
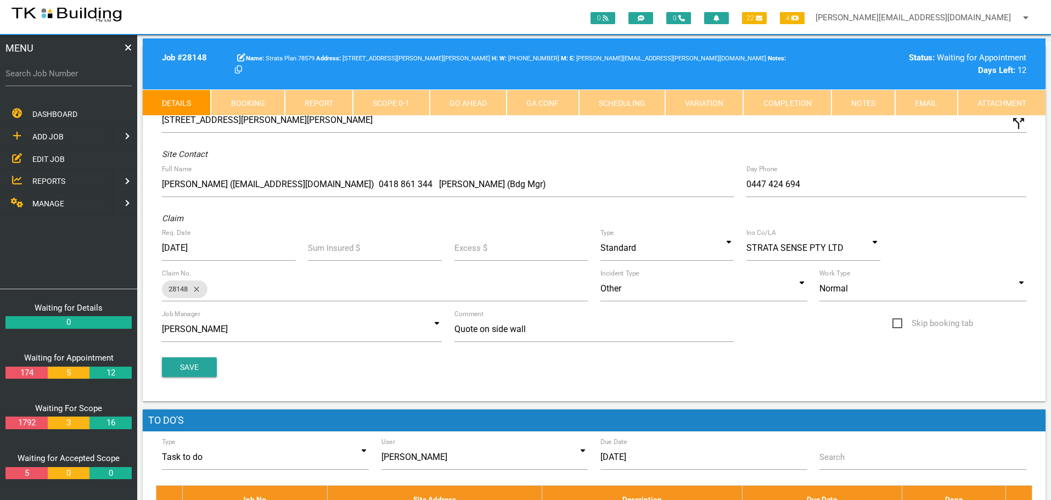
click at [258, 99] on link "Booking" at bounding box center [248, 102] width 74 height 26
select select "8"
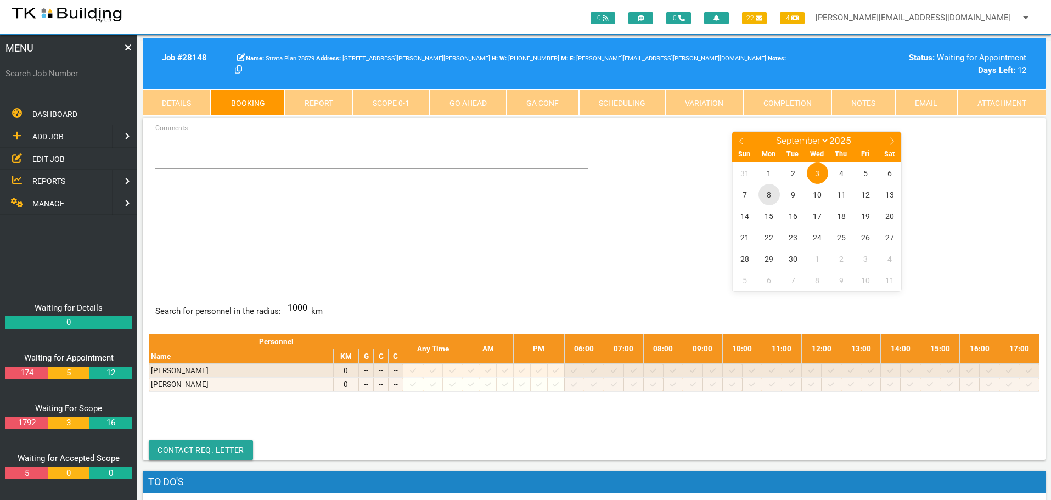
click at [770, 192] on span "8" at bounding box center [769, 194] width 21 height 21
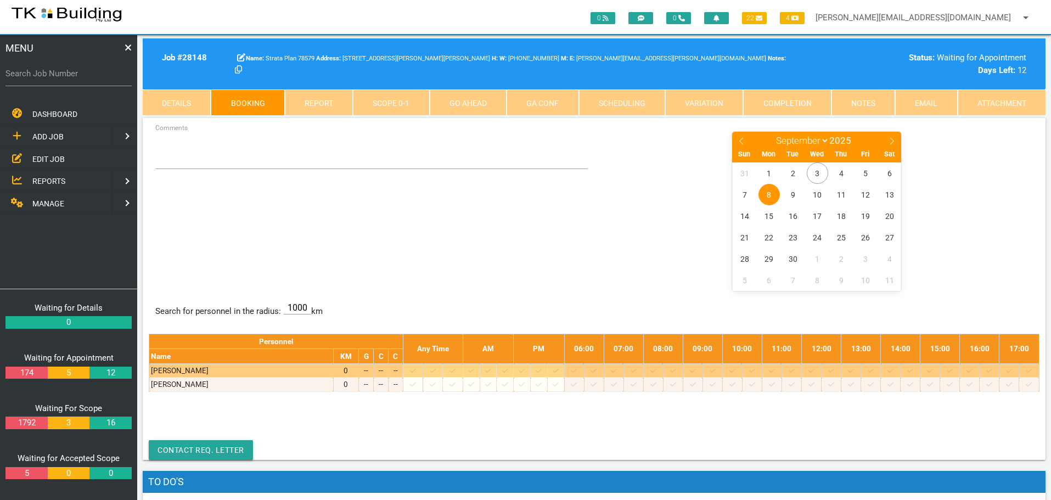
click at [696, 369] on icon at bounding box center [693, 370] width 6 height 7
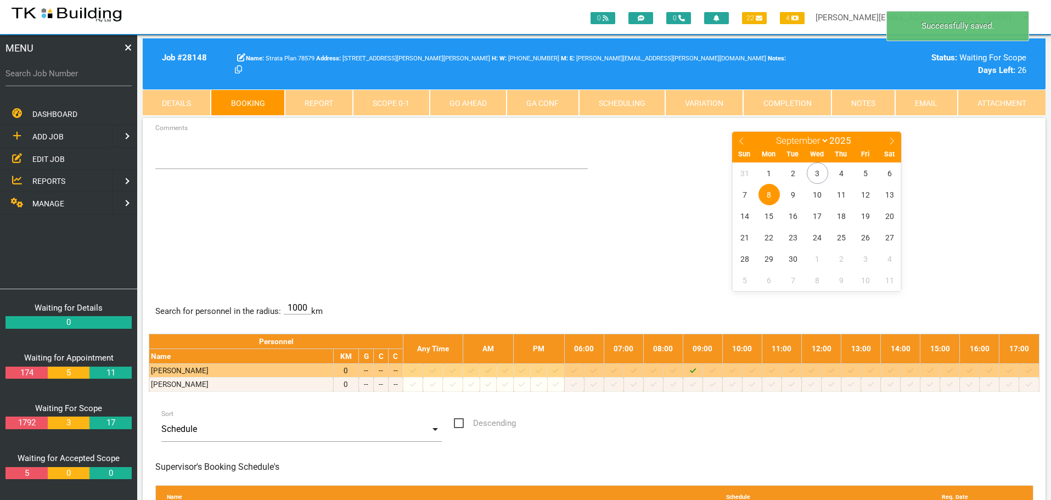
click at [767, 195] on span "8" at bounding box center [769, 194] width 21 height 21
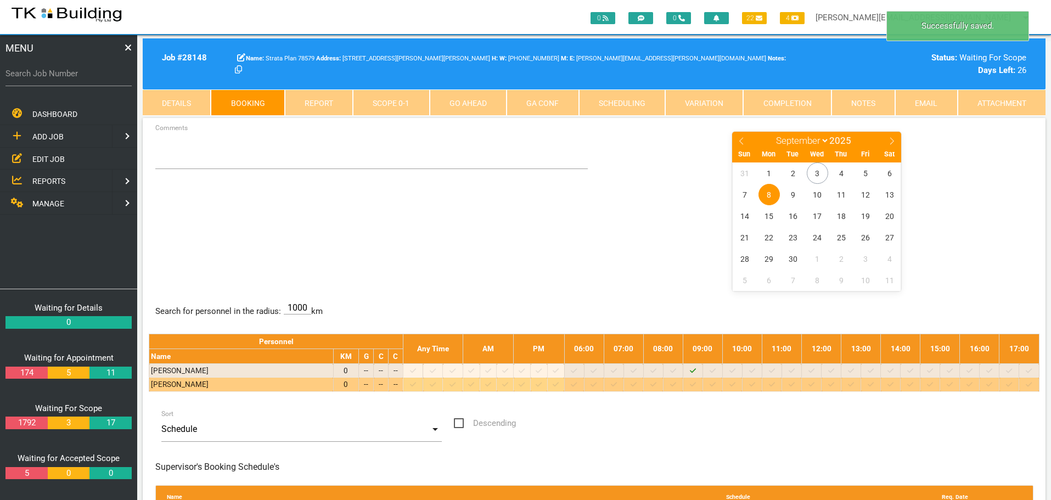
click at [696, 385] on icon at bounding box center [693, 384] width 6 height 4
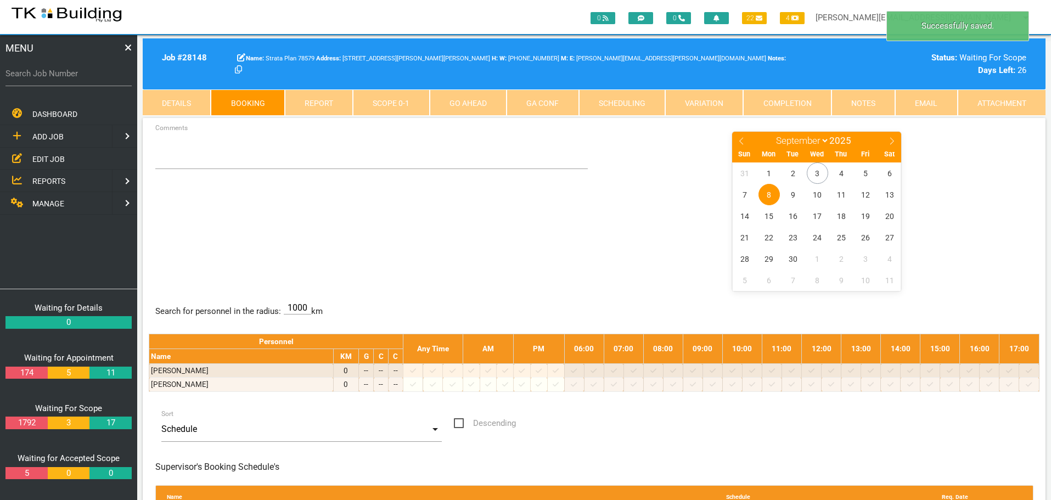
click at [772, 193] on span "8" at bounding box center [769, 194] width 21 height 21
click at [163, 157] on textarea "Comments" at bounding box center [371, 150] width 433 height 38
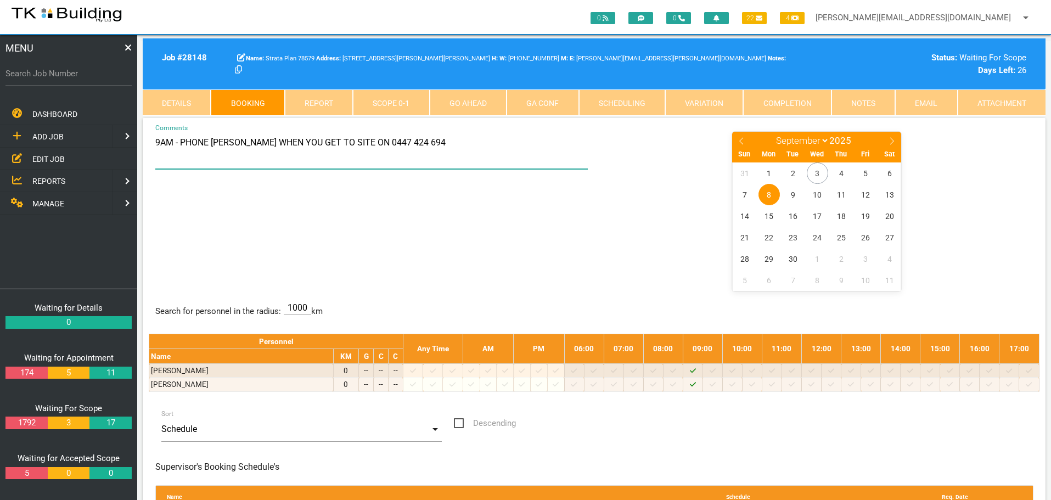
type textarea "9AM - PHONE PAM WHEN YOU GET TO SITE ON 0447 424 694"
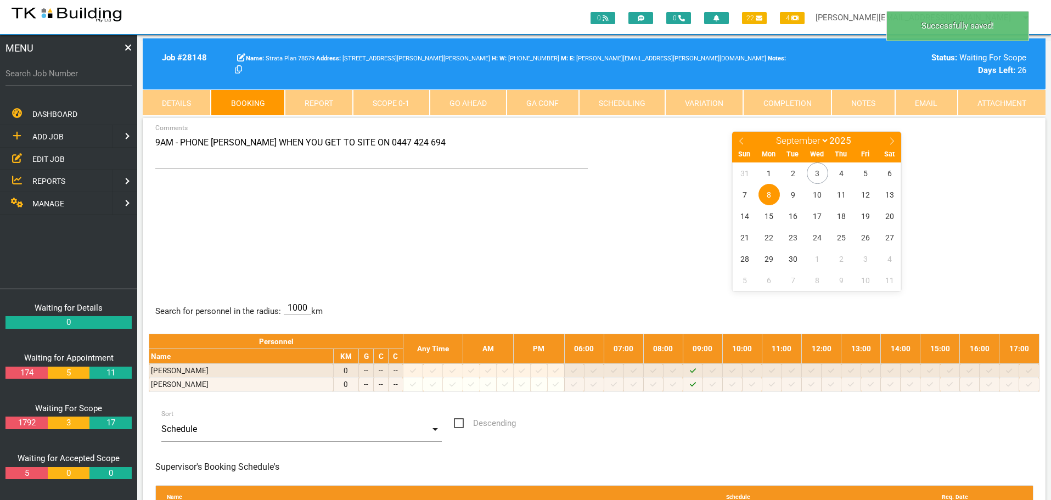
click at [480, 226] on div "9AM - PHONE PAM WHEN YOU GET TO SITE ON 0447 424 694 Comments January February …" at bounding box center [594, 211] width 891 height 160
drag, startPoint x: 48, startPoint y: 157, endPoint x: 57, endPoint y: 160, distance: 8.9
click at [48, 157] on span "EDIT JOB" at bounding box center [48, 158] width 32 height 9
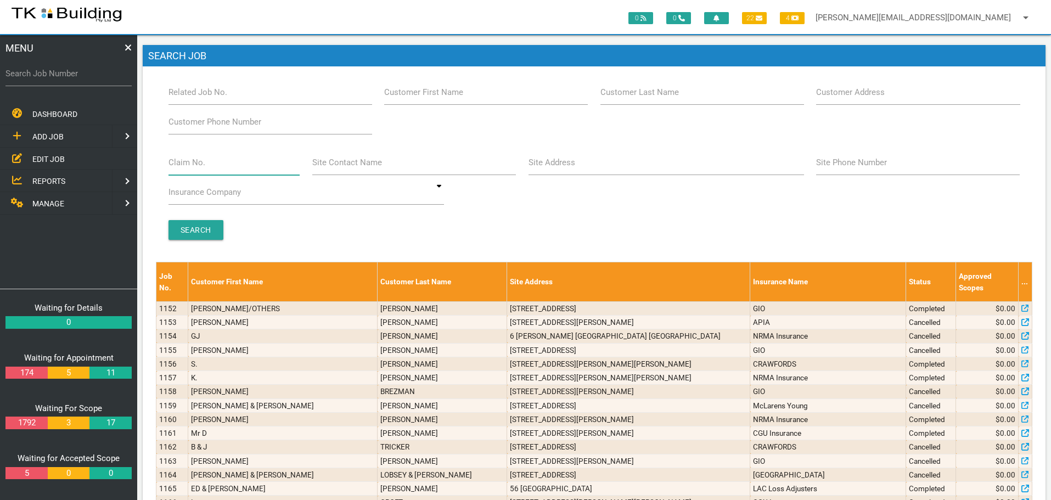
click at [214, 166] on input "Claim No." at bounding box center [235, 162] width 132 height 25
type input "065783"
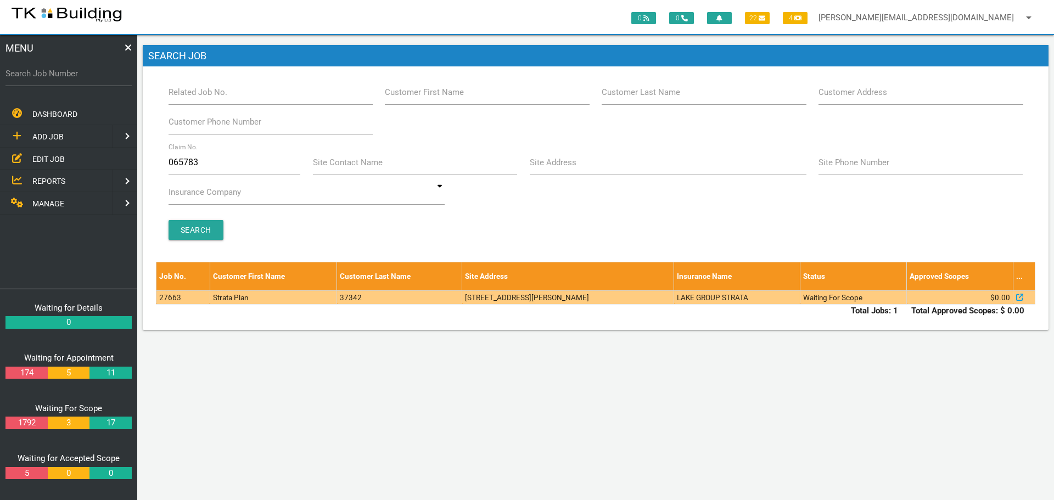
click at [410, 295] on td "37342" at bounding box center [399, 297] width 125 height 14
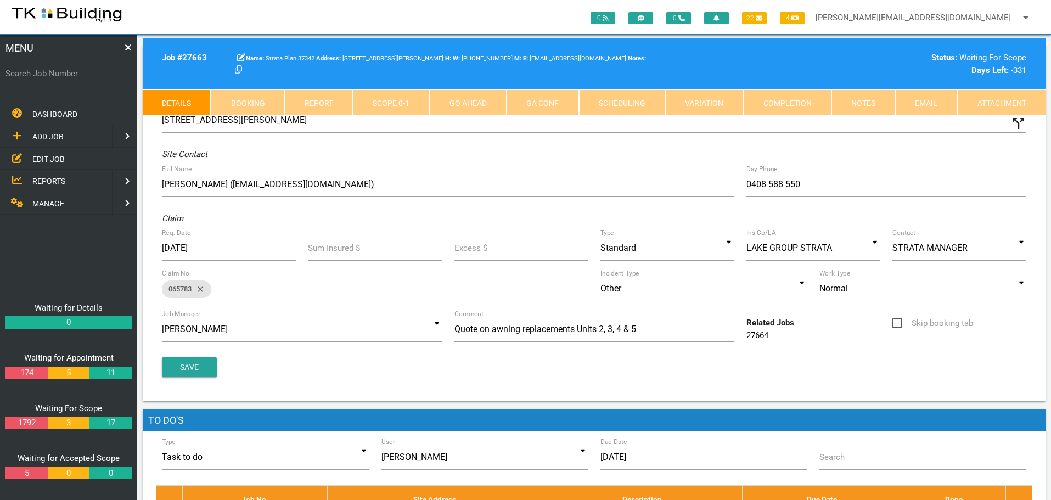
click at [862, 98] on link "Notes" at bounding box center [864, 102] width 64 height 26
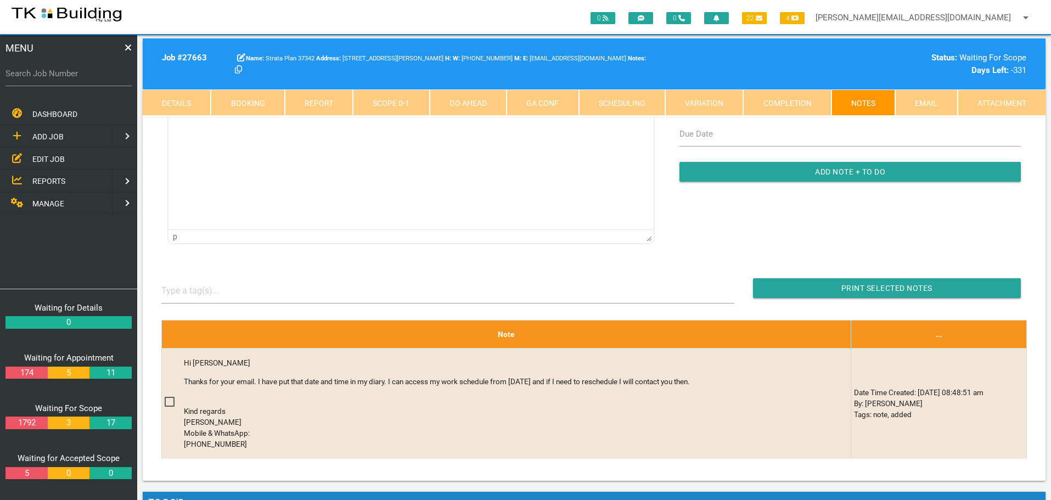
scroll to position [165, 0]
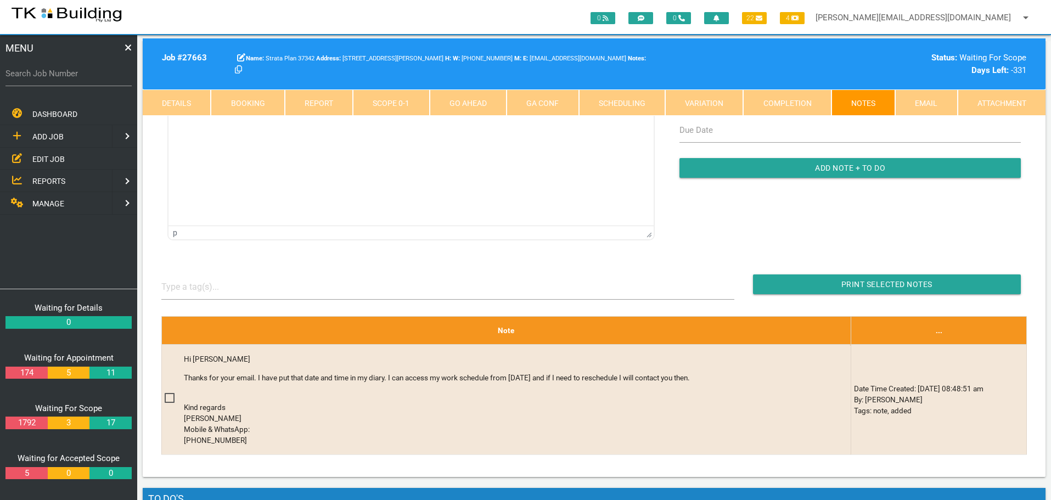
click at [80, 78] on label "Search Job Number" at bounding box center [68, 74] width 126 height 13
click at [80, 78] on input "Search Job Number" at bounding box center [68, 73] width 126 height 25
type input "28078"
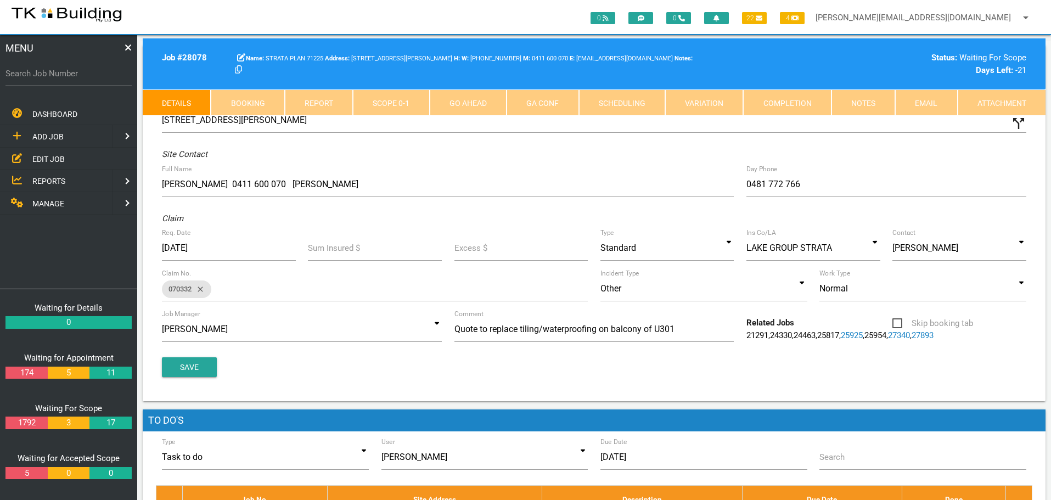
click at [871, 102] on link "Notes" at bounding box center [864, 102] width 64 height 26
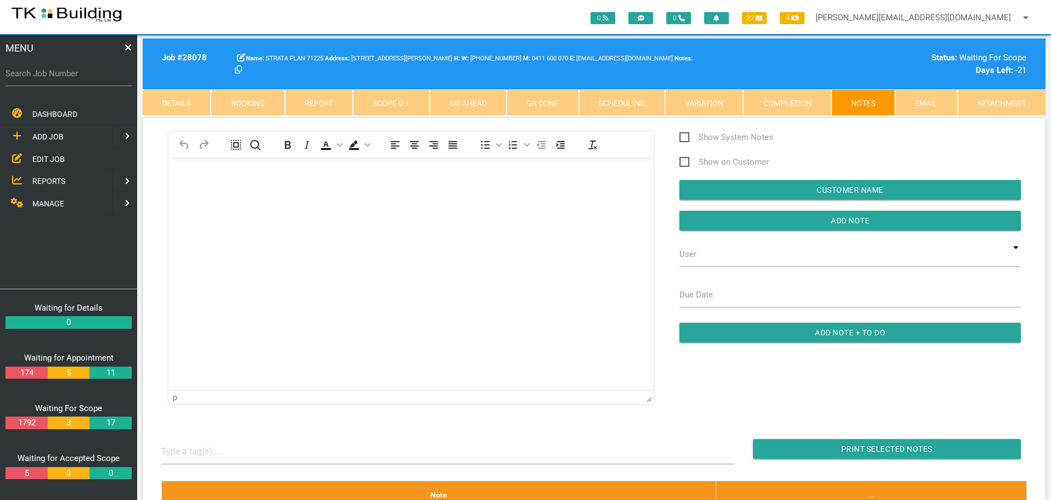
click at [199, 173] on p "Rich Text Area. Press ALT-0 for help." at bounding box center [411, 175] width 458 height 9
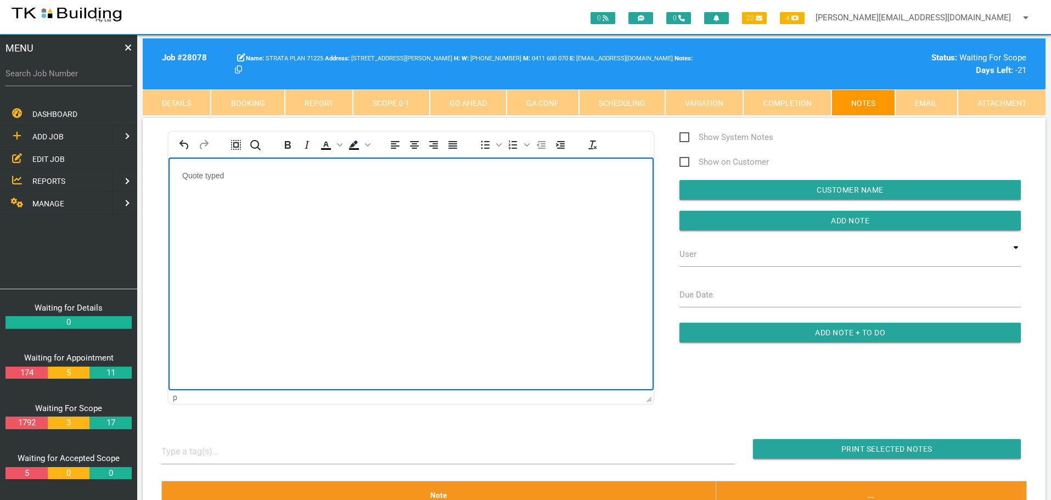
click at [721, 206] on div "Show System Notes Show on Customer Customer Name Add Note User TKB JobTracking …" at bounding box center [850, 242] width 366 height 223
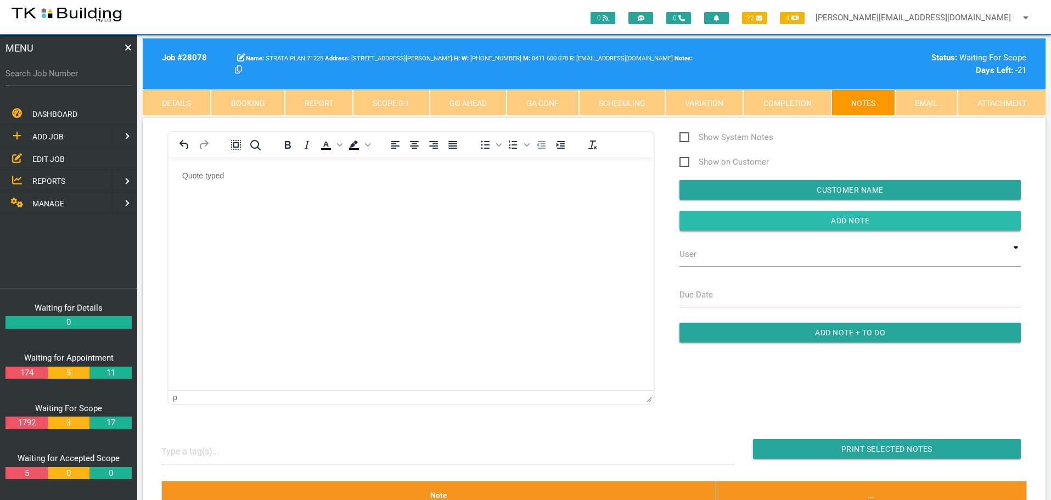
click at [705, 222] on input "button" at bounding box center [850, 221] width 341 height 20
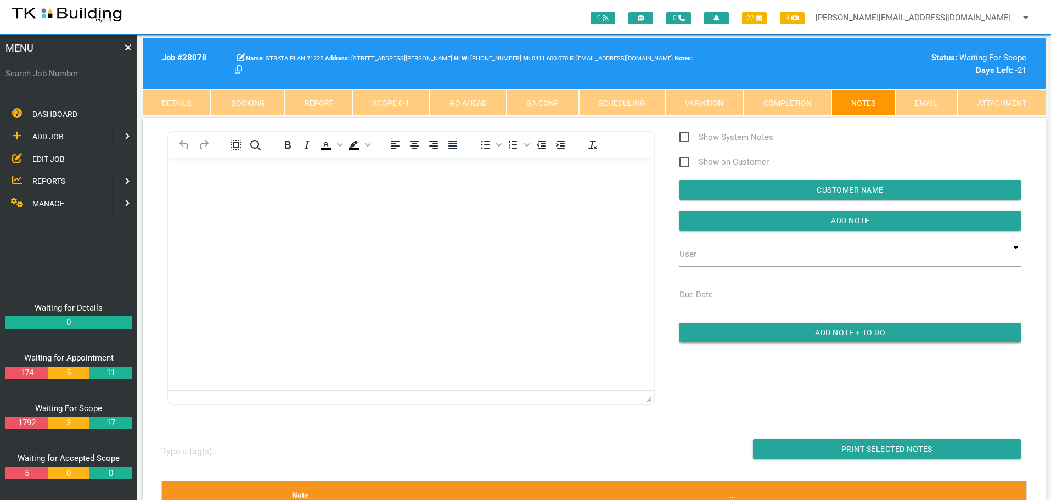
click at [76, 77] on label "Search Job Number" at bounding box center [68, 74] width 126 height 13
click at [76, 77] on input "Search Job Number" at bounding box center [68, 73] width 126 height 25
type input "28067"
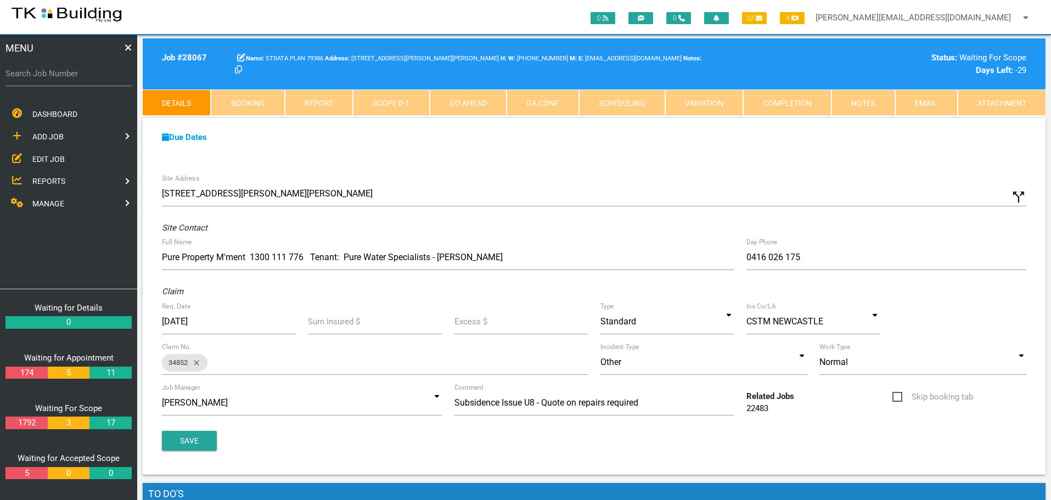
click at [863, 104] on link "Notes" at bounding box center [864, 102] width 64 height 26
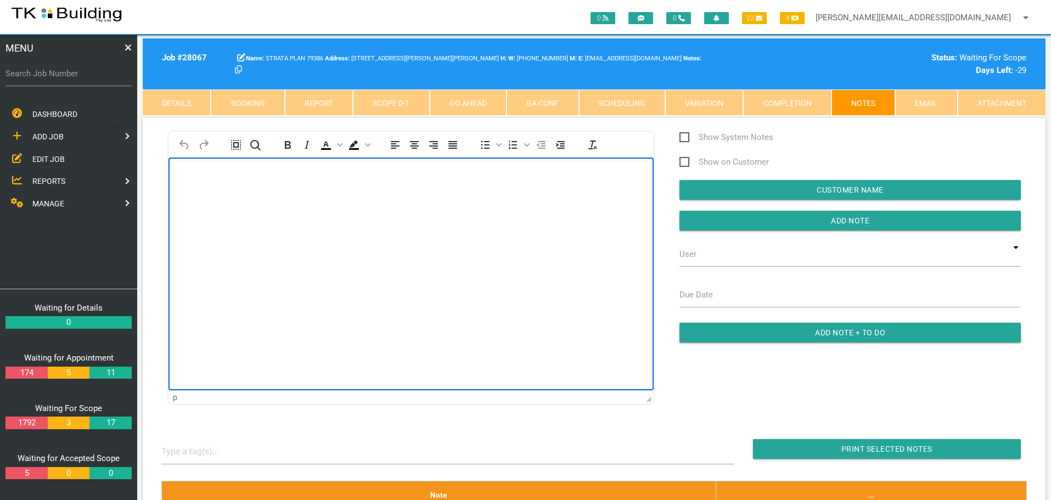
click at [199, 200] on body "Rich Text Area. Press ALT-0 for help." at bounding box center [411, 189] width 485 height 36
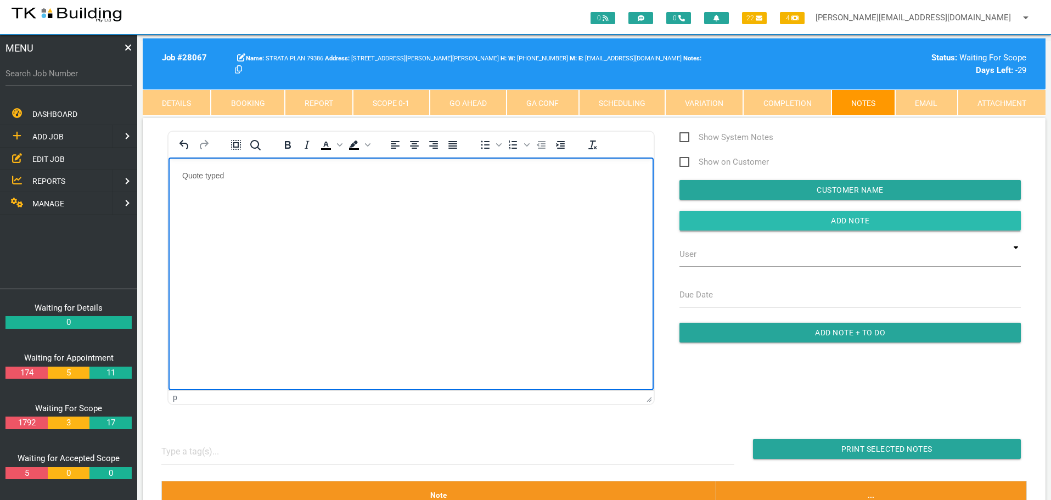
click at [756, 215] on input "Add Note" at bounding box center [850, 221] width 341 height 20
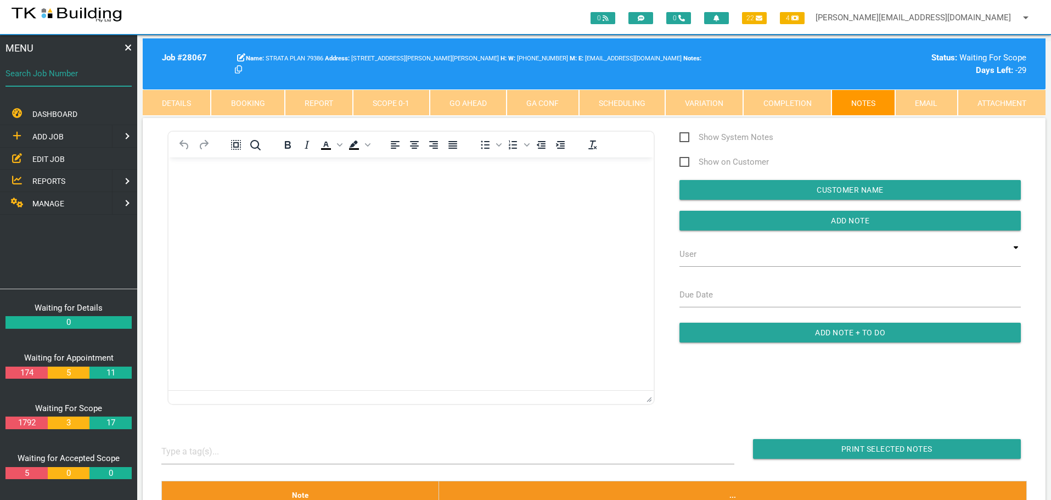
click at [76, 82] on input "Search Job Number" at bounding box center [68, 73] width 126 height 25
type input "28031"
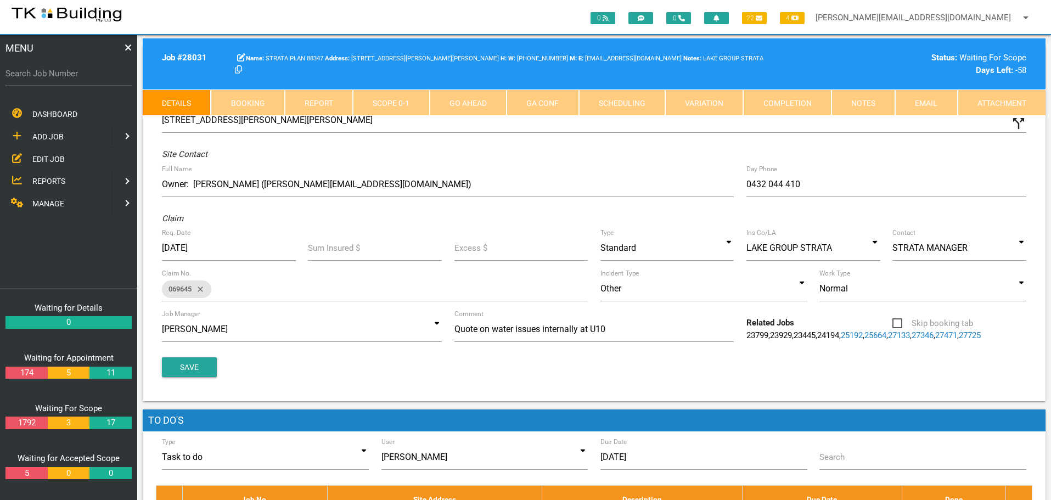
click at [869, 104] on link "Notes" at bounding box center [864, 102] width 64 height 26
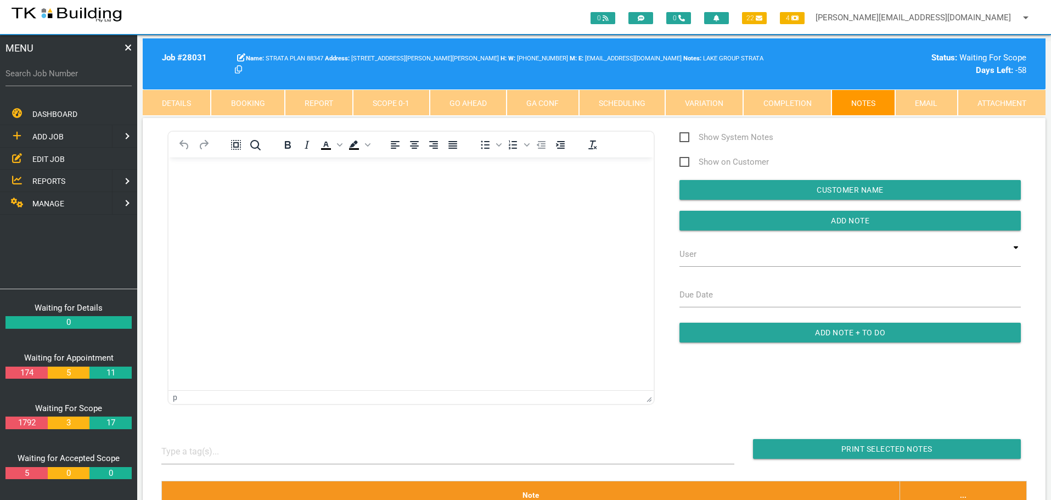
click at [211, 183] on body "Rich Text Area. Press ALT-0 for help." at bounding box center [411, 189] width 485 height 36
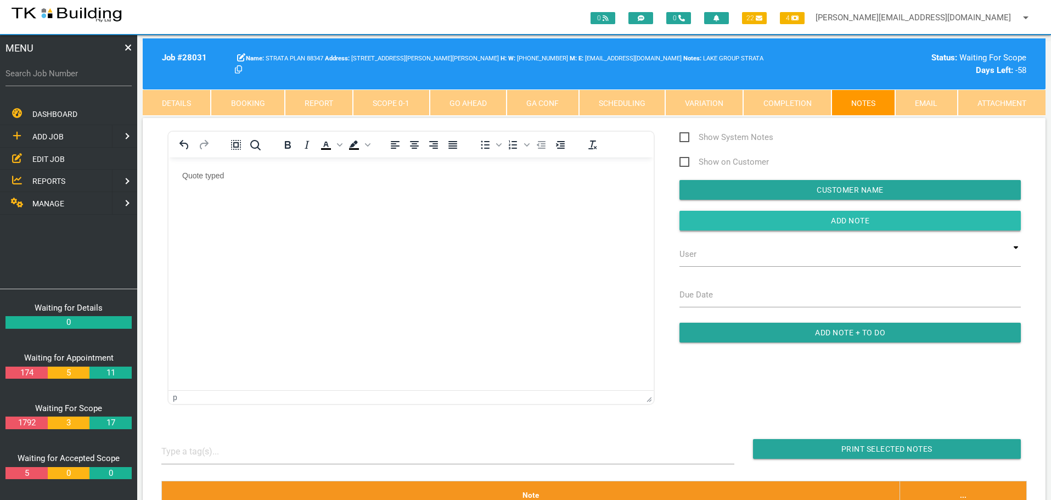
click at [728, 226] on input "button" at bounding box center [850, 221] width 341 height 20
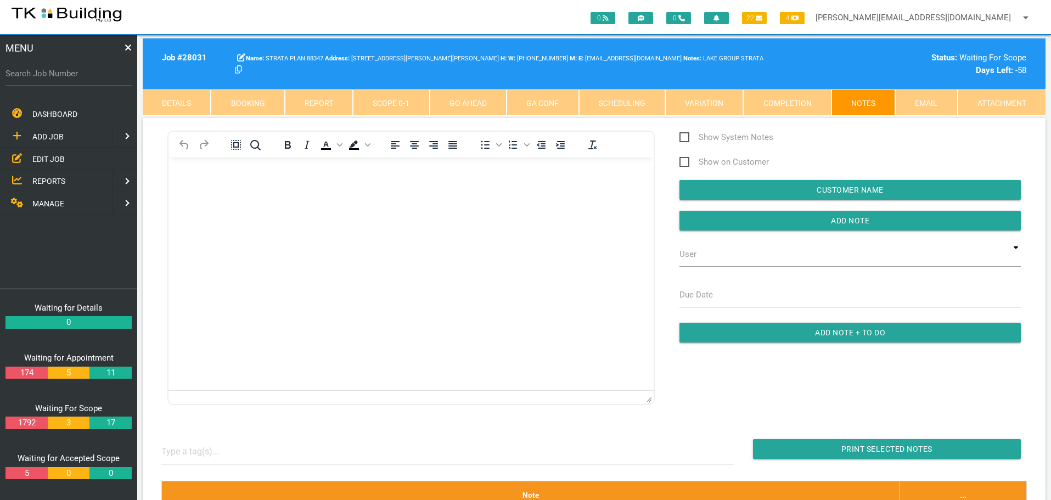
drag, startPoint x: 56, startPoint y: 154, endPoint x: 85, endPoint y: 155, distance: 29.1
click at [56, 154] on span "EDIT JOB" at bounding box center [48, 158] width 32 height 9
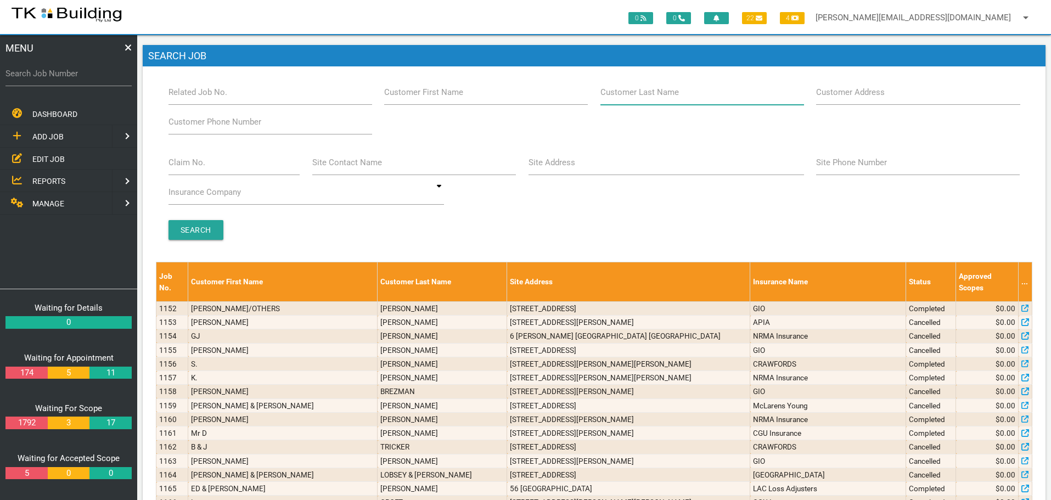
click at [652, 102] on input "Customer Last Name" at bounding box center [702, 92] width 204 height 25
type input "100594"
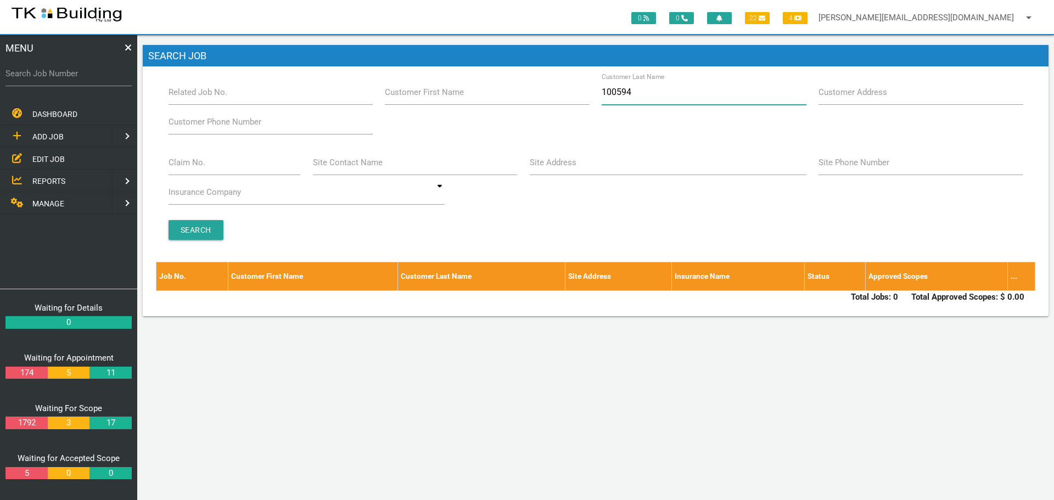
click at [684, 95] on input "100594" at bounding box center [704, 92] width 204 height 25
type input "1"
click at [546, 167] on label "Site Address" at bounding box center [553, 162] width 47 height 13
click at [546, 167] on input "Site Address" at bounding box center [668, 162] width 277 height 25
type input "40 Diamond Circuit"
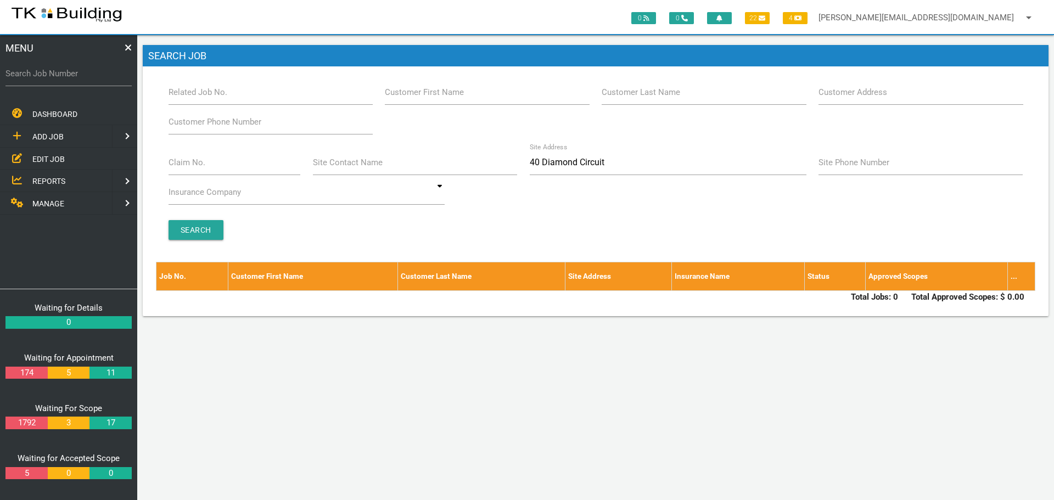
click at [52, 132] on span "ADD JOB" at bounding box center [47, 136] width 31 height 9
click at [52, 132] on span "NEW CUSTOMER" at bounding box center [61, 136] width 58 height 9
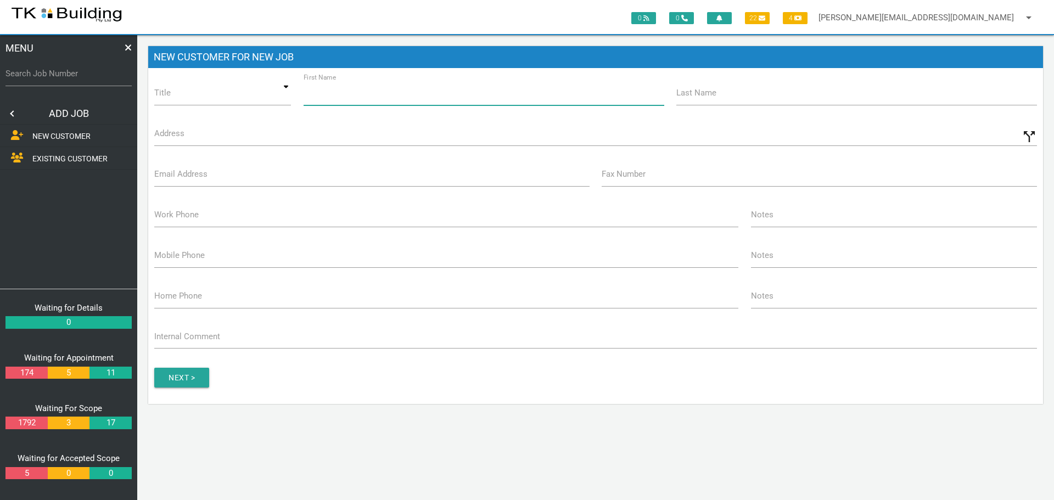
click at [396, 101] on input "First Name" at bounding box center [484, 92] width 361 height 25
type input "Strata Plan"
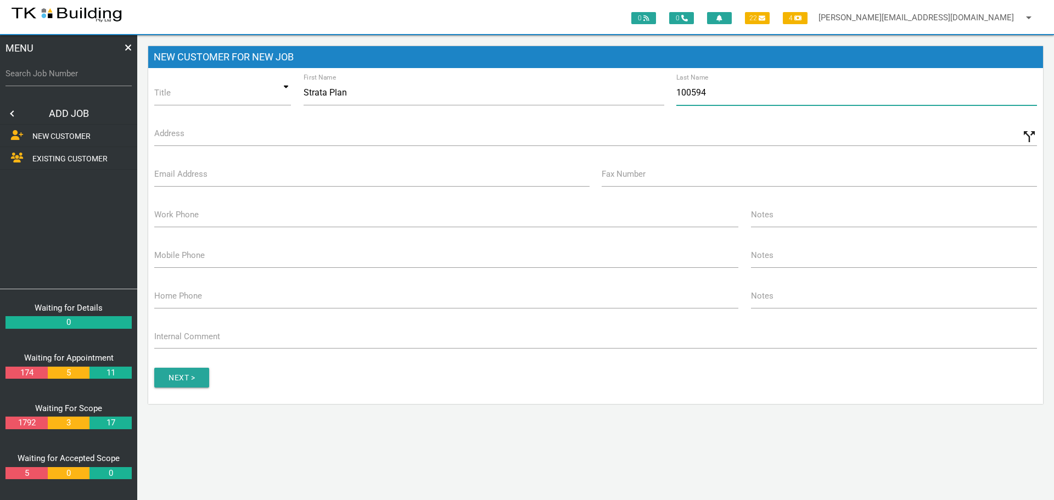
type input "100594"
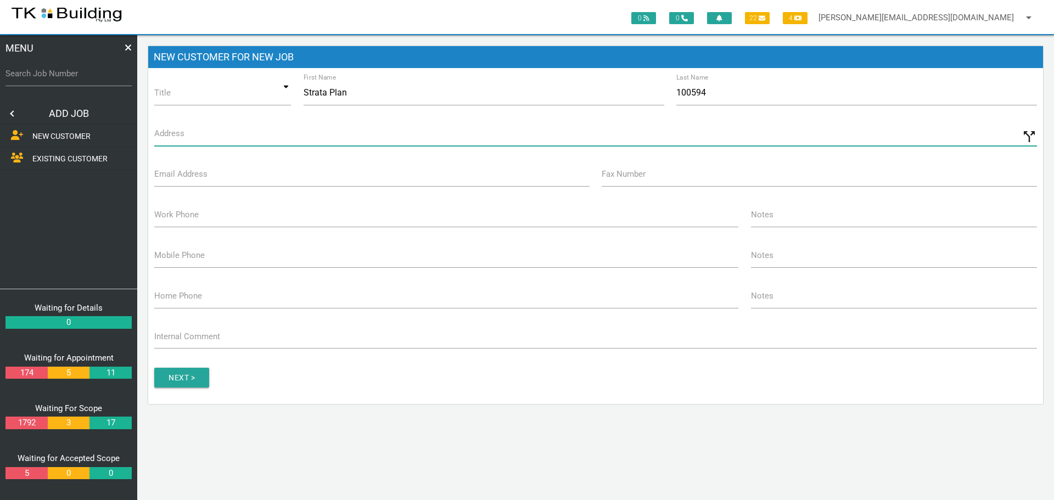
click at [207, 139] on input "Address" at bounding box center [595, 133] width 883 height 25
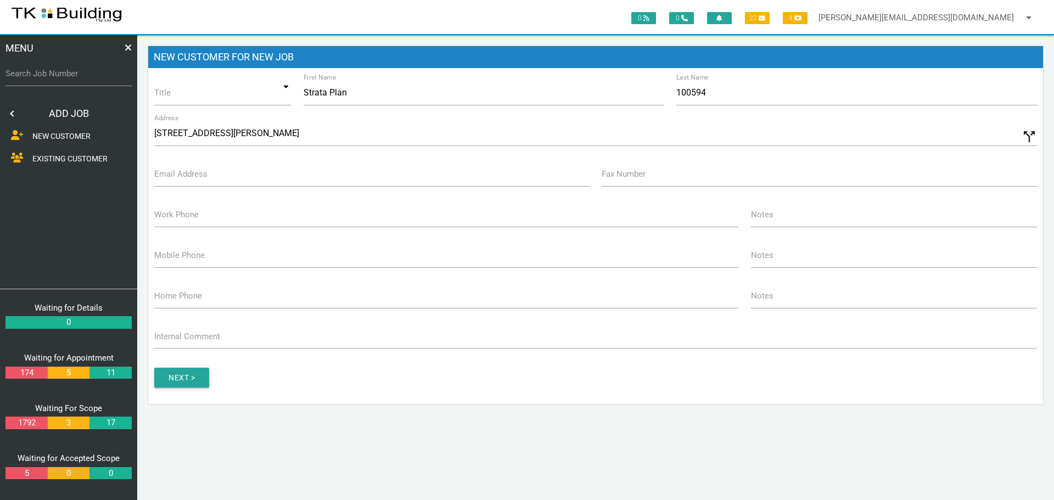
type input "40 Diamond Cct, Rutherford NSW 2320, Australia"
click at [186, 179] on label "Email Address" at bounding box center [180, 174] width 53 height 13
click at [186, 179] on input "Email Address" at bounding box center [371, 173] width 435 height 25
type input "info@lakegroupstrata.com"
type input "(02) 4942 3243"
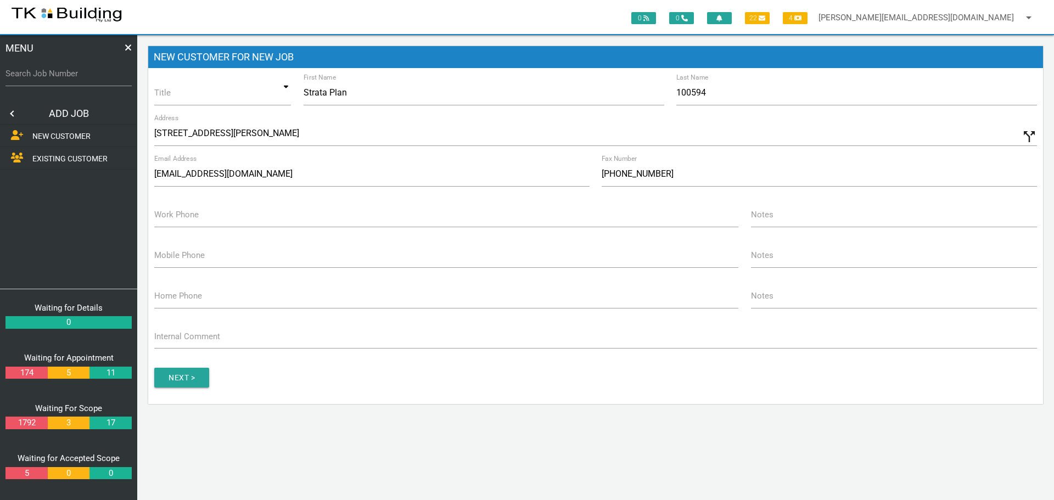
click at [194, 218] on label "Work Phone" at bounding box center [176, 215] width 44 height 13
click at [194, 218] on input "Work Phone" at bounding box center [446, 214] width 584 height 25
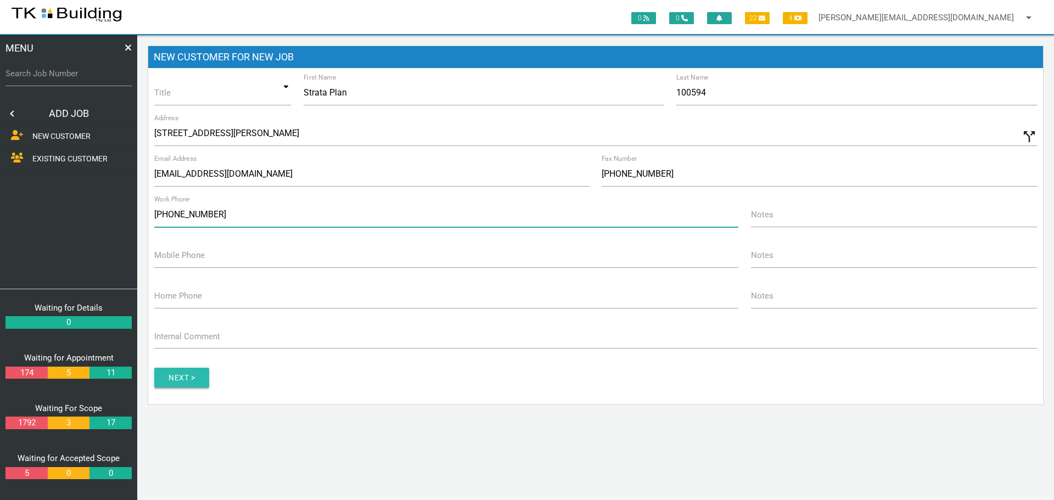
type input "(02) 9423 305"
click at [188, 371] on input "Next >" at bounding box center [181, 378] width 55 height 20
click at [183, 220] on input "Work Phone" at bounding box center [446, 214] width 584 height 25
type input "(02) 4942 3305"
click at [173, 379] on input "button" at bounding box center [181, 378] width 55 height 20
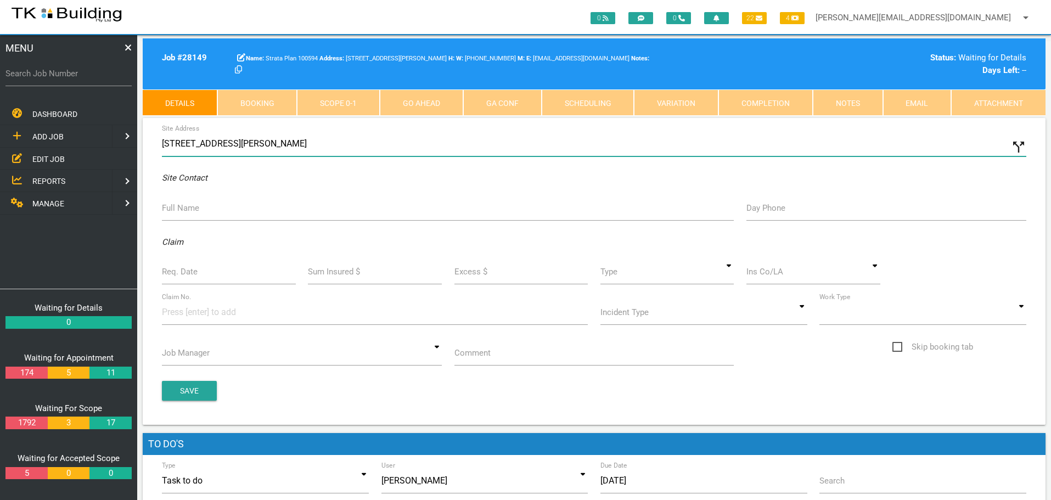
click at [164, 143] on input "40 Diamond Cct, Rutherford NSW 2320, Australia" at bounding box center [594, 143] width 865 height 25
type input "2/40 Diamond Cct, Rutherford NSW 2320, Australia"
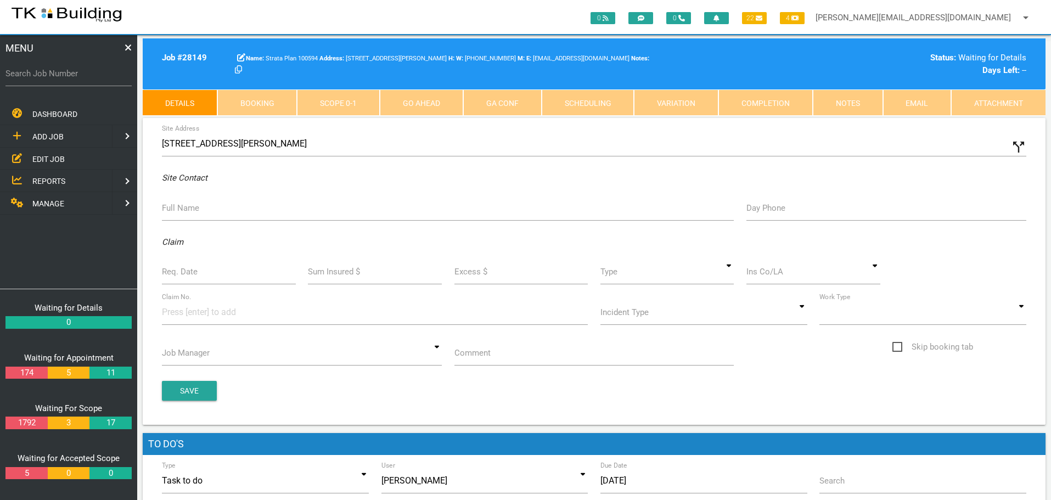
click at [185, 210] on label "Full Name" at bounding box center [180, 208] width 37 height 13
click at [185, 210] on input "Full Name" at bounding box center [448, 207] width 572 height 25
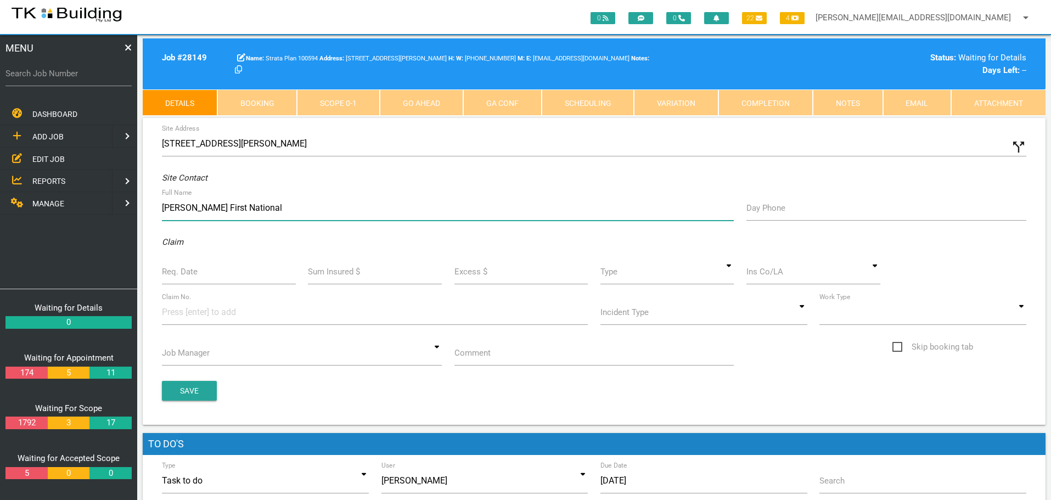
type input "David Haggarty First National"
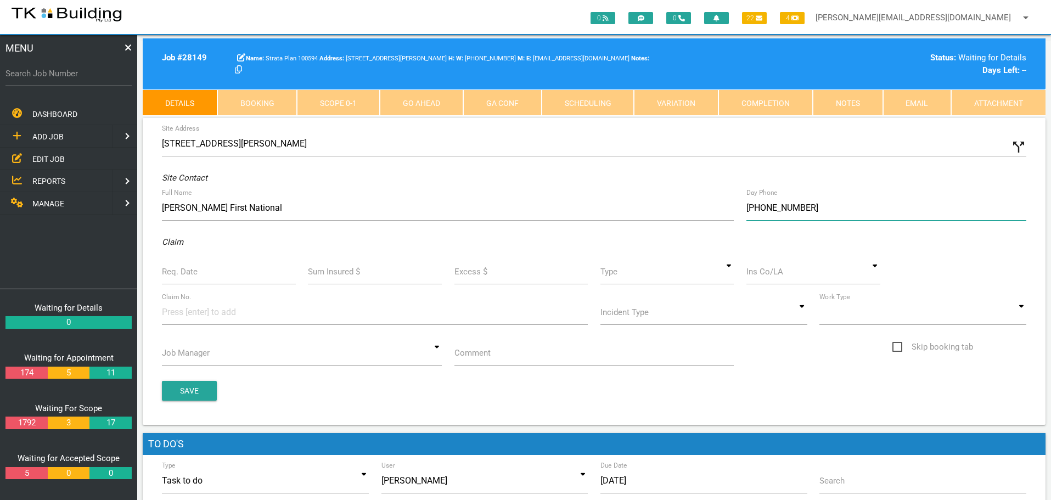
type input "(02) 4933 5544"
click at [189, 270] on label "Req. Date" at bounding box center [180, 272] width 36 height 13
click at [189, 270] on input "Req. Date" at bounding box center [229, 271] width 134 height 25
click at [227, 277] on input "Req. Date" at bounding box center [229, 271] width 134 height 25
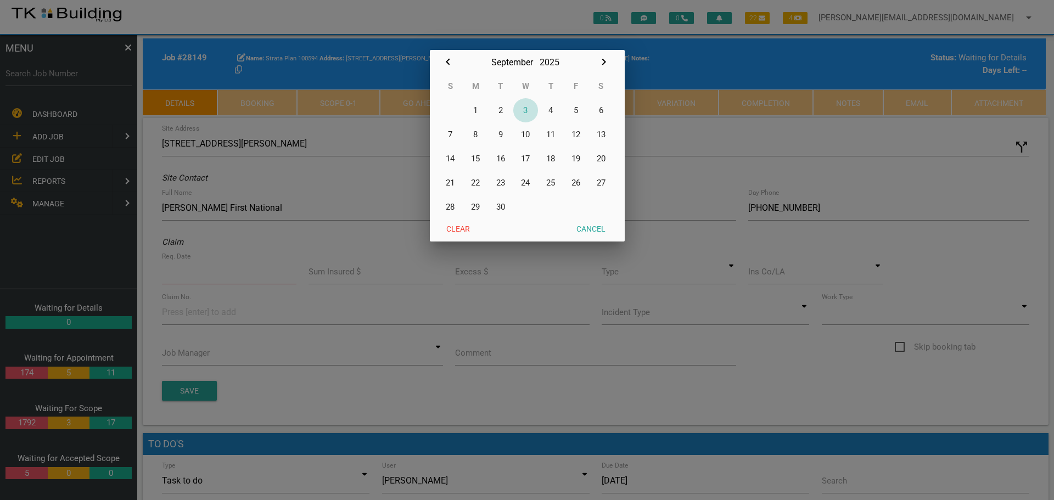
click at [527, 107] on button "3" at bounding box center [525, 110] width 25 height 24
type input "[DATE]"
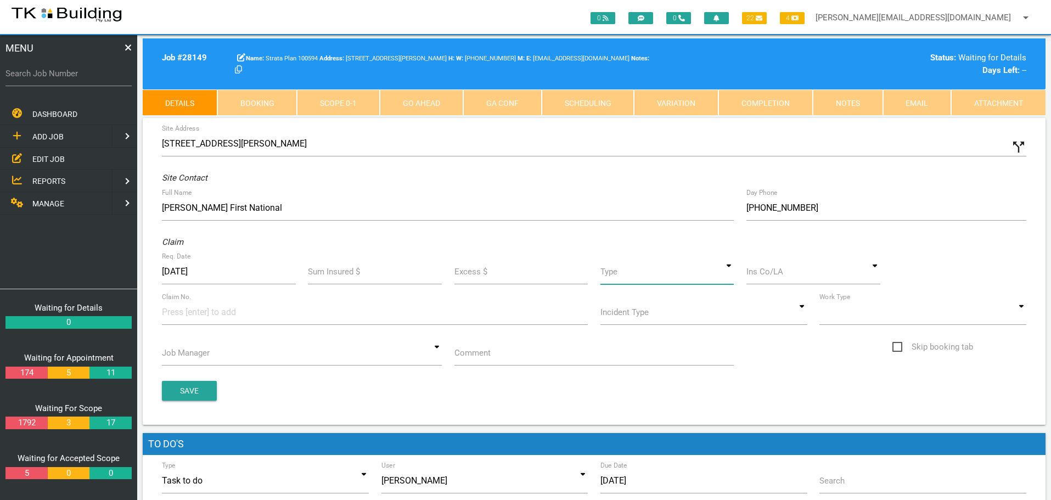
click at [732, 277] on input at bounding box center [667, 271] width 134 height 25
drag, startPoint x: 691, startPoint y: 318, endPoint x: 754, endPoint y: 306, distance: 64.8
click at [691, 318] on span "Standard" at bounding box center [667, 321] width 134 height 27
type input "Standard"
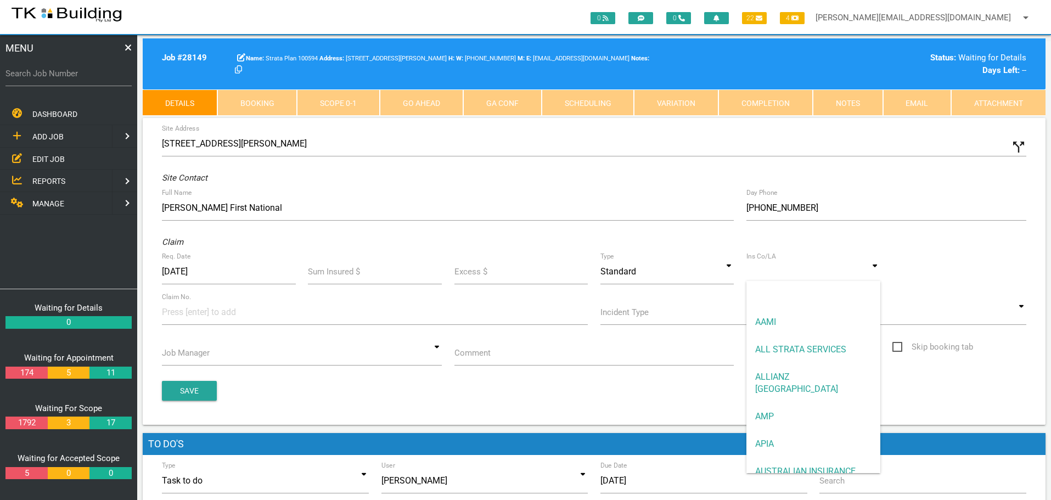
click at [781, 277] on input at bounding box center [813, 271] width 134 height 25
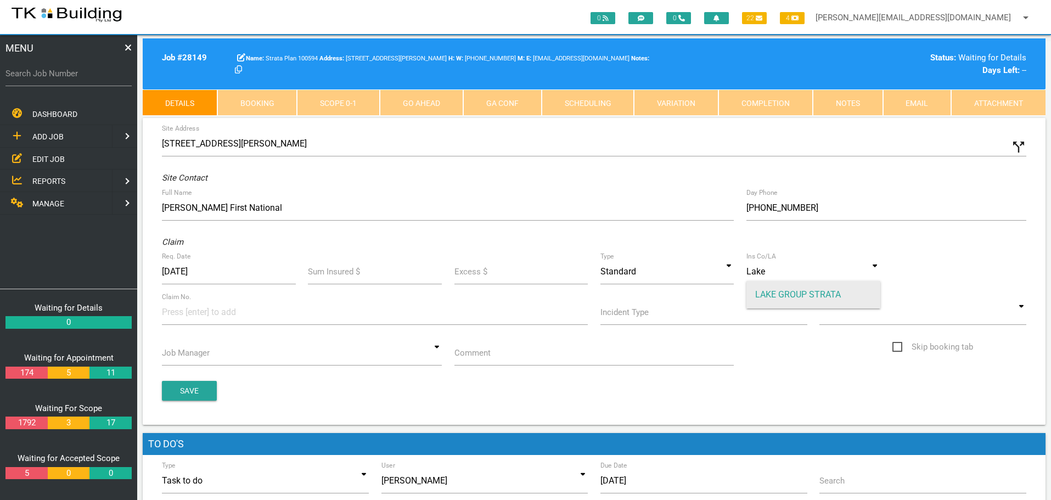
click at [788, 290] on span "LAKE GROUP STRATA" at bounding box center [813, 294] width 134 height 27
type input "LAKE GROUP STRATA"
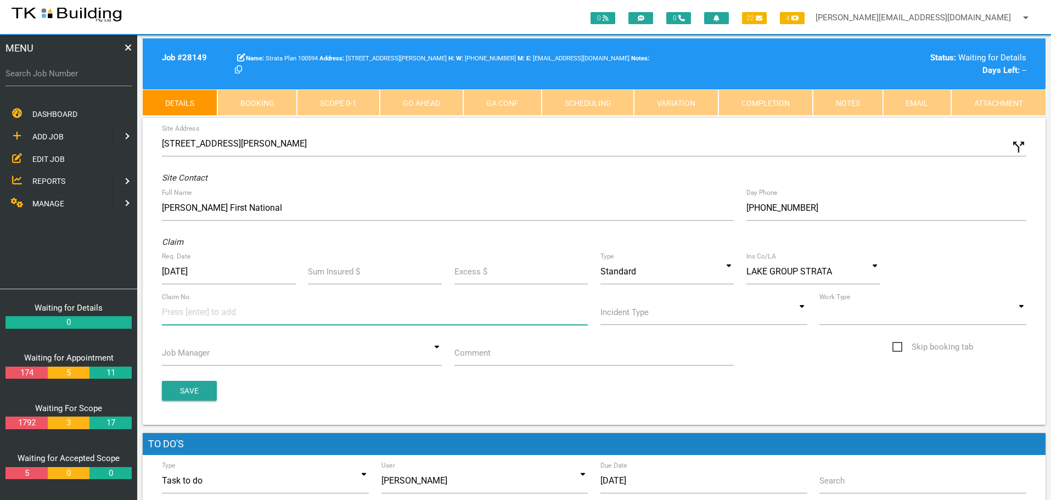
click at [178, 317] on input at bounding box center [203, 312] width 82 height 25
type input "609212"
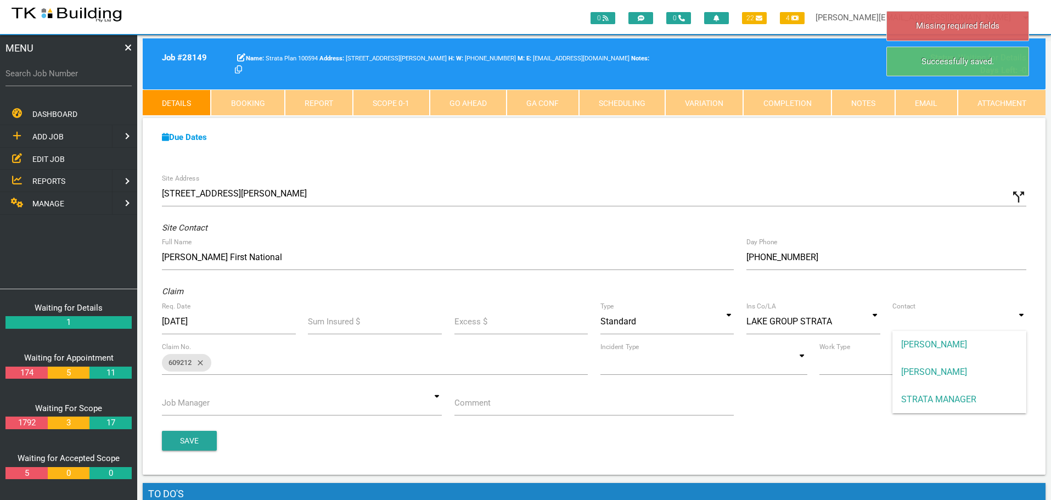
click at [1018, 324] on input at bounding box center [960, 321] width 134 height 25
click at [966, 401] on span "STRATA MANAGER" at bounding box center [960, 399] width 134 height 27
type input "STRATA MANAGER"
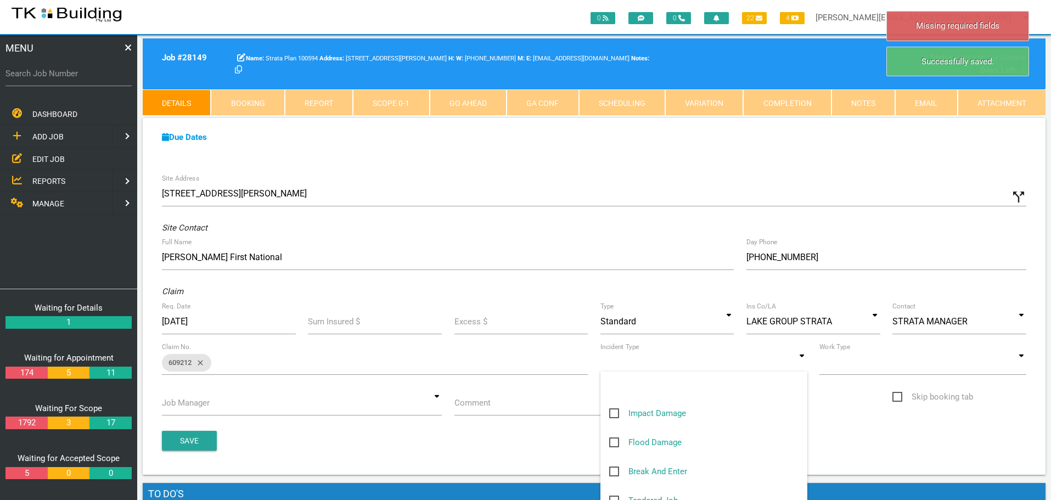
click at [801, 369] on input at bounding box center [703, 362] width 207 height 25
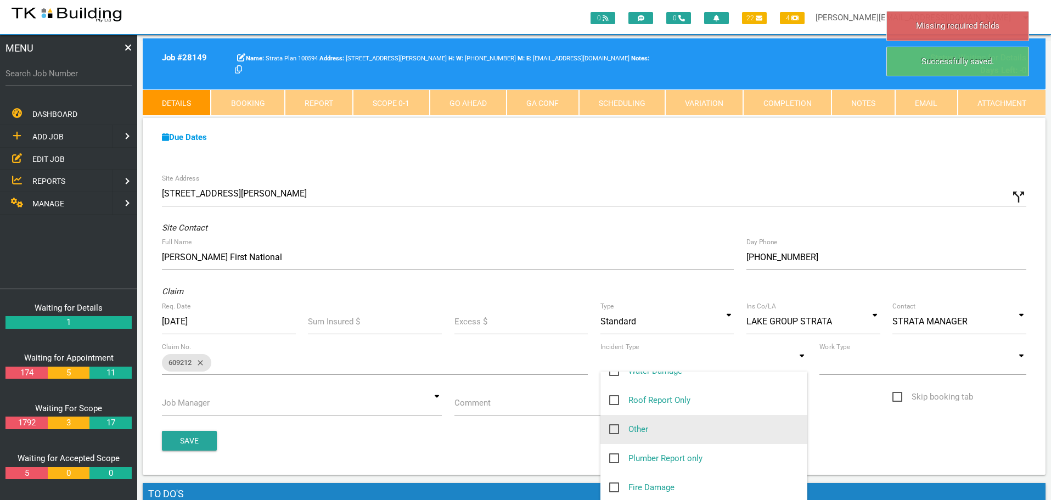
scroll to position [165, 0]
drag, startPoint x: 614, startPoint y: 424, endPoint x: 641, endPoint y: 414, distance: 28.7
click at [618, 422] on span "Other" at bounding box center [628, 424] width 39 height 14
click at [616, 422] on input "Other" at bounding box center [612, 420] width 7 height 7
checkbox input "true"
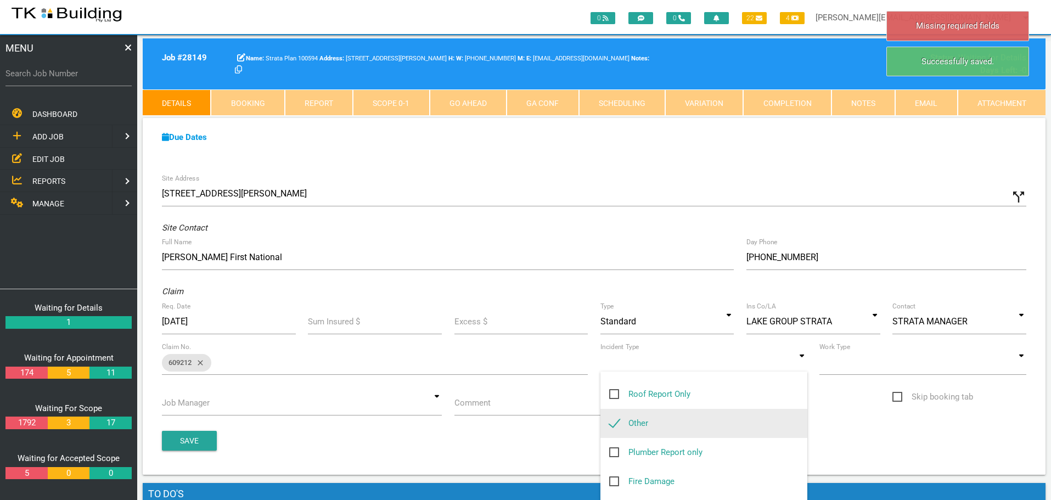
type input "Other"
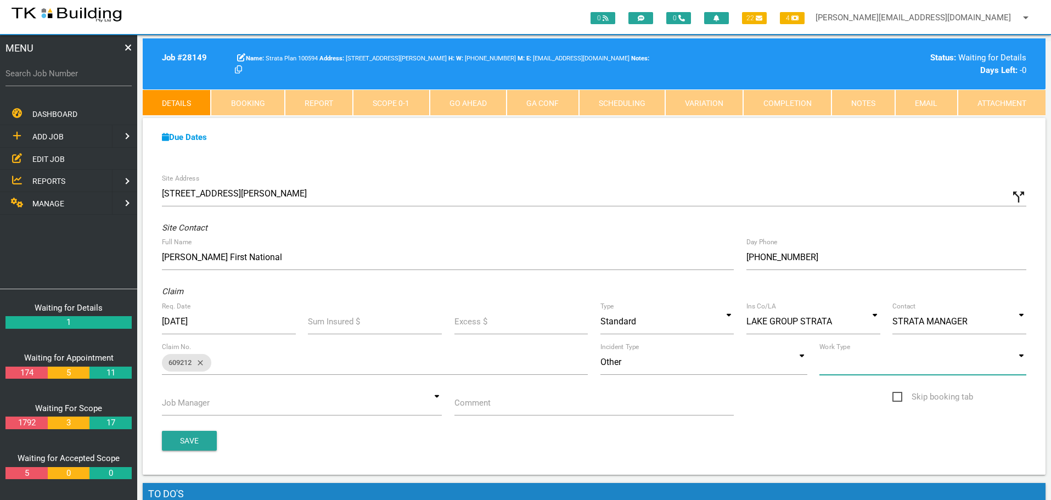
click at [1024, 367] on input at bounding box center [922, 362] width 207 height 25
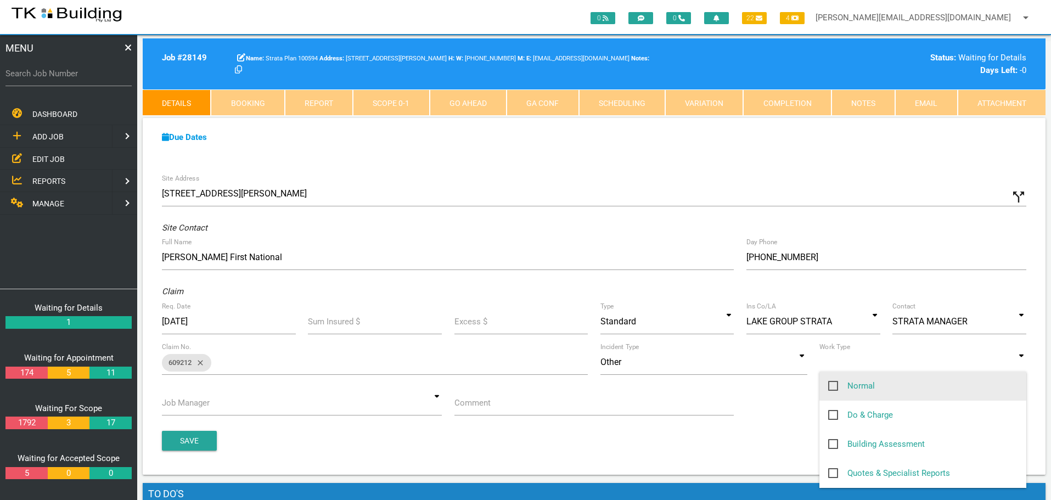
click at [830, 384] on span "Normal" at bounding box center [851, 386] width 47 height 14
click at [830, 384] on input "Normal" at bounding box center [831, 382] width 7 height 7
checkbox input "true"
type input "Normal"
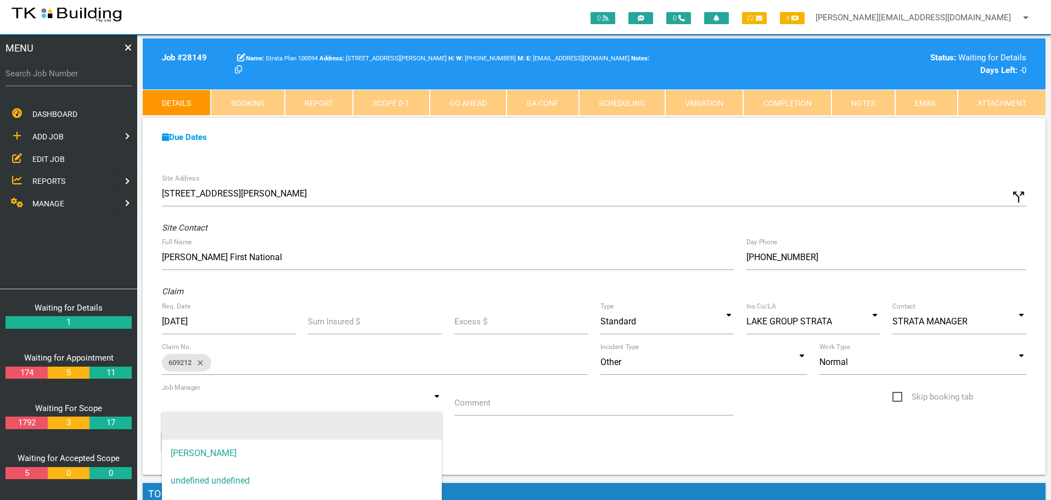
drag, startPoint x: 435, startPoint y: 404, endPoint x: 397, endPoint y: 420, distance: 41.3
click at [434, 405] on input at bounding box center [302, 402] width 280 height 25
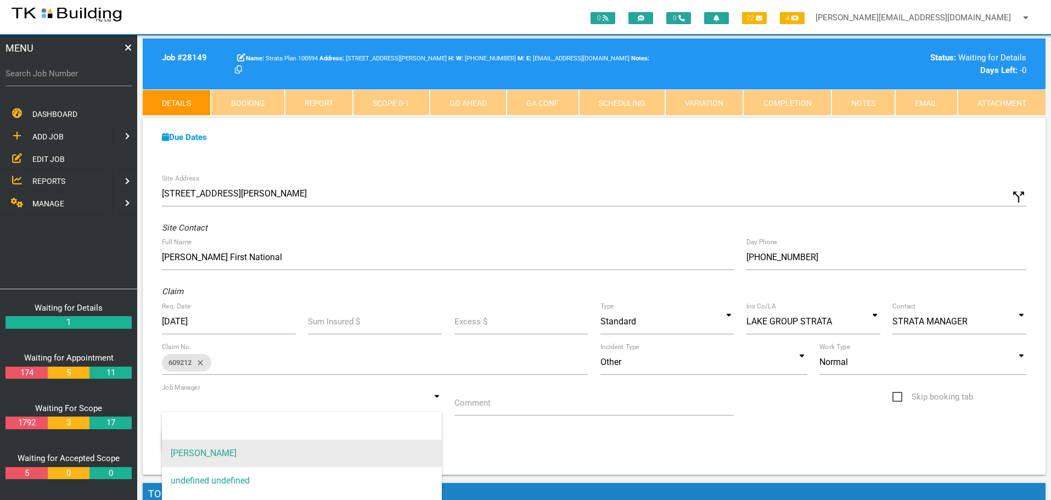
click at [380, 447] on span "[PERSON_NAME]" at bounding box center [302, 453] width 280 height 27
type input "[PERSON_NAME]"
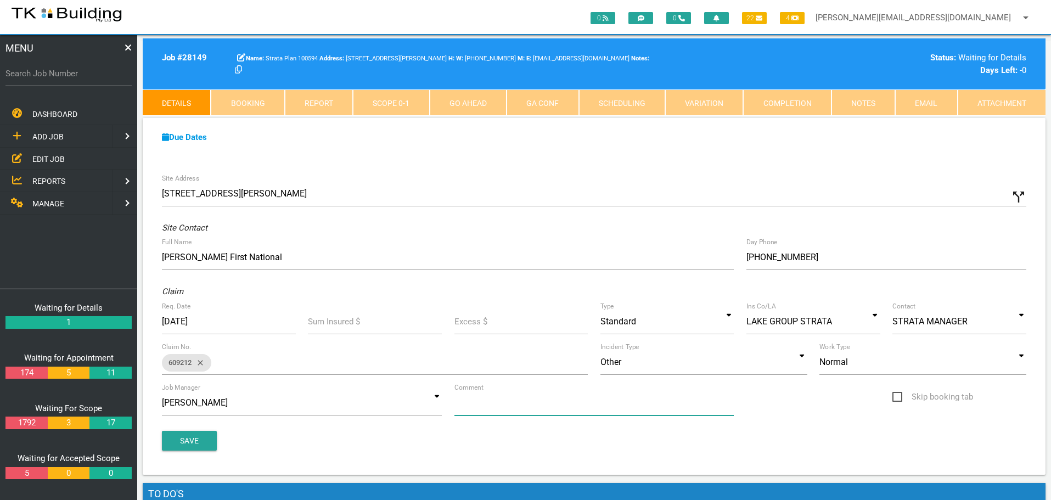
click at [507, 409] on input "Comment" at bounding box center [594, 402] width 280 height 25
type input "Quote on leak/resultant damage in the bedroom"
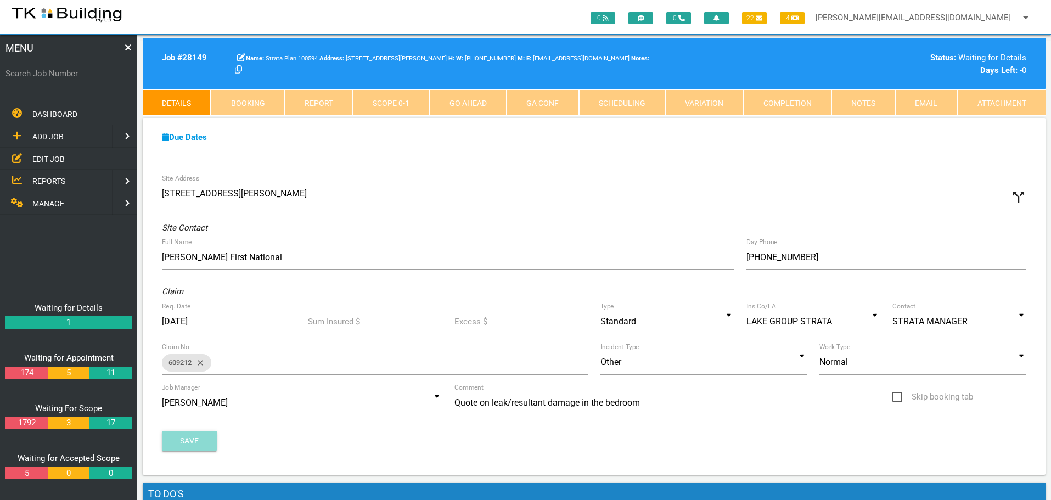
click at [194, 440] on button "Save" at bounding box center [189, 441] width 55 height 20
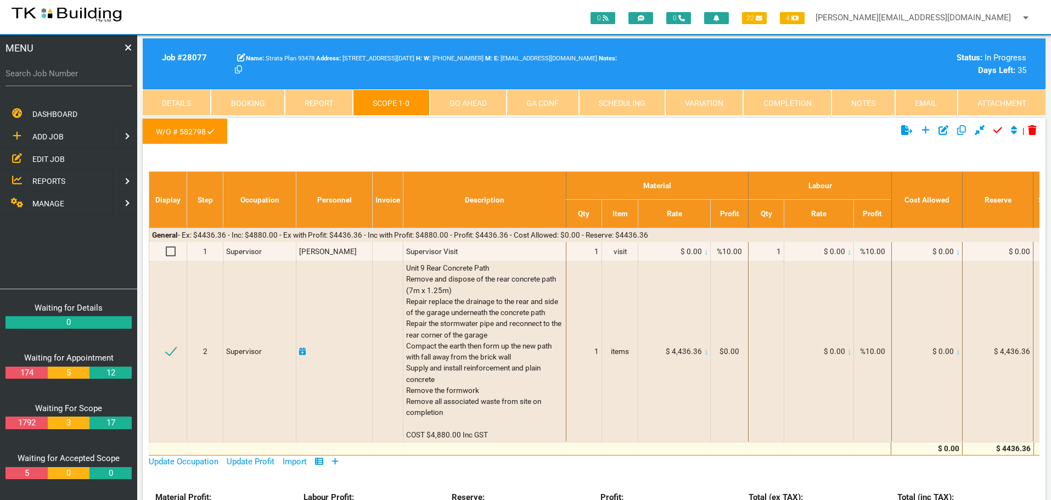
click at [98, 78] on label "Search Job Number" at bounding box center [68, 74] width 126 height 13
click at [98, 78] on input "Search Job Number" at bounding box center [68, 73] width 126 height 25
type input "28038"
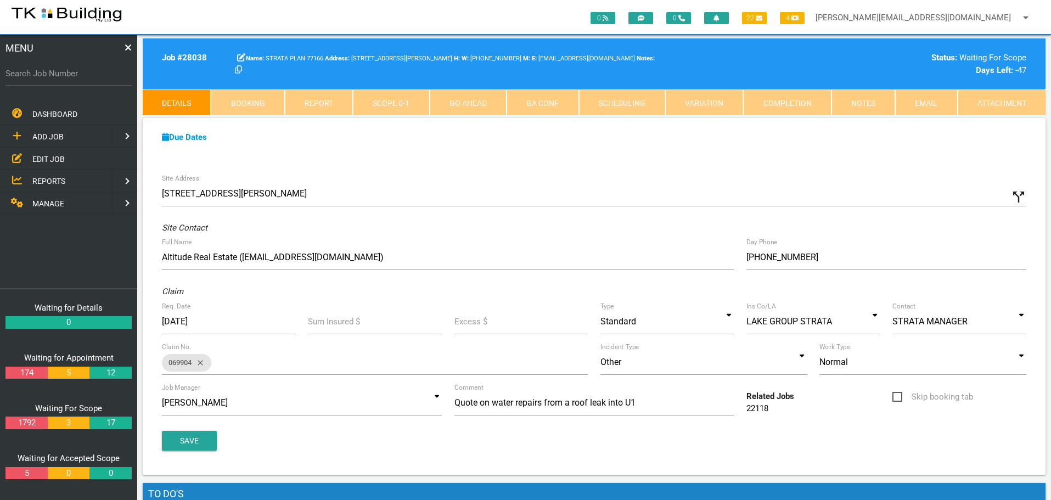
click at [863, 103] on link "Notes" at bounding box center [864, 102] width 64 height 26
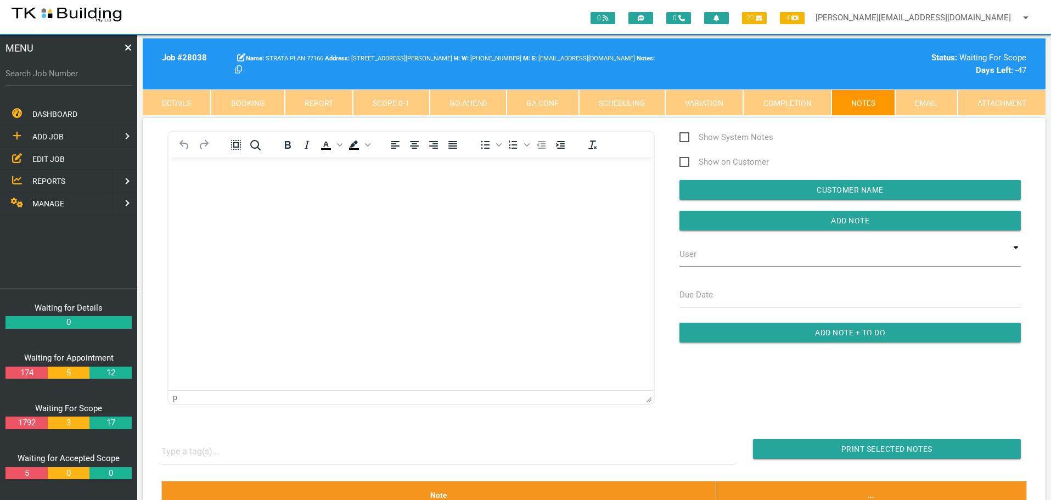
click at [216, 189] on body "Rich Text Area. Press ALT-0 for help." at bounding box center [411, 189] width 485 height 36
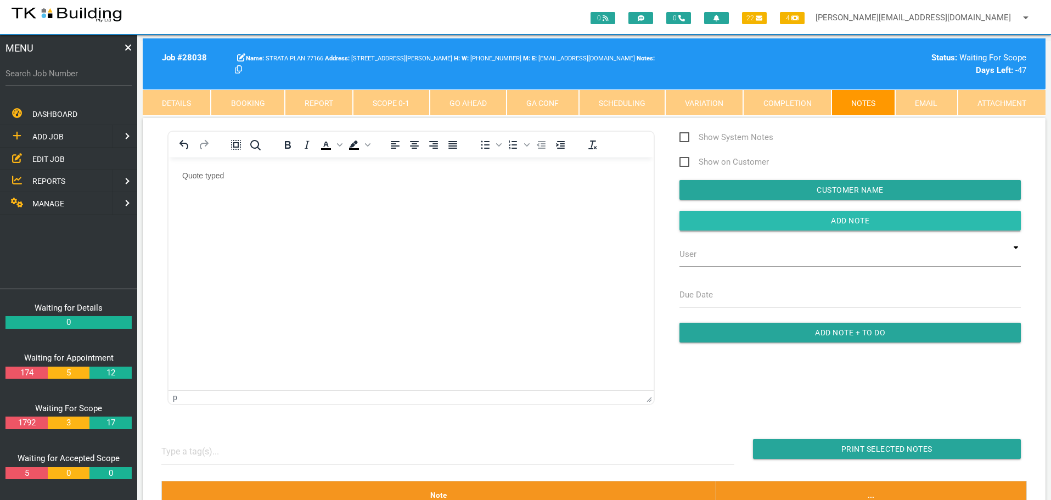
click at [715, 221] on input "button" at bounding box center [850, 221] width 341 height 20
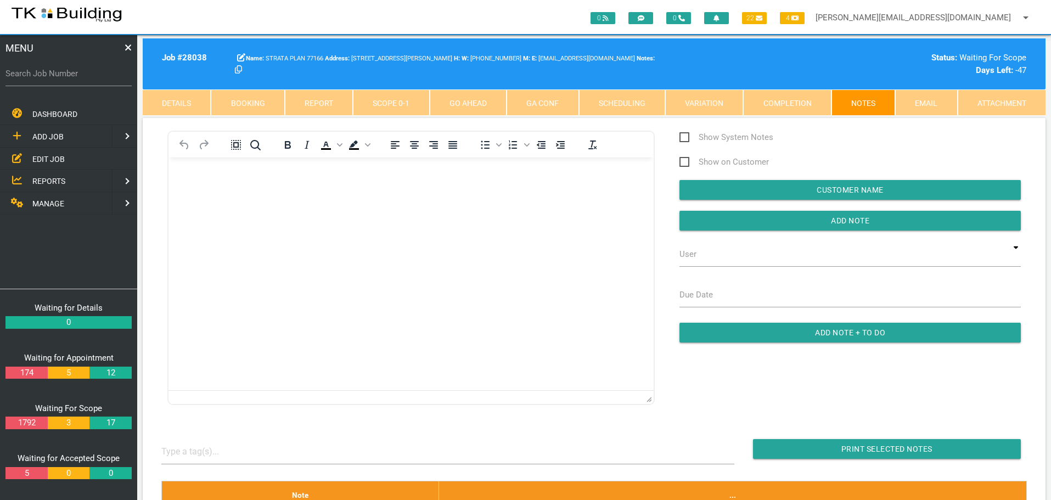
click at [68, 77] on label "Search Job Number" at bounding box center [68, 74] width 126 height 13
click at [68, 77] on input "Search Job Number" at bounding box center [68, 73] width 126 height 25
type input "28058"
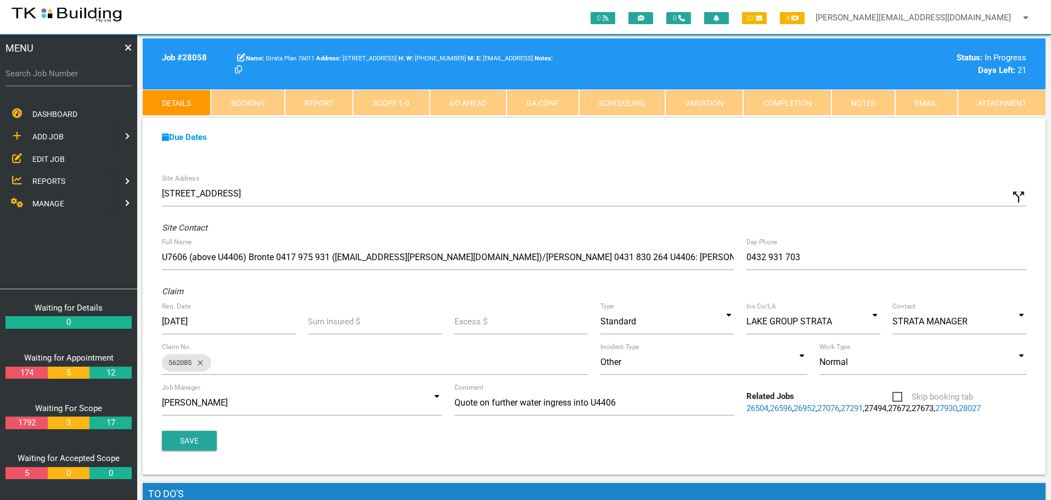
click at [866, 104] on link "Notes" at bounding box center [864, 102] width 64 height 26
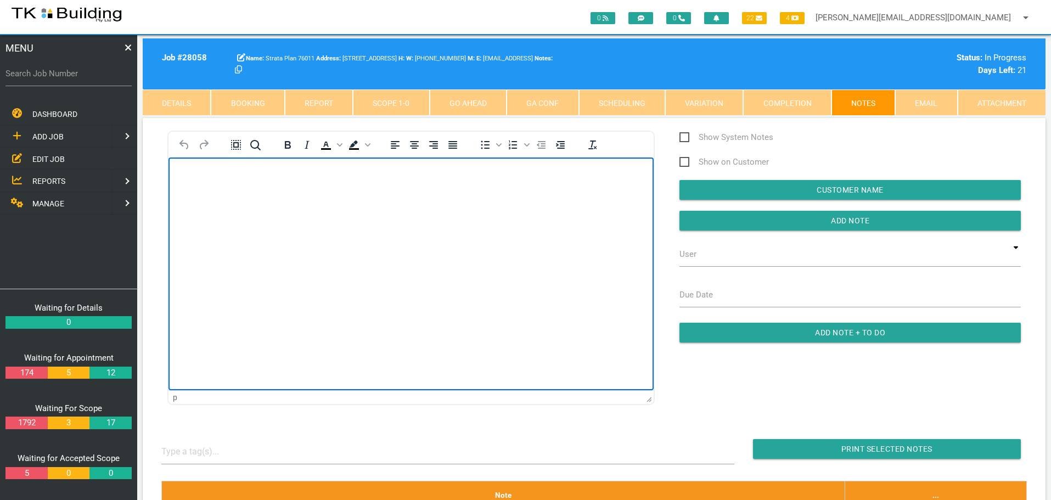
click at [211, 193] on body "Rich Text Area. Press ALT-0 for help." at bounding box center [411, 189] width 485 height 36
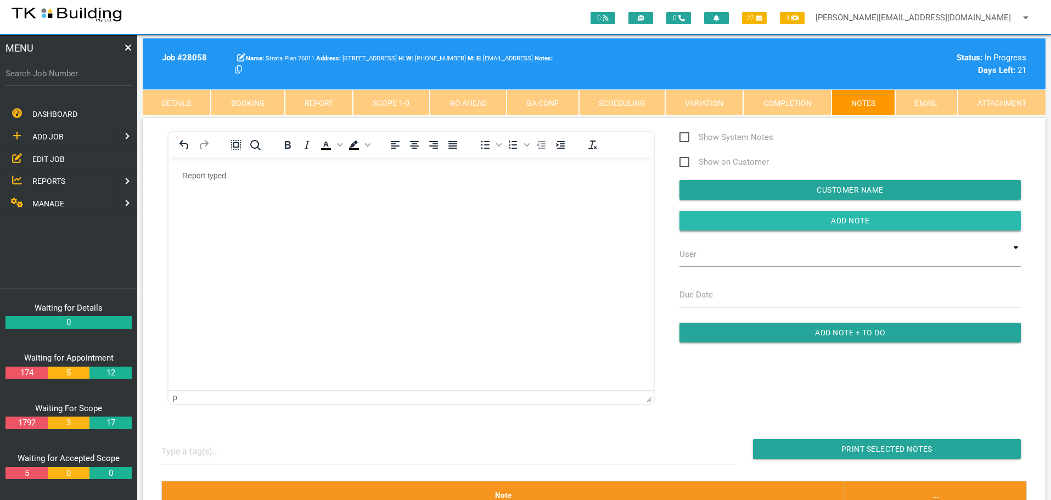
click at [756, 218] on input "button" at bounding box center [850, 221] width 341 height 20
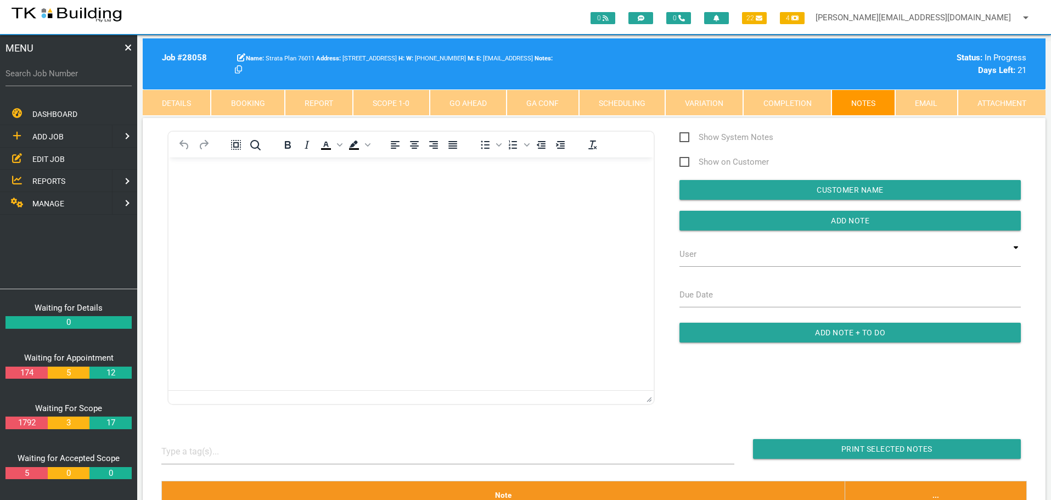
click at [794, 107] on link "Completion" at bounding box center [787, 102] width 88 height 26
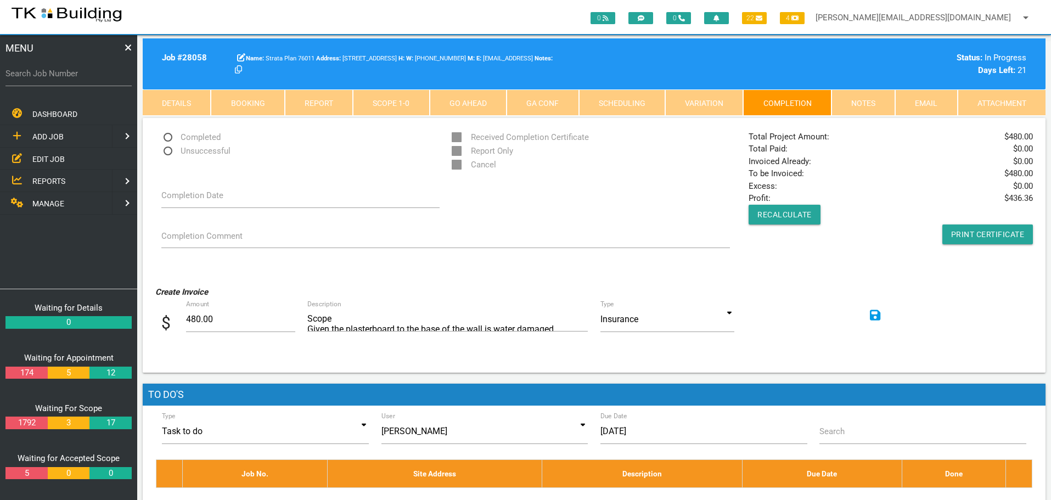
click at [878, 314] on icon at bounding box center [875, 315] width 11 height 11
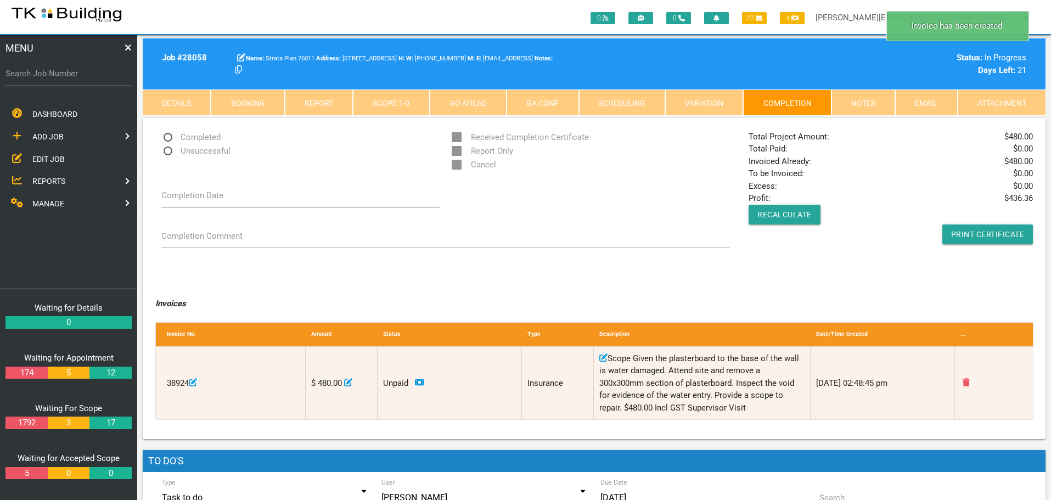
click at [170, 136] on span "Completed" at bounding box center [190, 138] width 59 height 14
click at [169, 136] on input "Completed" at bounding box center [164, 134] width 7 height 7
radio input "true"
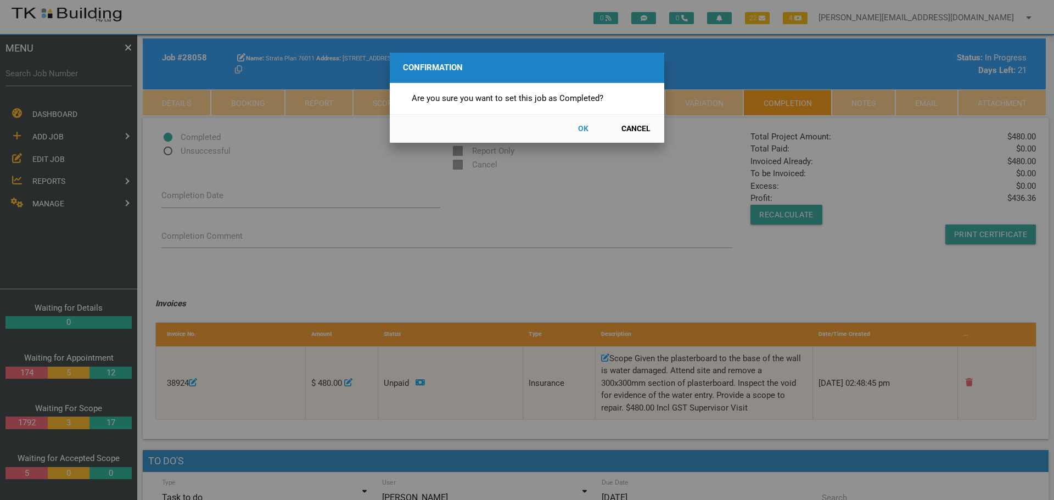
click at [586, 127] on button "OK" at bounding box center [583, 128] width 48 height 19
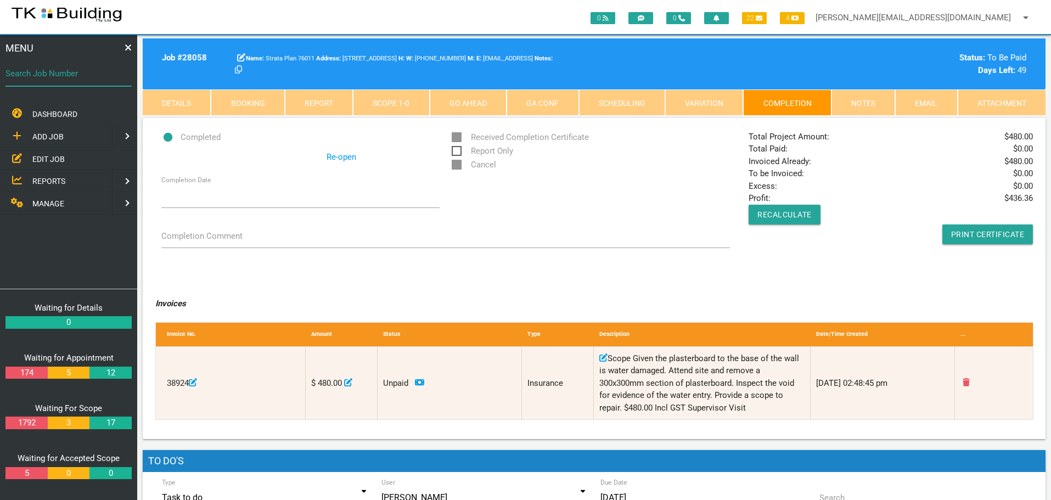
click at [62, 82] on input "Search Job Number" at bounding box center [68, 73] width 126 height 25
type input "25438"
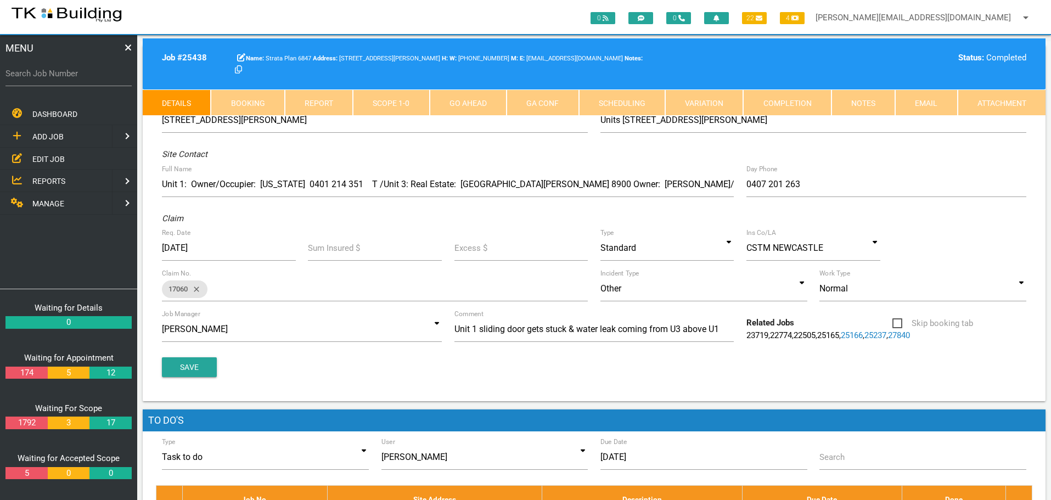
click at [859, 97] on link "Notes" at bounding box center [864, 102] width 64 height 26
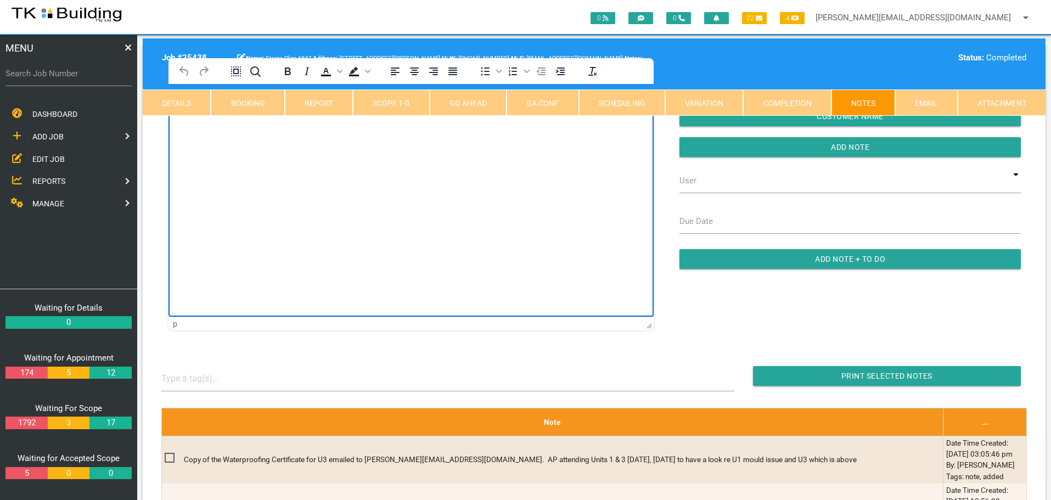
click at [240, 134] on html at bounding box center [411, 109] width 485 height 50
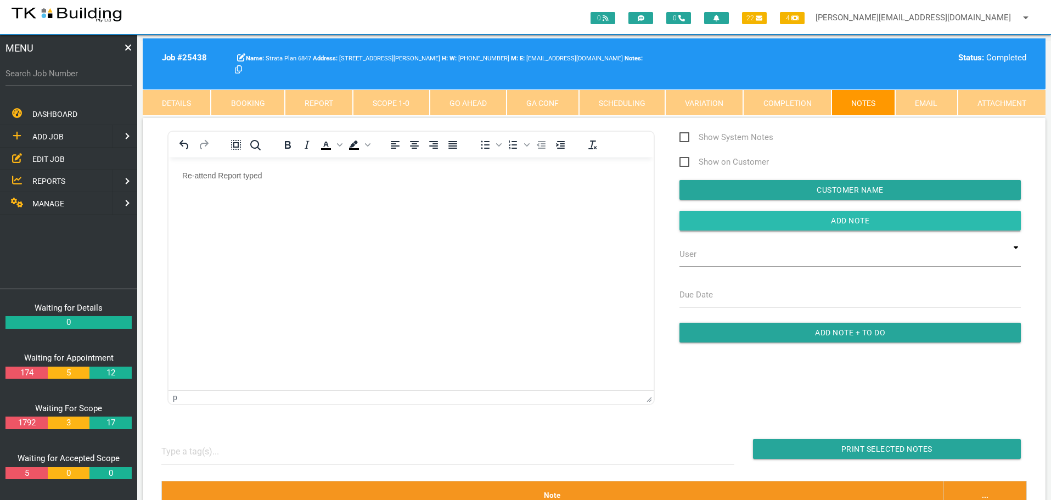
click at [699, 217] on input "button" at bounding box center [850, 221] width 341 height 20
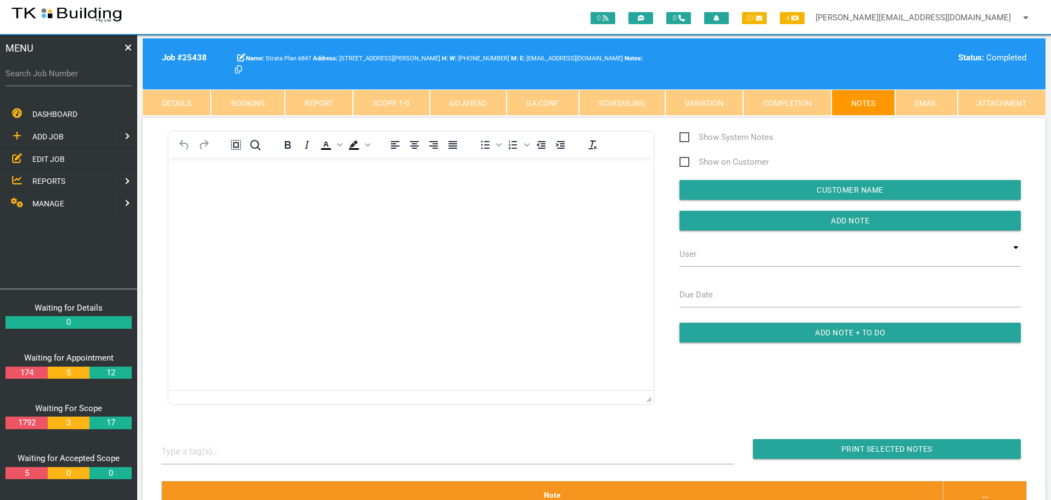
click at [65, 77] on label "Search Job Number" at bounding box center [68, 74] width 126 height 13
click at [65, 77] on input "Search Job Number" at bounding box center [68, 73] width 126 height 25
type input "28038"
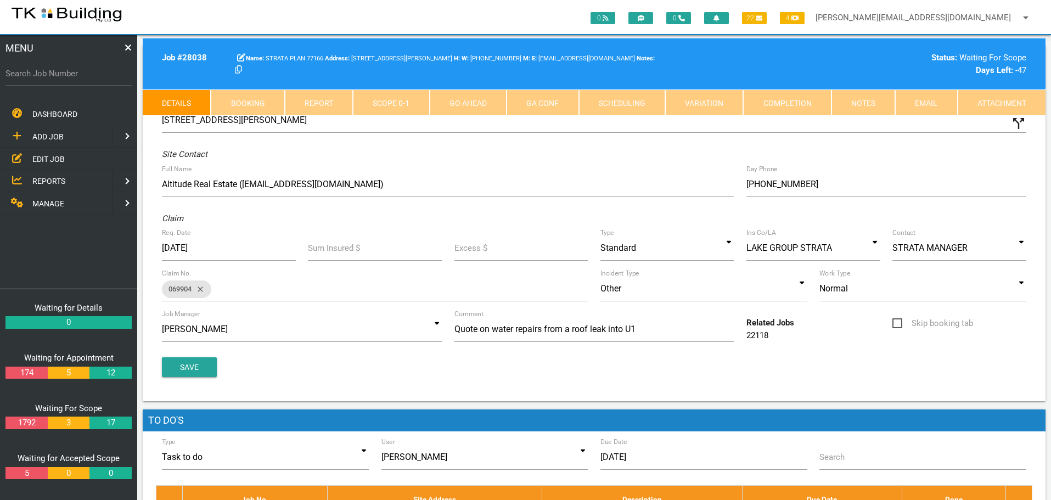
click at [866, 103] on link "Notes" at bounding box center [864, 102] width 64 height 26
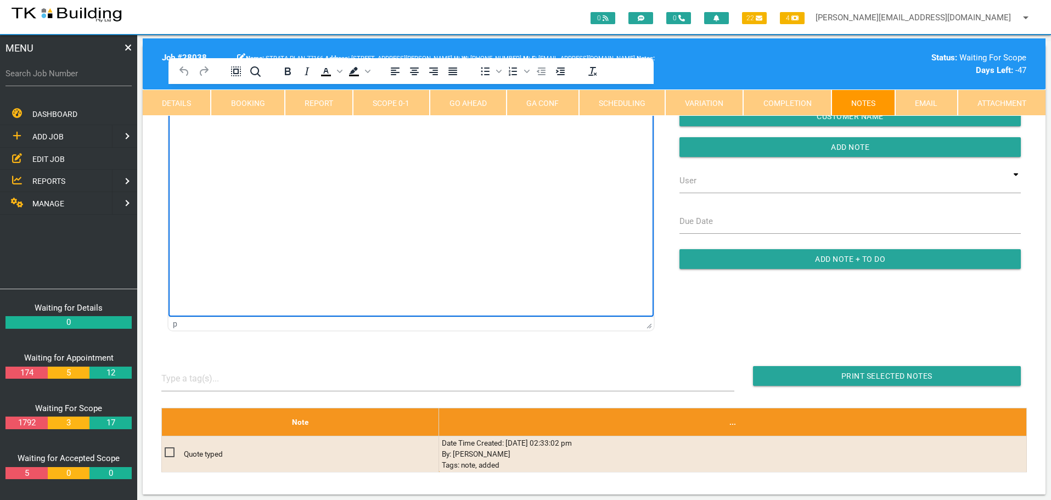
click at [220, 134] on html at bounding box center [411, 109] width 485 height 50
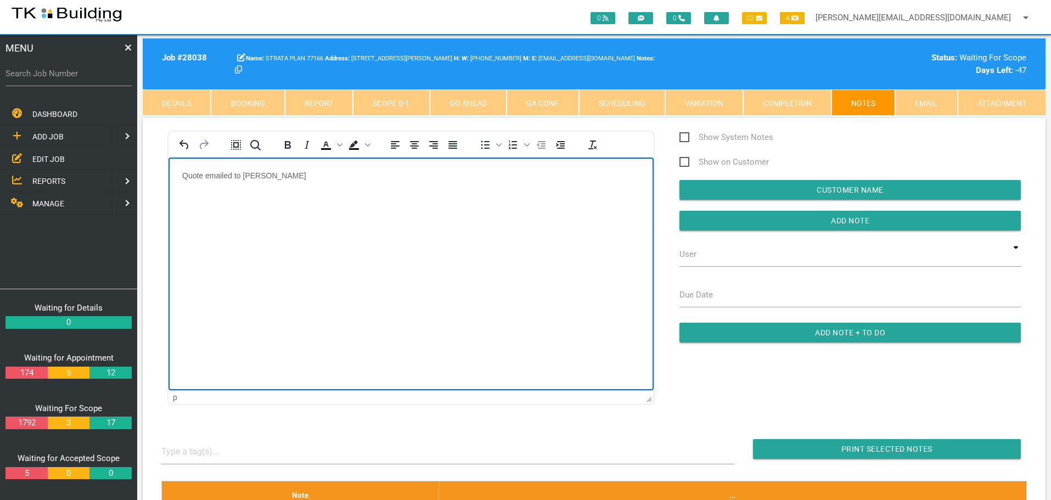
click at [296, 174] on p "Quote emailed to lucinda" at bounding box center [411, 175] width 458 height 9
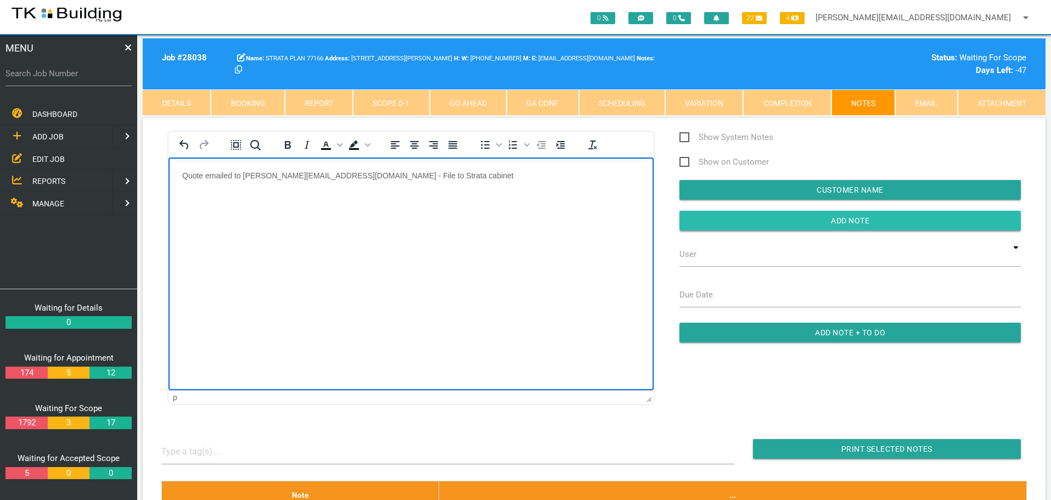
click at [711, 218] on input "Add Note" at bounding box center [850, 221] width 341 height 20
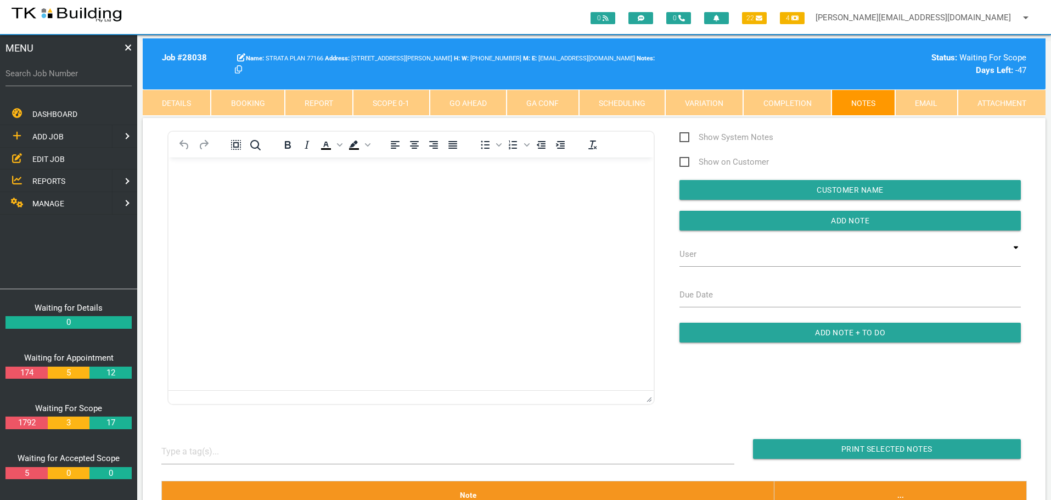
drag, startPoint x: 82, startPoint y: 77, endPoint x: 70, endPoint y: 84, distance: 13.8
click at [82, 77] on label "Search Job Number" at bounding box center [68, 74] width 126 height 13
click at [82, 77] on input "Search Job Number" at bounding box center [68, 73] width 126 height 25
type input "28031"
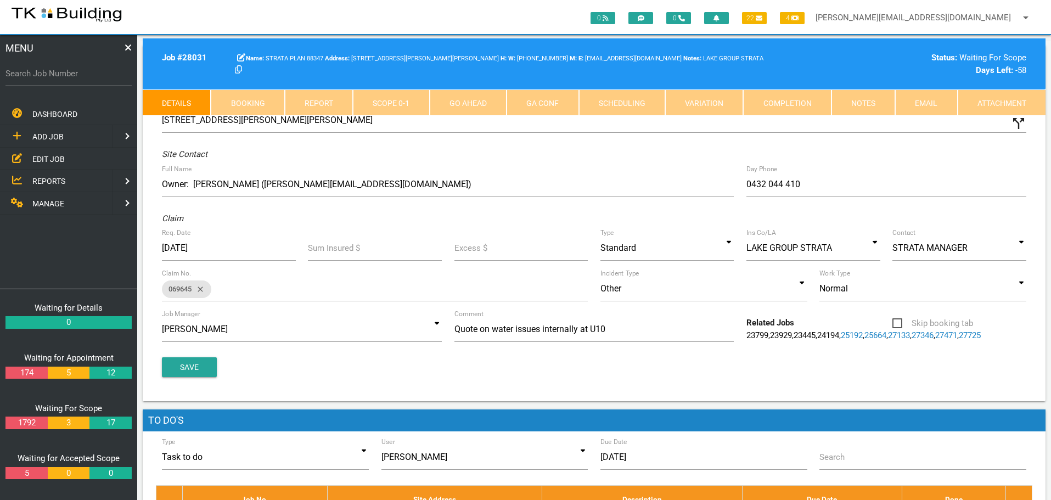
click at [867, 99] on link "Notes" at bounding box center [864, 102] width 64 height 26
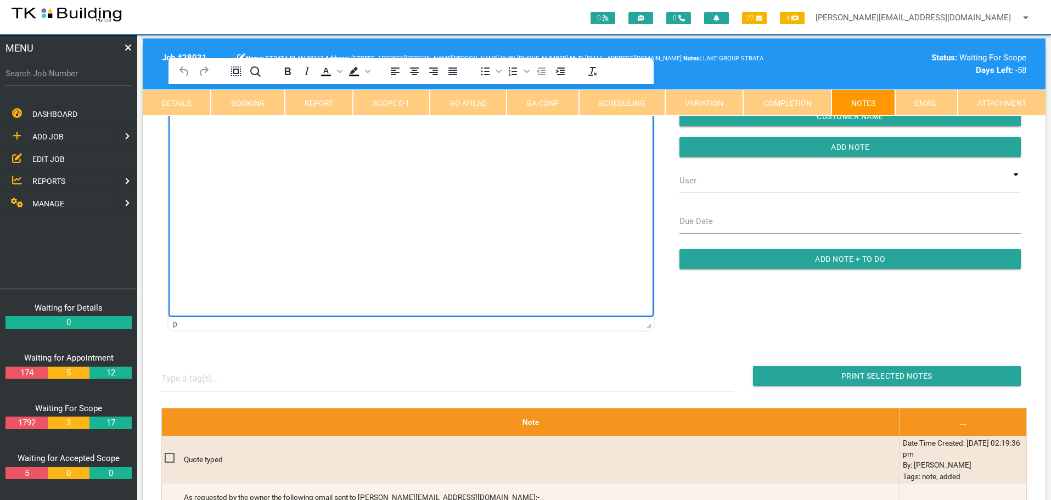
click at [221, 134] on html at bounding box center [411, 109] width 485 height 50
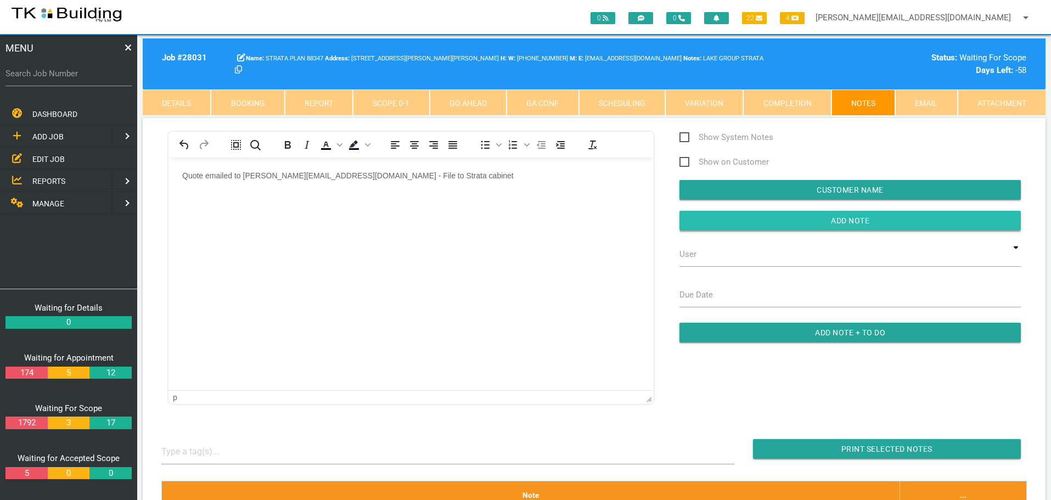
drag, startPoint x: 752, startPoint y: 224, endPoint x: 683, endPoint y: 228, distance: 69.3
click at [746, 226] on input "button" at bounding box center [850, 221] width 341 height 20
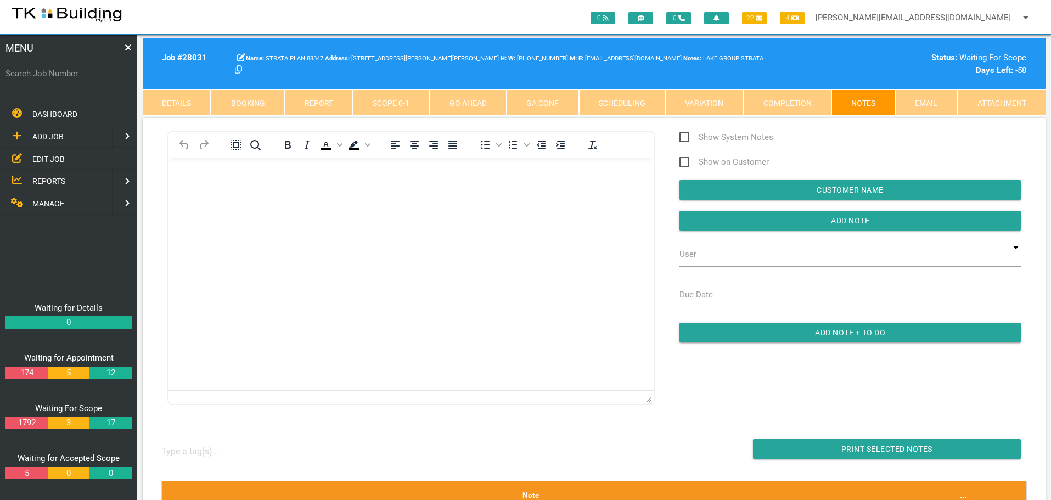
click at [41, 78] on label "Search Job Number" at bounding box center [68, 74] width 126 height 13
click at [41, 78] on input "Search Job Number" at bounding box center [68, 73] width 126 height 25
type input "28078"
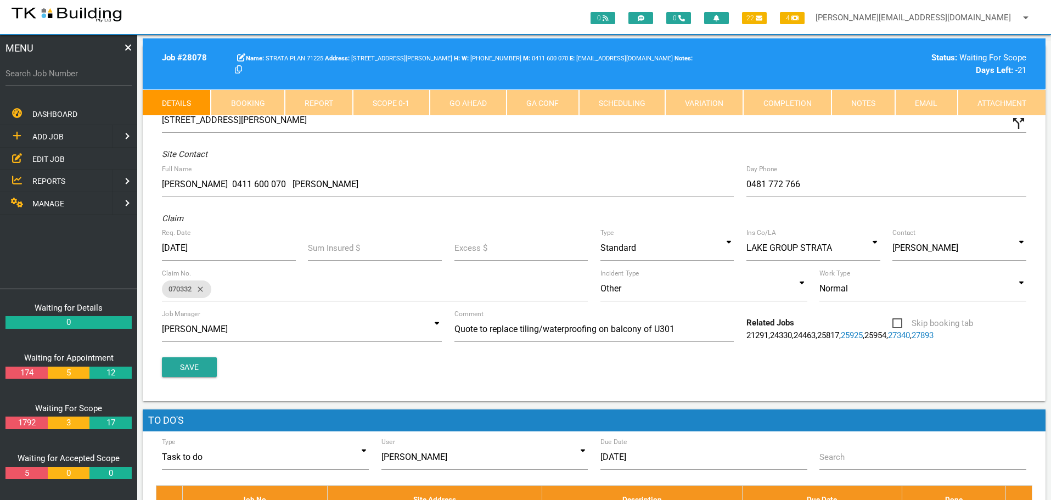
click at [874, 104] on link "Notes" at bounding box center [864, 102] width 64 height 26
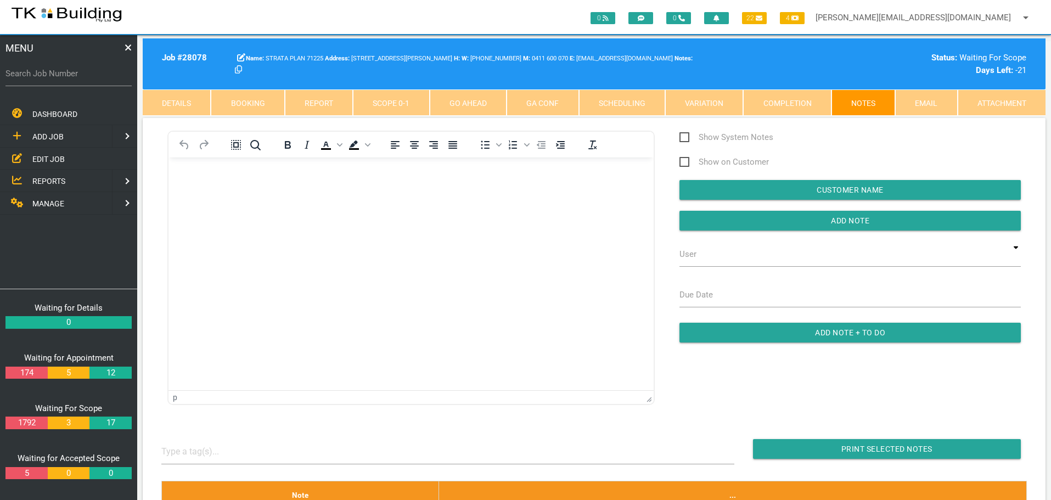
click at [212, 192] on body "Rich Text Area. Press ALT-0 for help." at bounding box center [411, 189] width 485 height 36
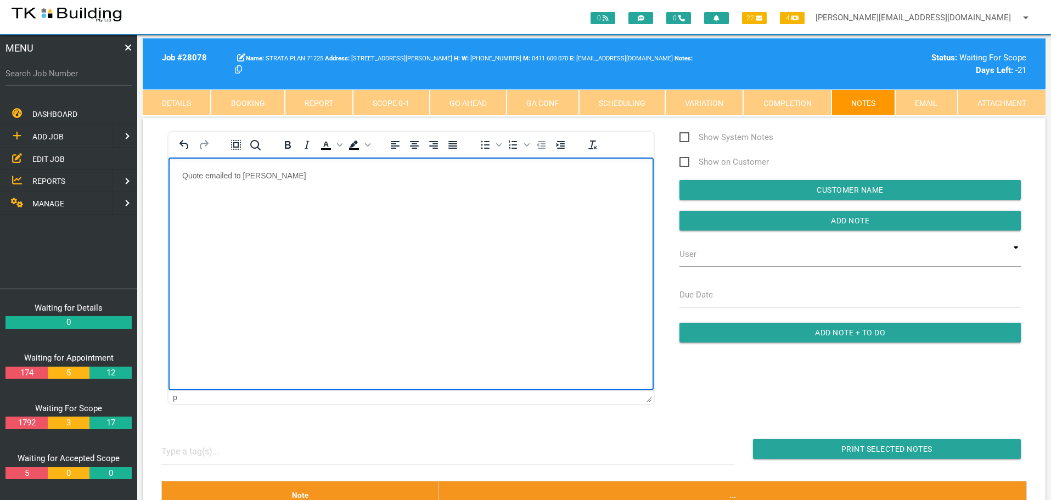
click at [294, 177] on p "Quote emailed to jessica" at bounding box center [411, 175] width 458 height 9
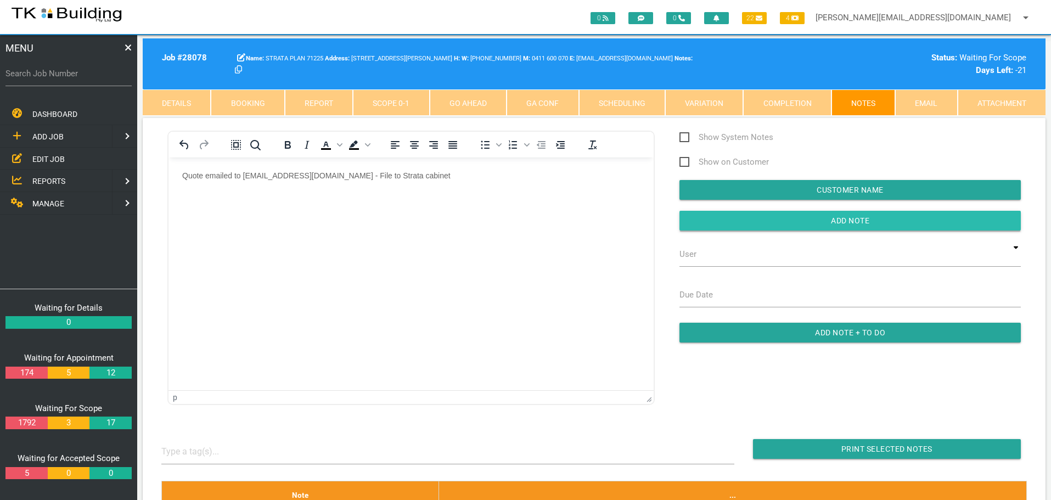
click at [726, 214] on input "button" at bounding box center [850, 221] width 341 height 20
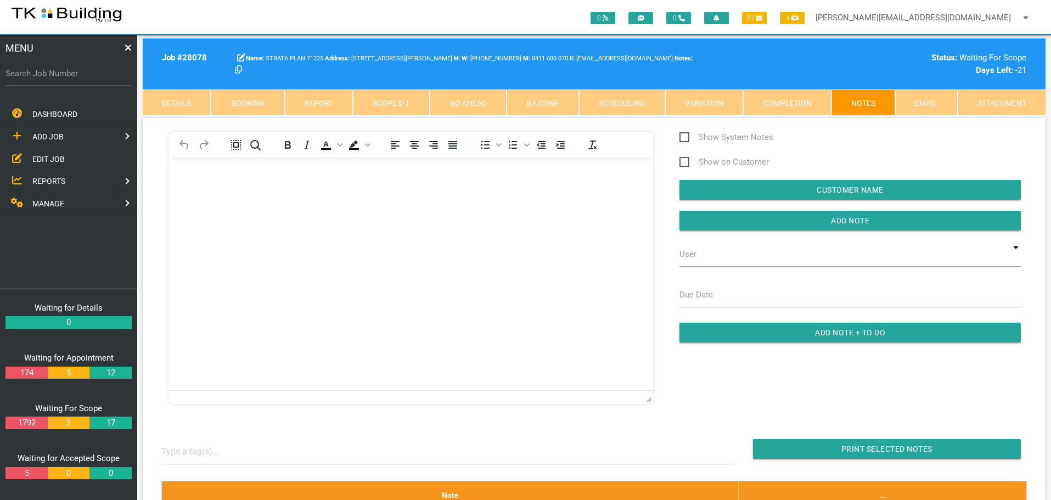
click at [53, 158] on span "EDIT JOB" at bounding box center [48, 158] width 32 height 9
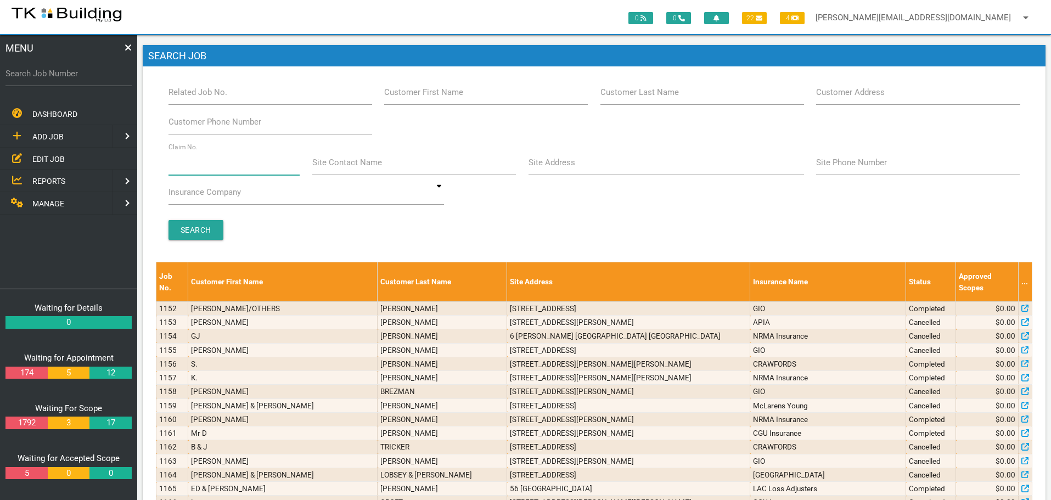
click at [204, 171] on input "Claim No." at bounding box center [235, 162] width 132 height 25
type input "068384"
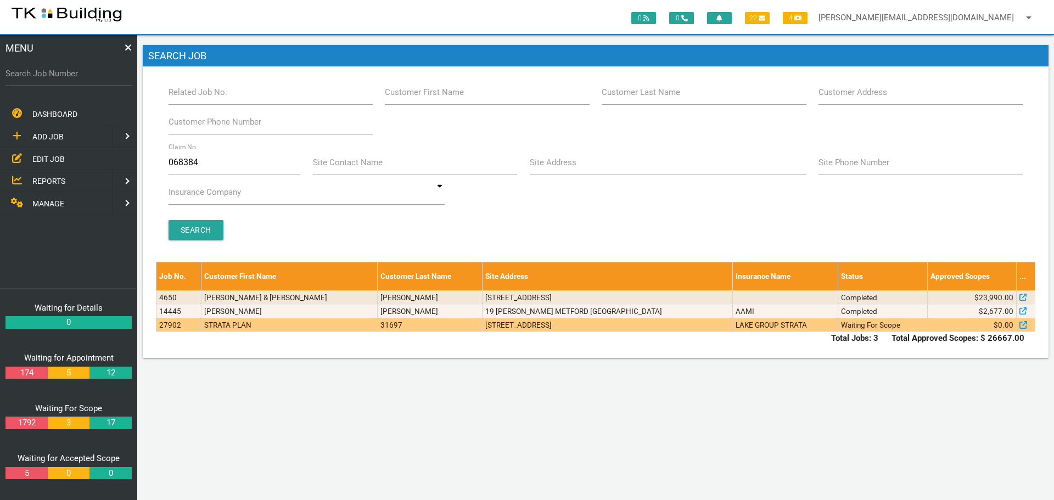
click at [616, 328] on td "92 Brighton Ave, Toronto NSW 2283, Australia" at bounding box center [607, 325] width 250 height 14
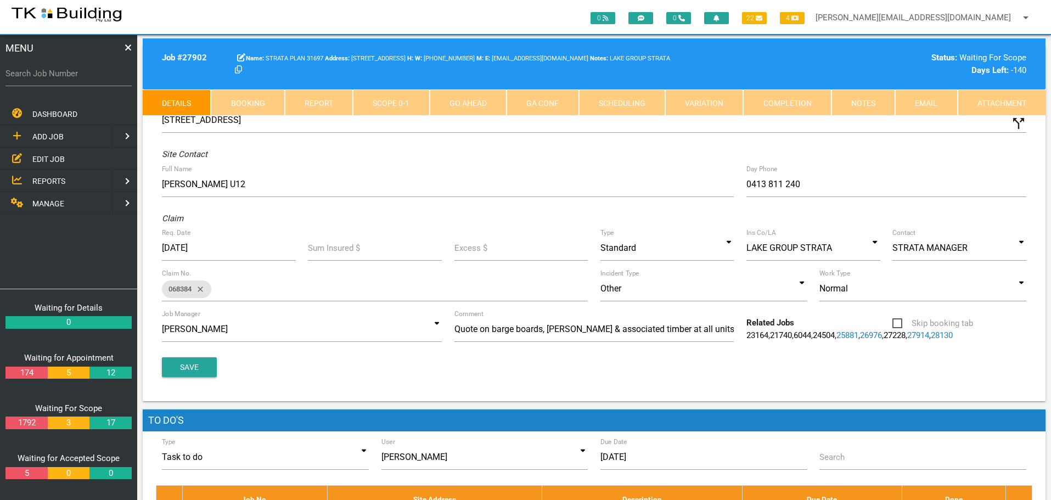
click at [851, 106] on link "Notes" at bounding box center [864, 102] width 64 height 26
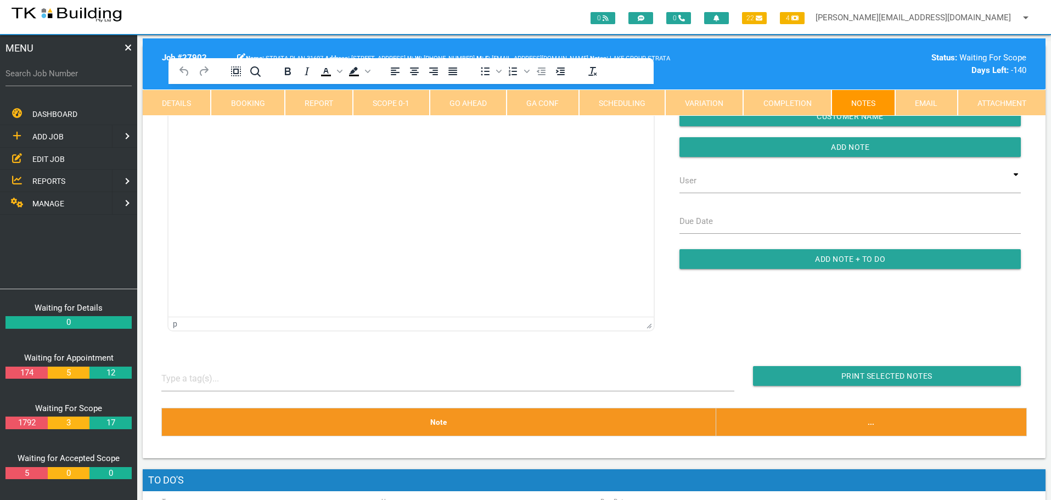
click at [265, 103] on link "Booking" at bounding box center [248, 102] width 74 height 26
select select "8"
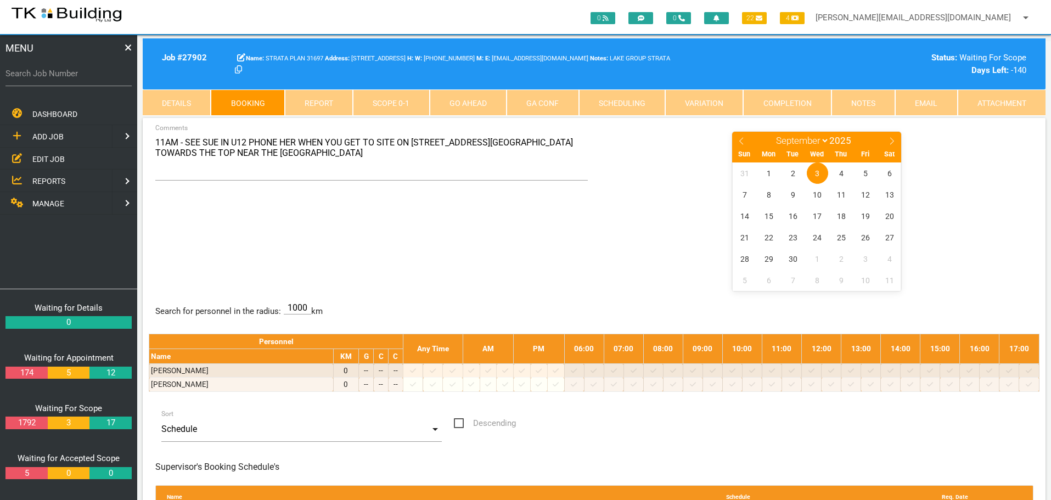
drag, startPoint x: 61, startPoint y: 77, endPoint x: 53, endPoint y: 81, distance: 9.4
click at [56, 80] on label "Search Job Number" at bounding box center [68, 74] width 126 height 13
click at [94, 83] on input "Search Job Number" at bounding box center [68, 73] width 126 height 25
type input "28067"
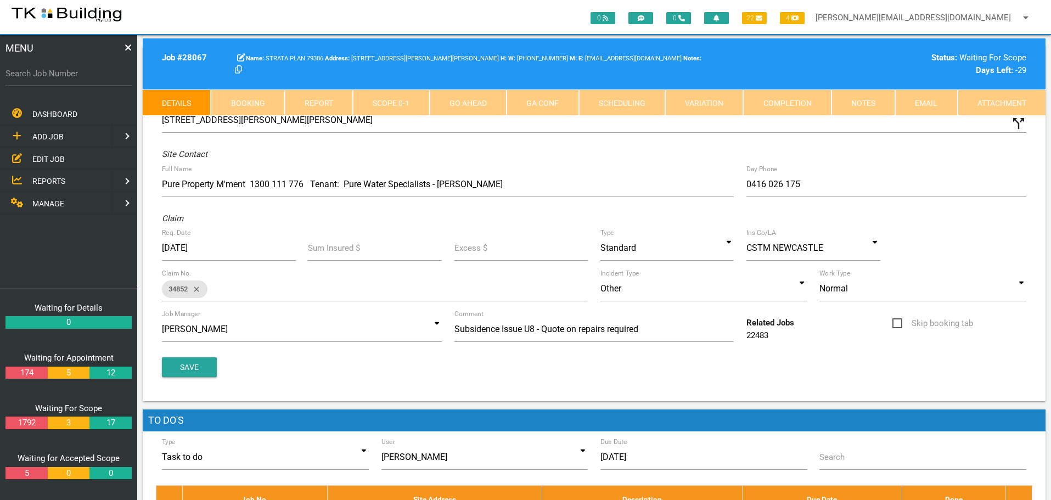
click at [868, 103] on link "Notes" at bounding box center [864, 102] width 64 height 26
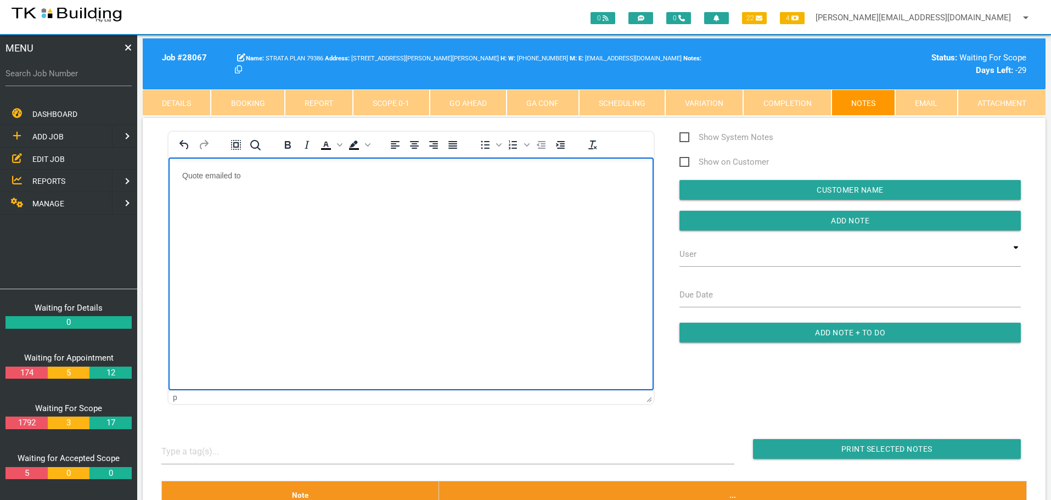
click at [272, 179] on p "Quote emailed to" at bounding box center [411, 175] width 458 height 9
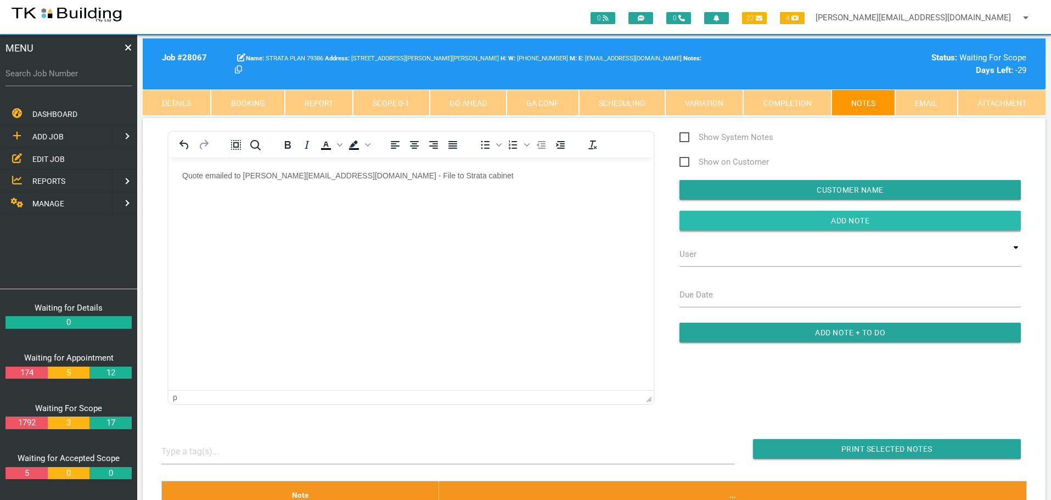
drag, startPoint x: 695, startPoint y: 218, endPoint x: 674, endPoint y: 219, distance: 20.9
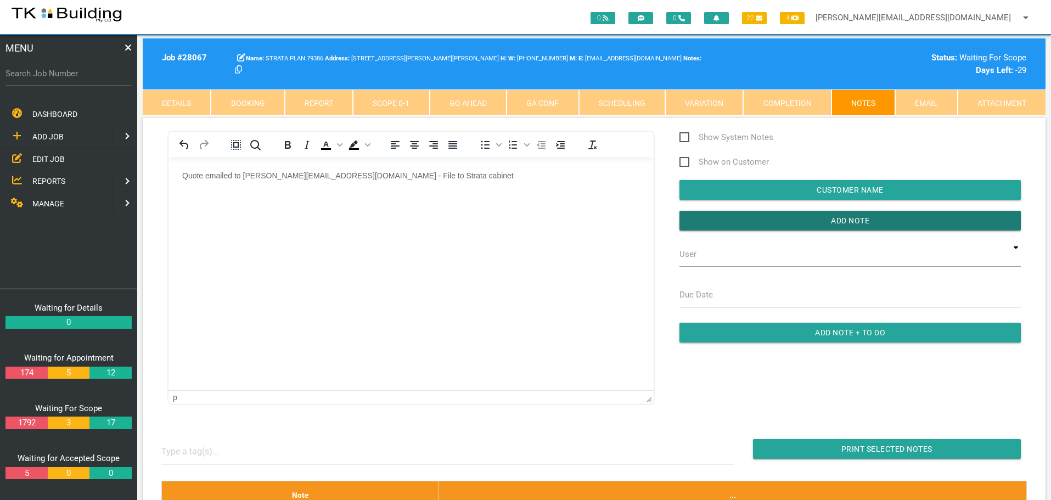
click at [689, 219] on input "button" at bounding box center [850, 221] width 341 height 20
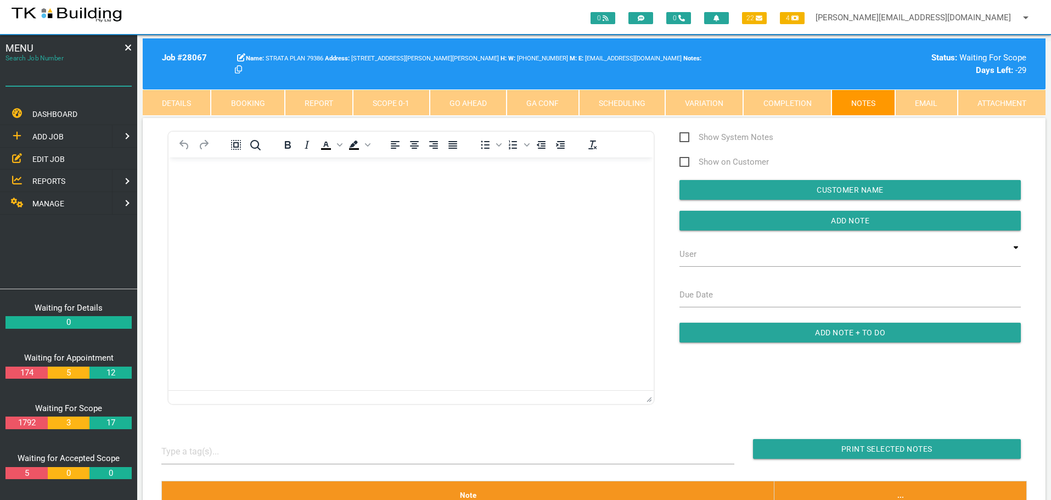
click at [72, 83] on input "Search Job Number" at bounding box center [68, 73] width 126 height 25
type input "28096"
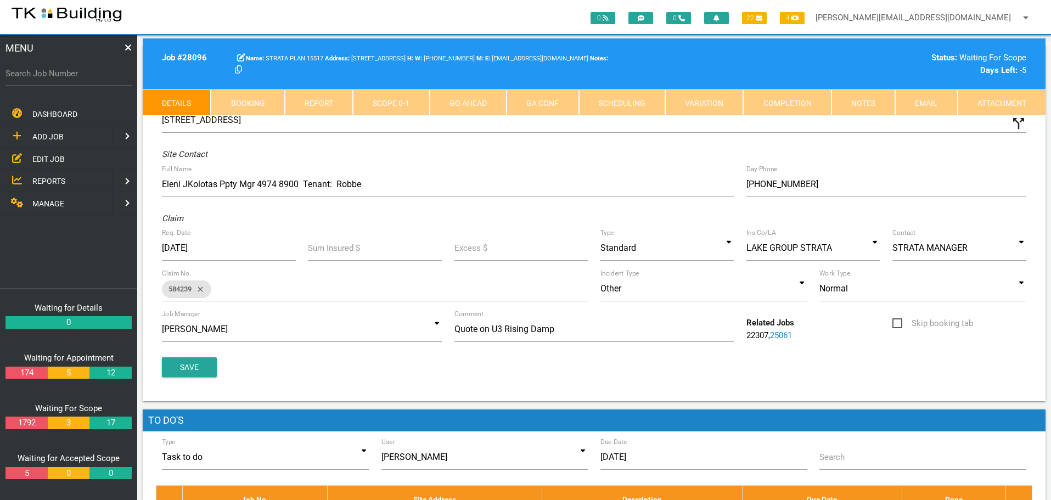
click at [856, 99] on link "Notes" at bounding box center [864, 102] width 64 height 26
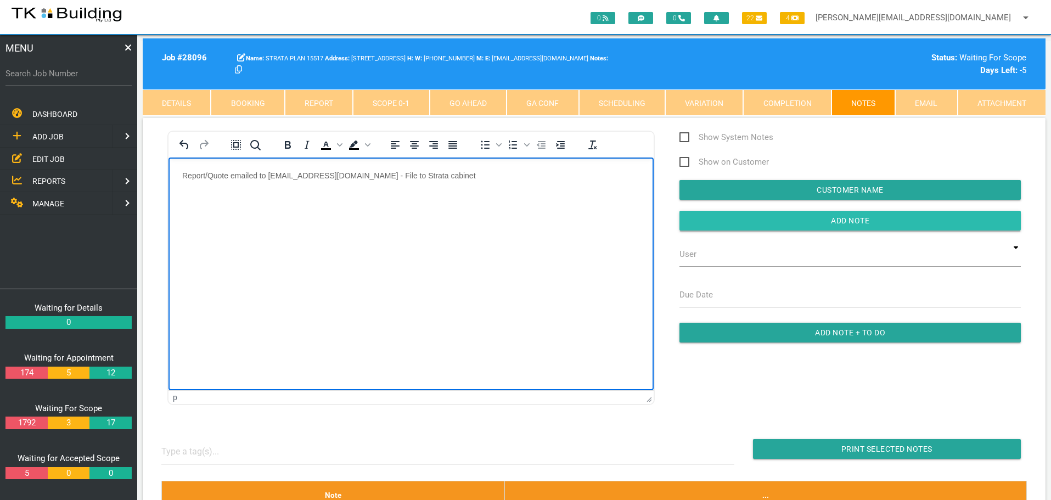
click at [706, 224] on input "Add Note" at bounding box center [850, 221] width 341 height 20
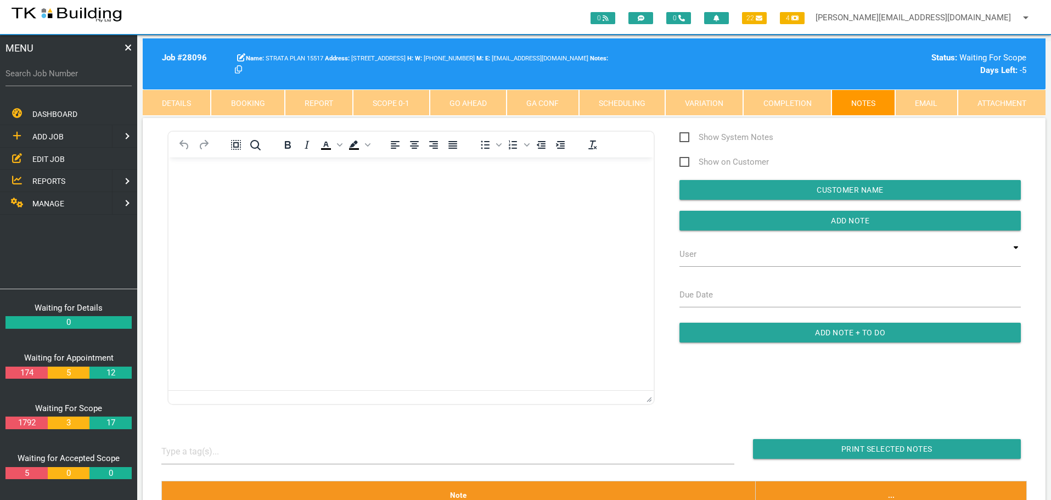
click at [57, 156] on span "EDIT JOB" at bounding box center [48, 158] width 32 height 9
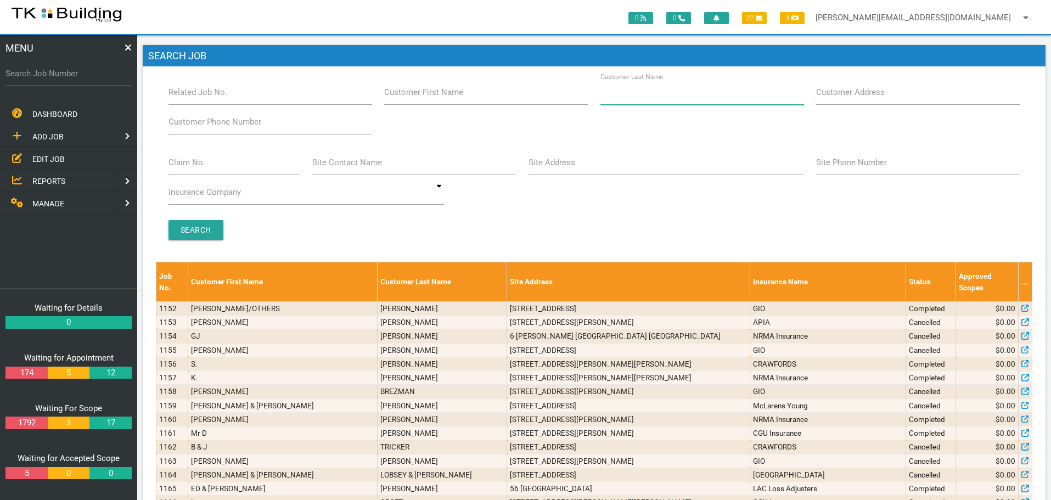
click at [699, 100] on input "Customer Last Name" at bounding box center [702, 92] width 204 height 25
type input "31697"
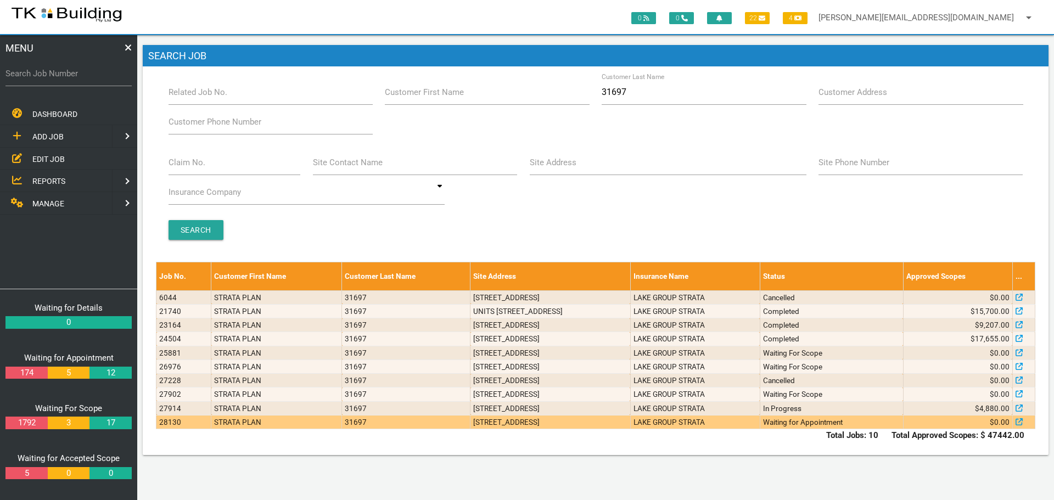
click at [543, 425] on td "1/92 Brighton Ave, Toronto NSW 2283, Australia" at bounding box center [550, 422] width 160 height 14
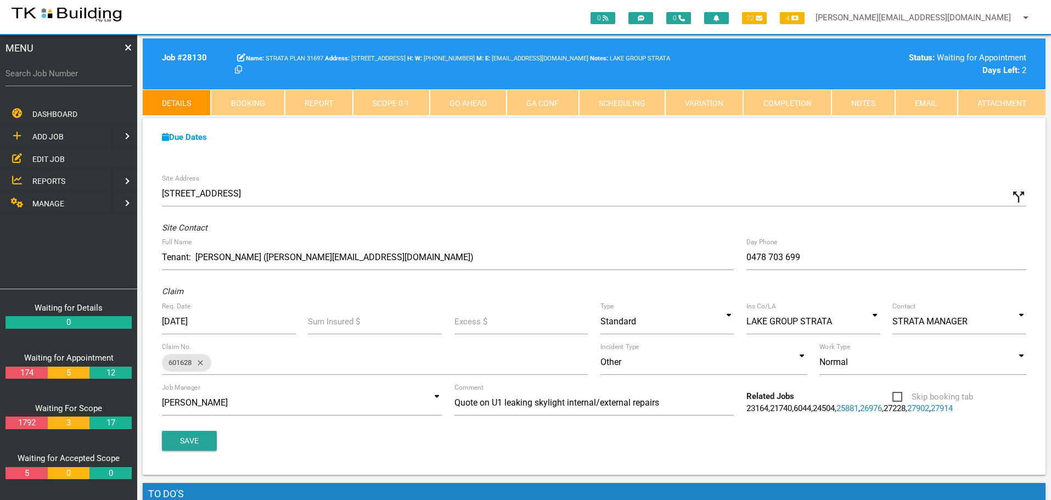
click at [871, 103] on link "Notes" at bounding box center [864, 102] width 64 height 26
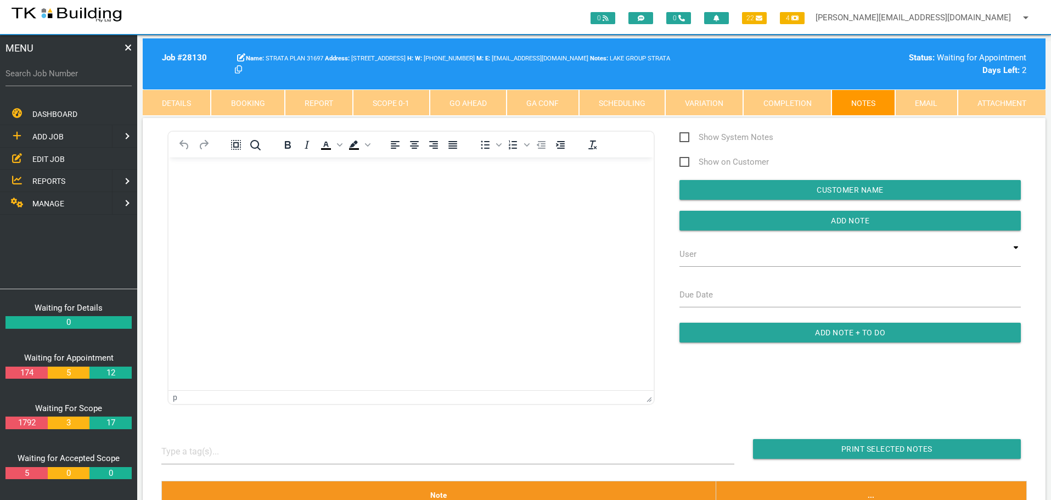
click at [187, 98] on link "Details" at bounding box center [177, 102] width 68 height 26
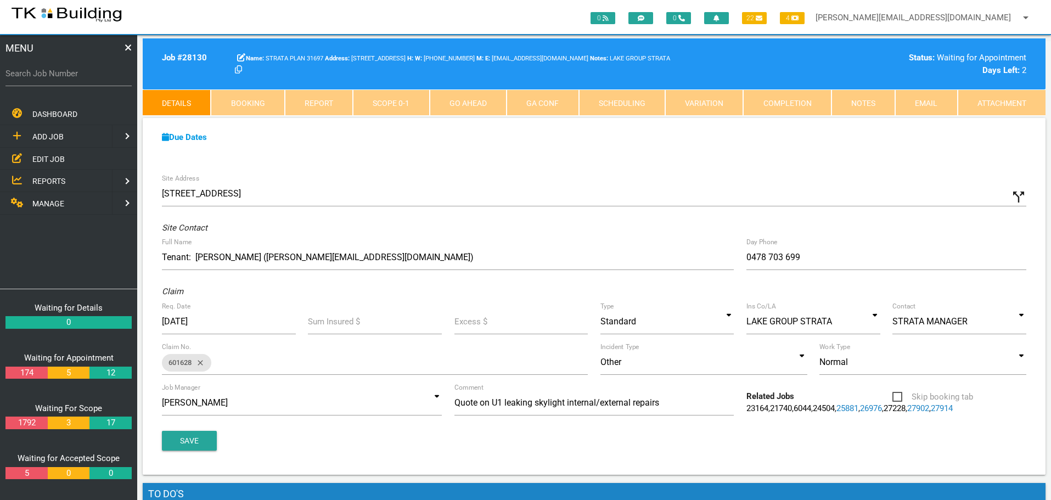
click at [866, 103] on link "Notes" at bounding box center [864, 102] width 64 height 26
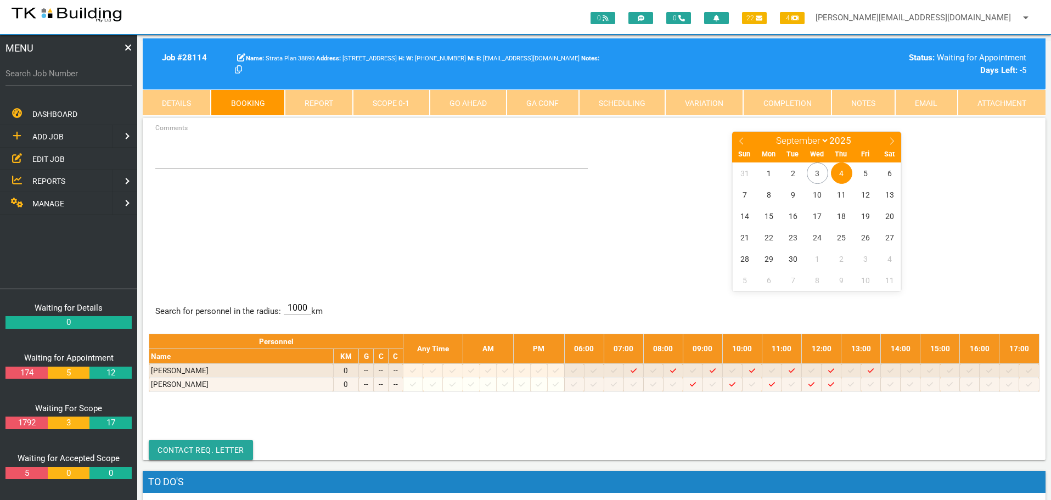
select select "8"
click at [72, 80] on label "Search Job Number" at bounding box center [68, 74] width 126 height 13
click at [72, 80] on input "Search Job Number" at bounding box center [68, 73] width 126 height 25
type input "28096"
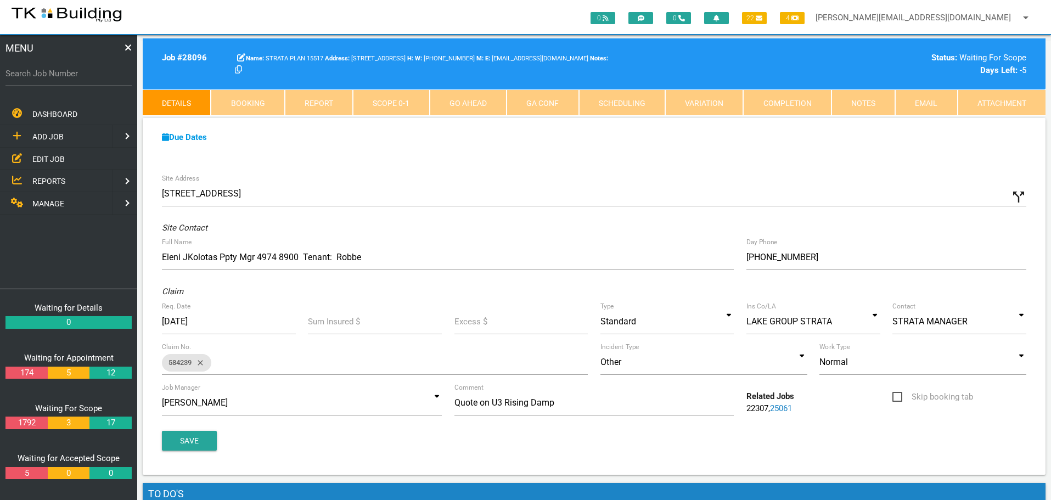
drag, startPoint x: 860, startPoint y: 103, endPoint x: 850, endPoint y: 104, distance: 9.9
click at [860, 103] on link "Notes" at bounding box center [864, 102] width 64 height 26
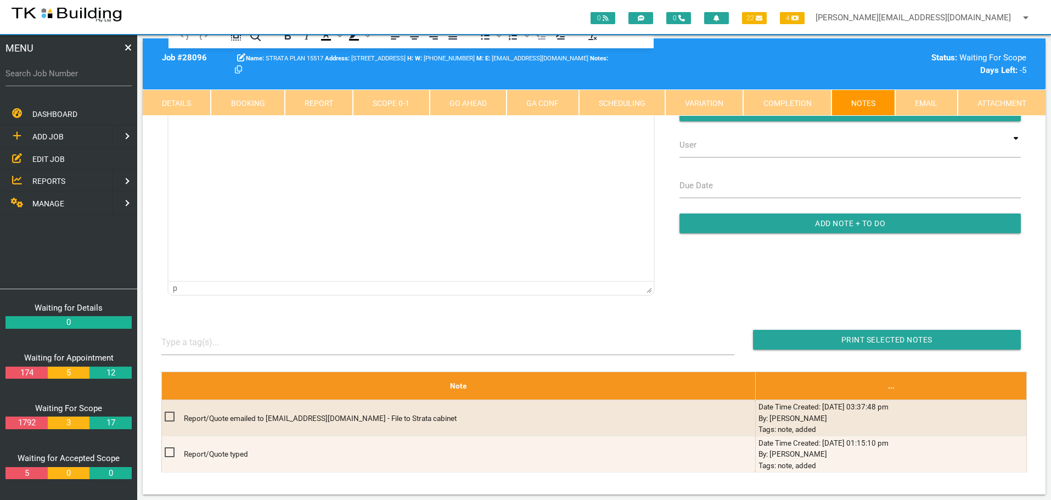
scroll to position [110, 0]
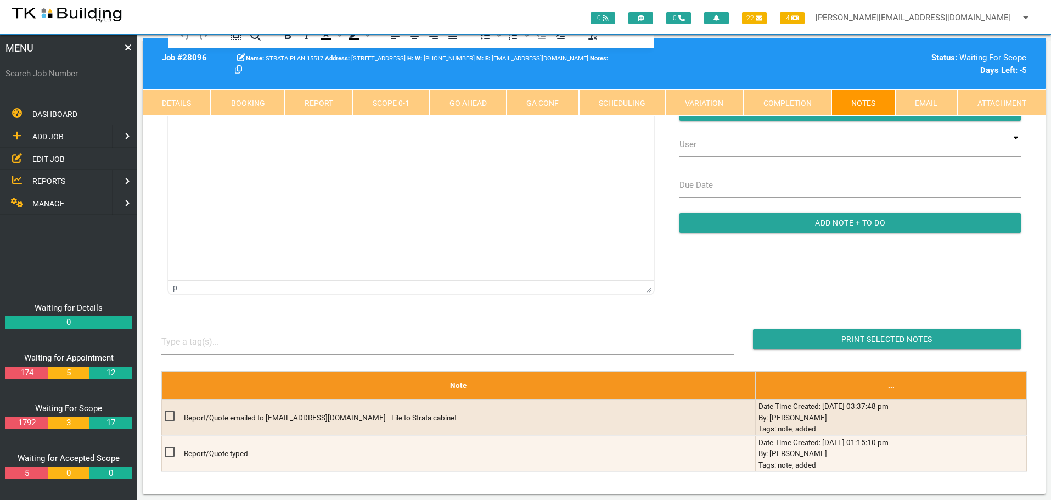
click at [53, 177] on span "REPORTS" at bounding box center [48, 181] width 33 height 9
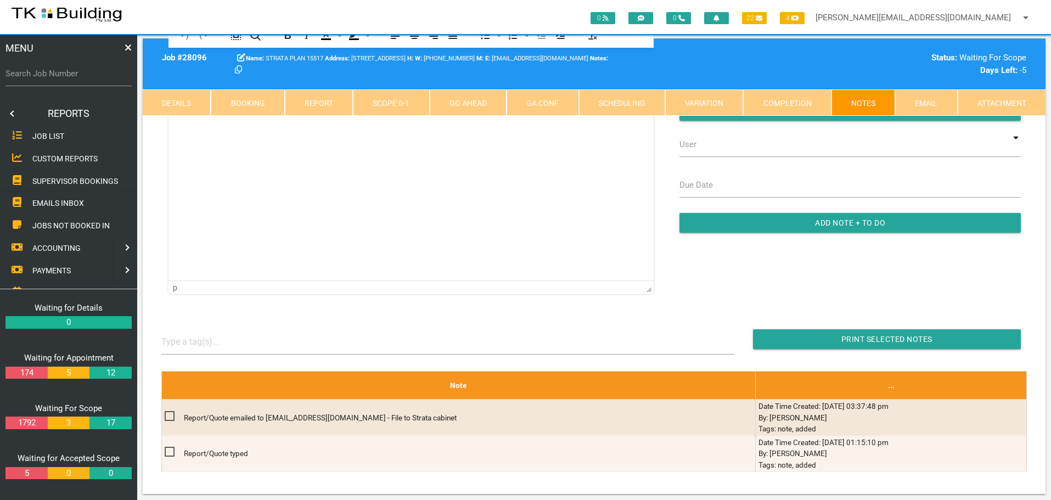
scroll to position [0, 0]
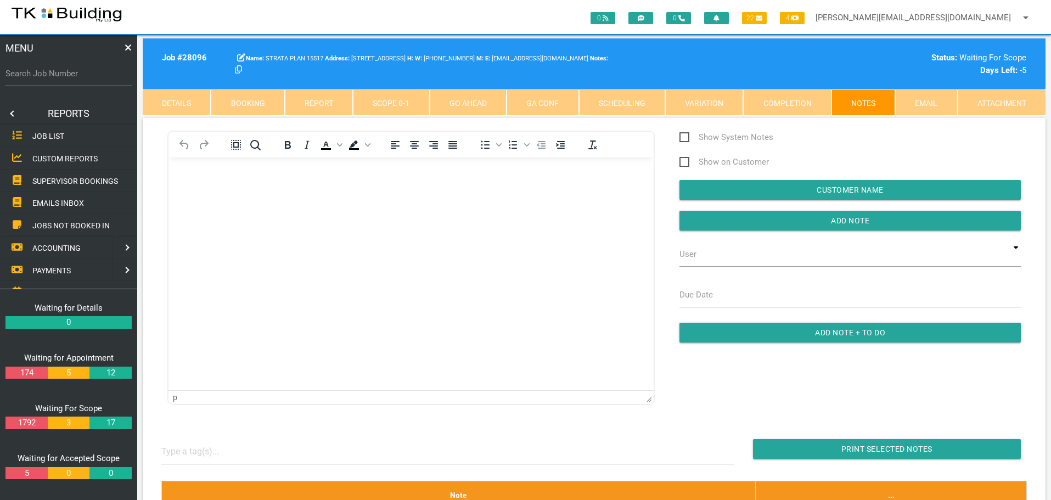
click at [54, 179] on span "SUPERVISOR BOOKINGS" at bounding box center [75, 180] width 86 height 9
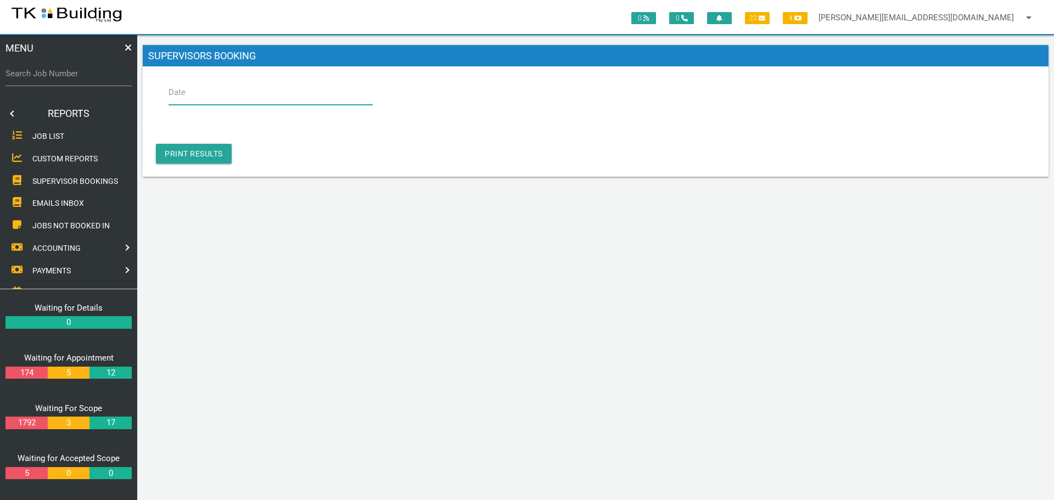
click at [245, 93] on input "Date" at bounding box center [271, 92] width 204 height 25
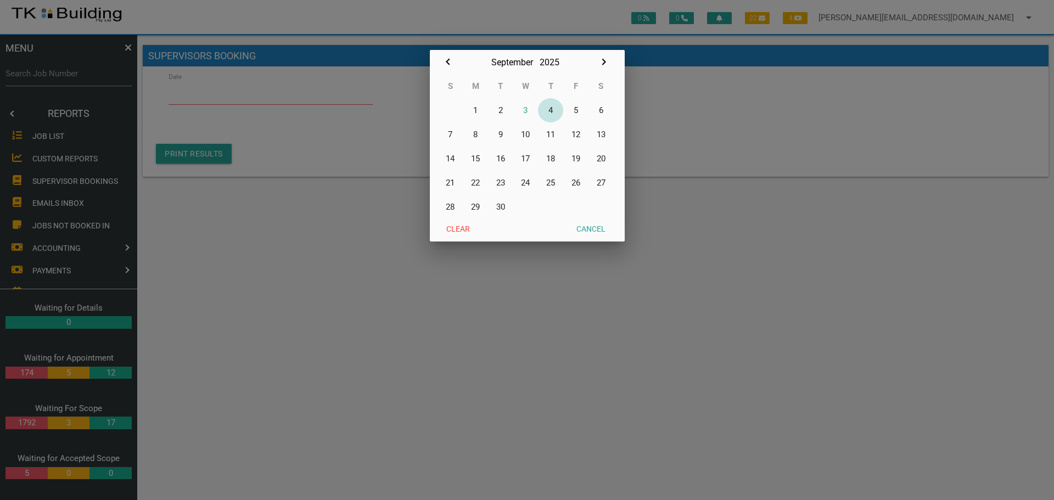
click at [552, 107] on button "4" at bounding box center [550, 110] width 25 height 24
type input "04/09/2025"
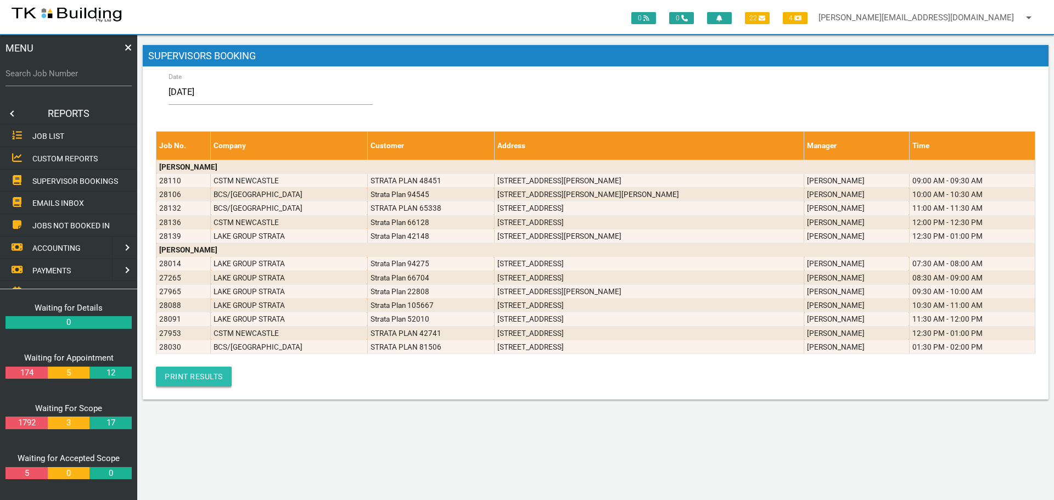
click at [197, 374] on link "Print Results" at bounding box center [194, 377] width 76 height 20
click at [14, 113] on link at bounding box center [11, 114] width 22 height 22
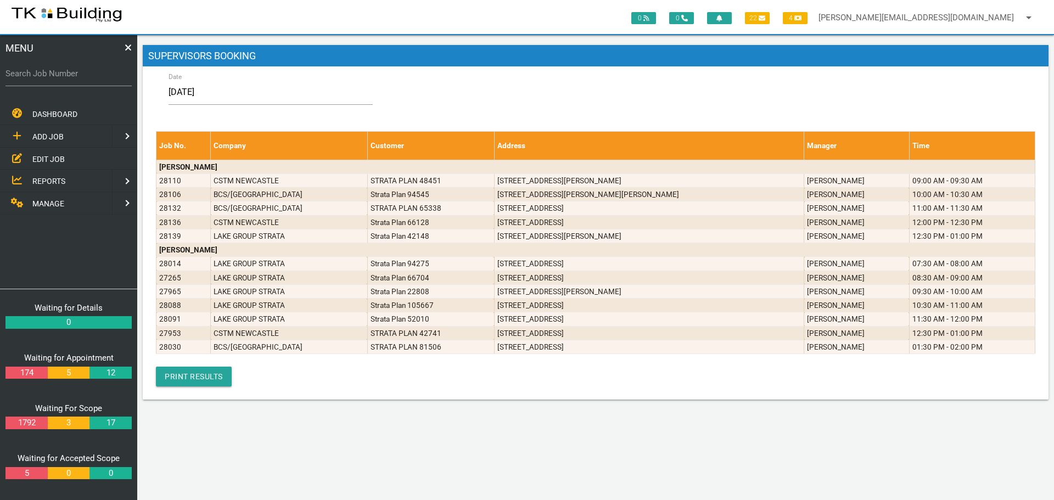
click at [55, 163] on span "EDIT JOB" at bounding box center [48, 158] width 32 height 9
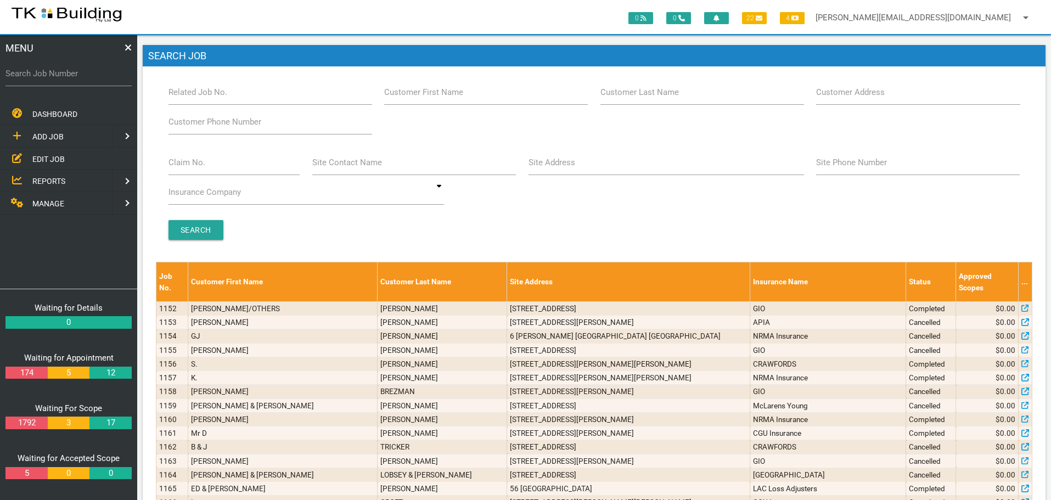
click at [48, 78] on label "Search Job Number" at bounding box center [68, 74] width 126 height 13
click at [48, 78] on input "Search Job Number" at bounding box center [68, 73] width 126 height 25
type input "28095"
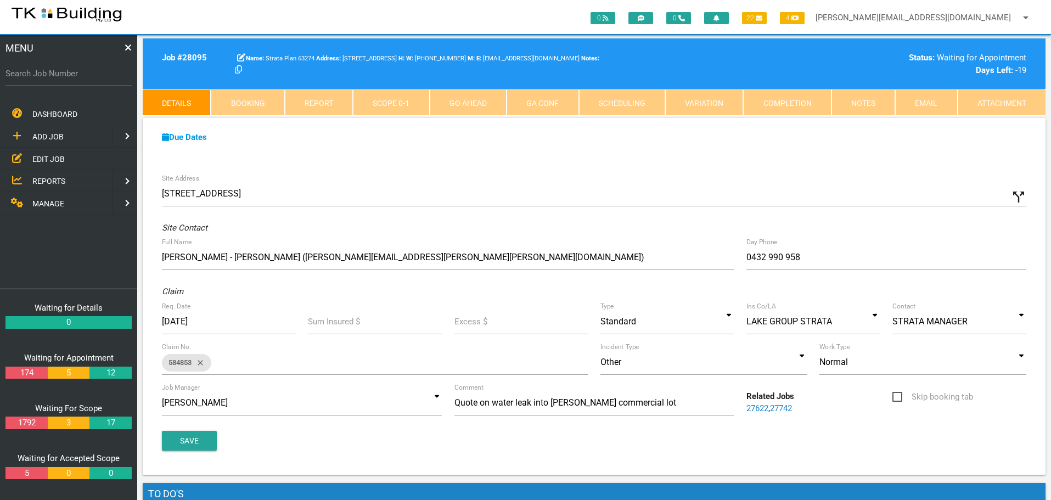
click at [42, 158] on span "EDIT JOB" at bounding box center [48, 158] width 32 height 9
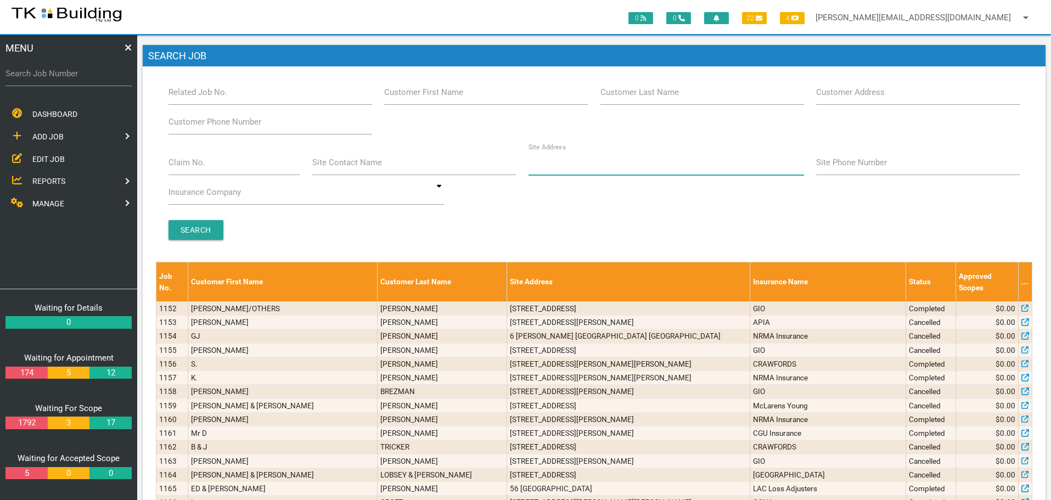
click at [606, 166] on input "Site Address" at bounding box center [667, 162] width 276 height 25
type input "1 channel"
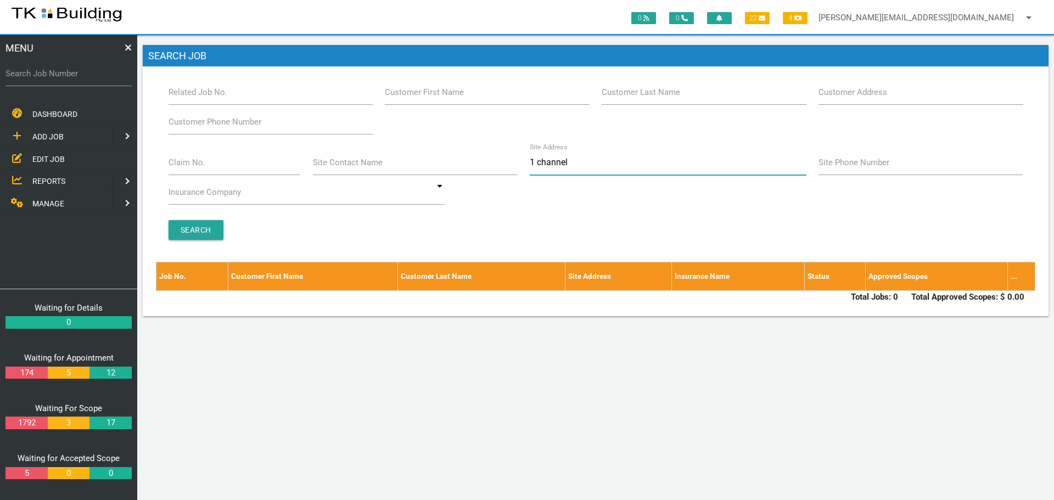
click at [532, 160] on input "1 channel" at bounding box center [668, 162] width 277 height 25
type input "8 channel"
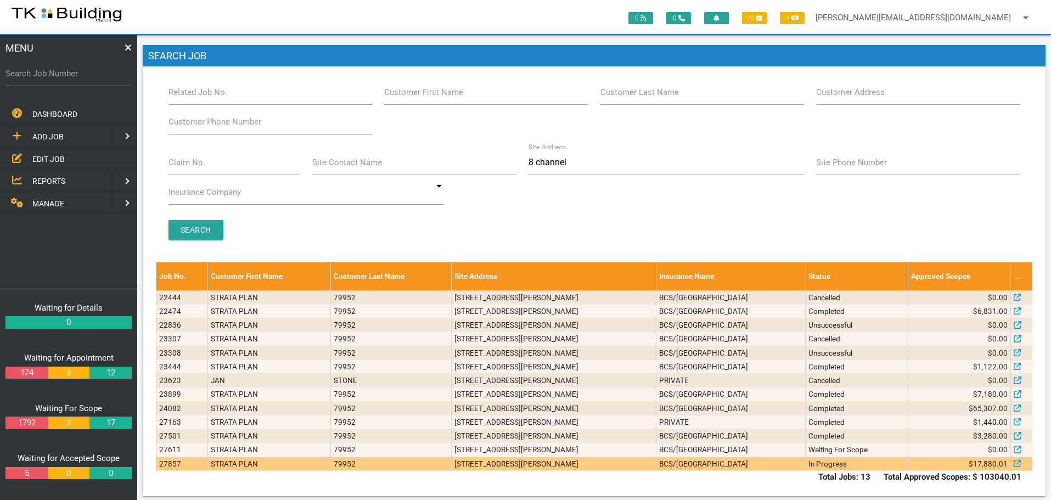
click at [616, 464] on td "1/8 Channel Rd, Mayfield West NSW 2304, Australia" at bounding box center [554, 464] width 205 height 14
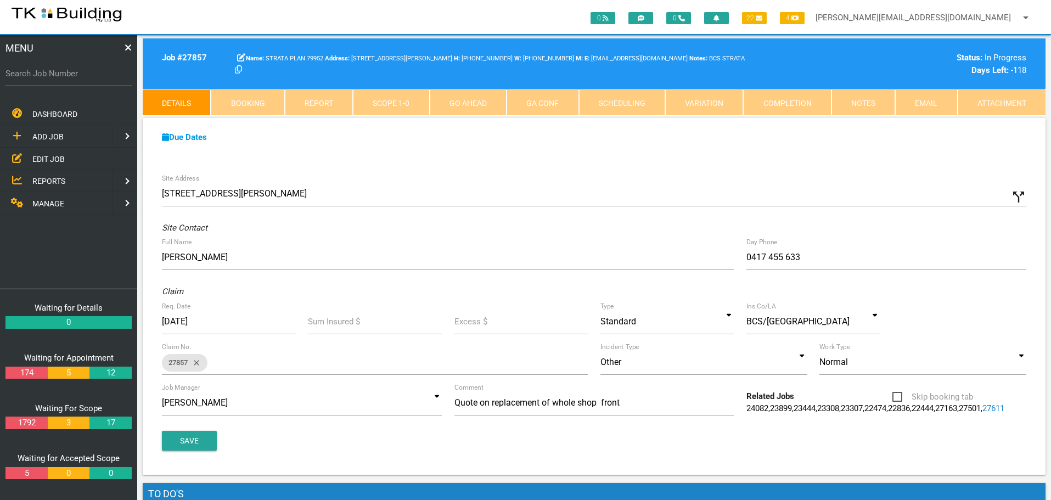
click at [863, 104] on link "Notes" at bounding box center [864, 102] width 64 height 26
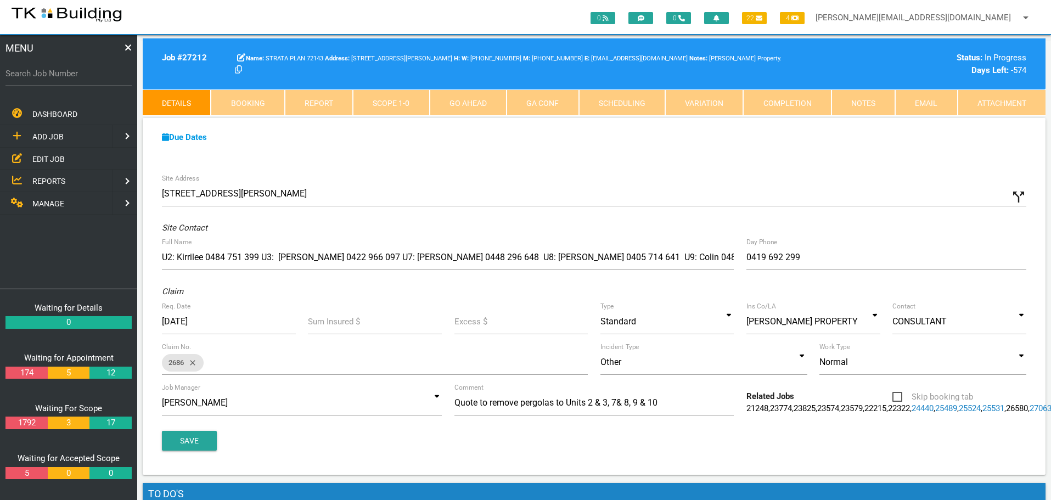
click at [100, 27] on link at bounding box center [66, 17] width 133 height 35
